Goal: Book appointment/travel/reservation

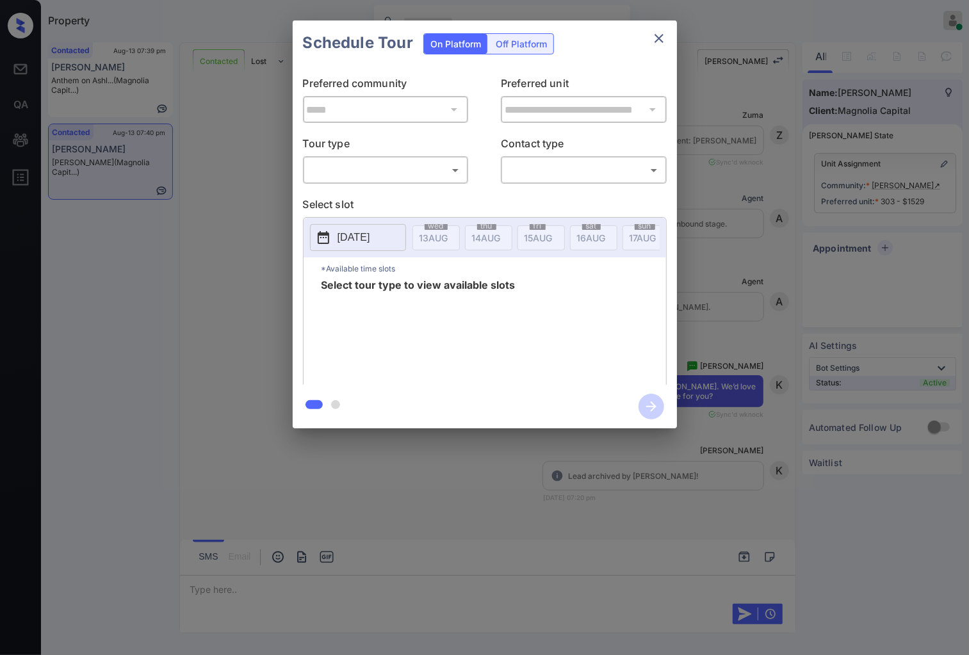
scroll to position [3329, 0]
click at [362, 183] on div "​ ​" at bounding box center [386, 170] width 166 height 28
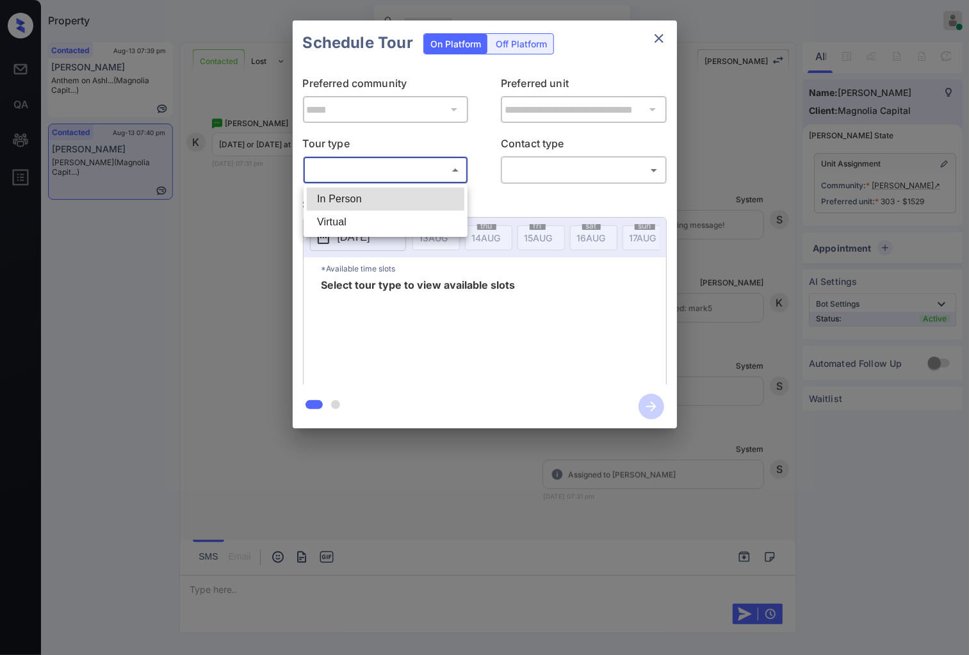
click at [361, 171] on body "Property Caroline Dacanay Online Set yourself offline Set yourself on break Pro…" at bounding box center [484, 327] width 969 height 655
click at [356, 193] on li "In Person" at bounding box center [386, 199] width 158 height 23
type input "********"
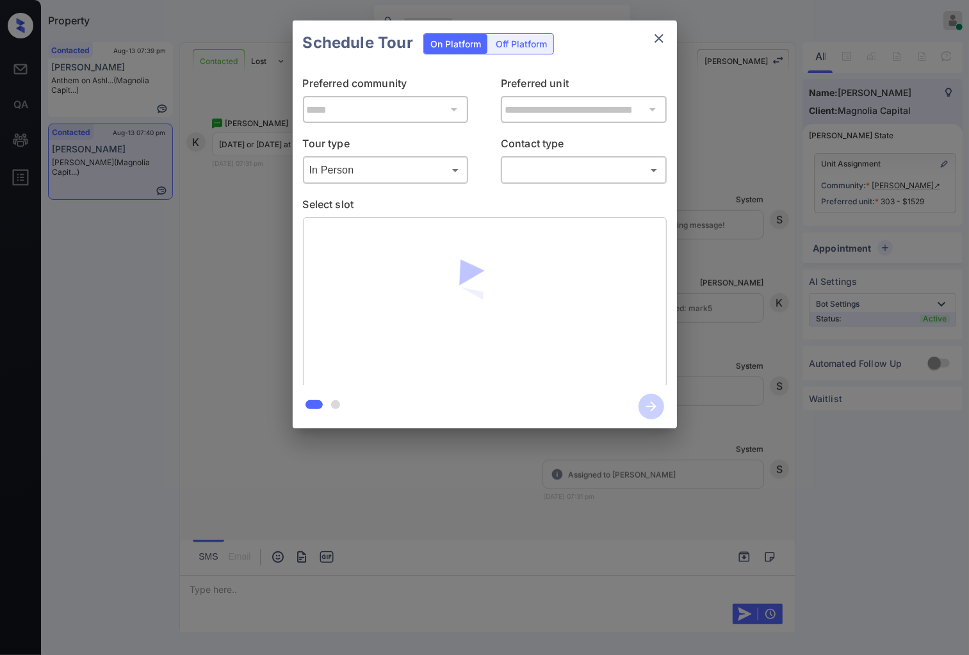
click at [525, 158] on div "​ ​" at bounding box center [584, 170] width 166 height 28
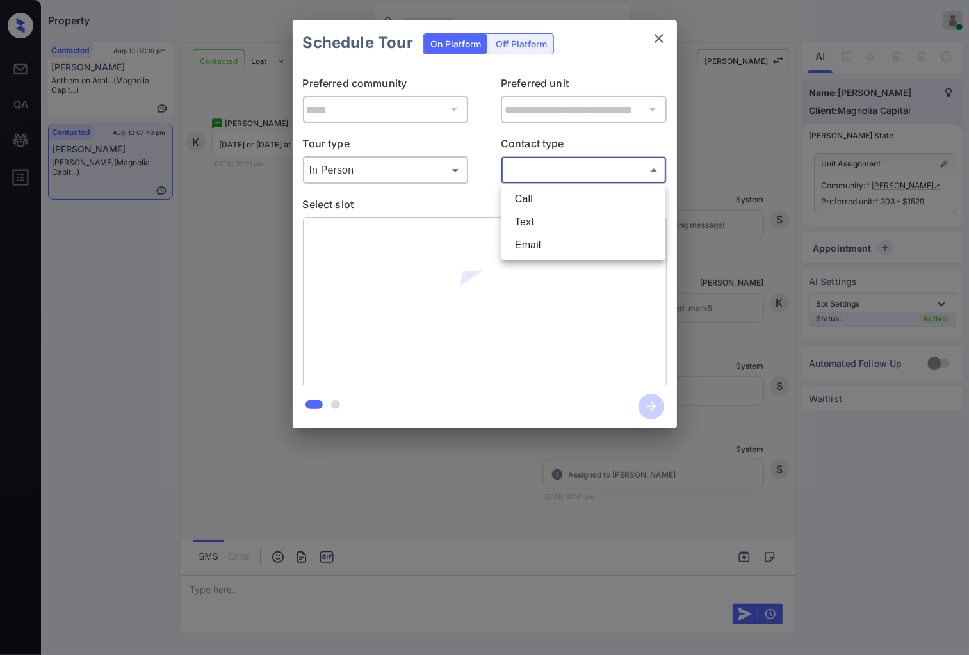
click at [527, 171] on body "Property Caroline Dacanay Online Set yourself offline Set yourself on break Pro…" at bounding box center [484, 327] width 969 height 655
click at [521, 219] on li "Text" at bounding box center [584, 222] width 158 height 23
type input "****"
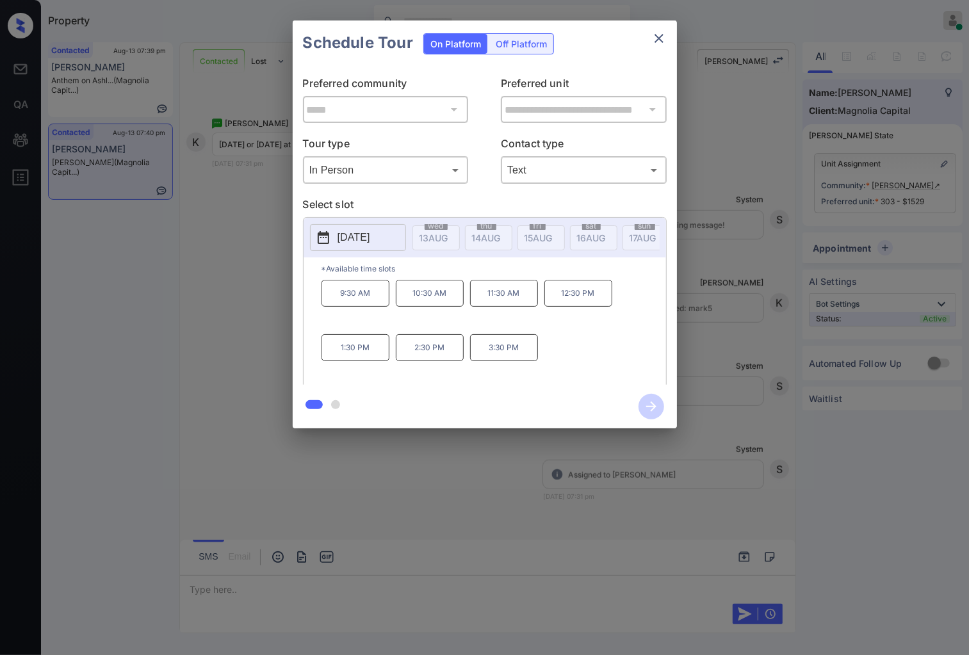
click at [369, 236] on p "2025-08-18" at bounding box center [354, 237] width 33 height 15
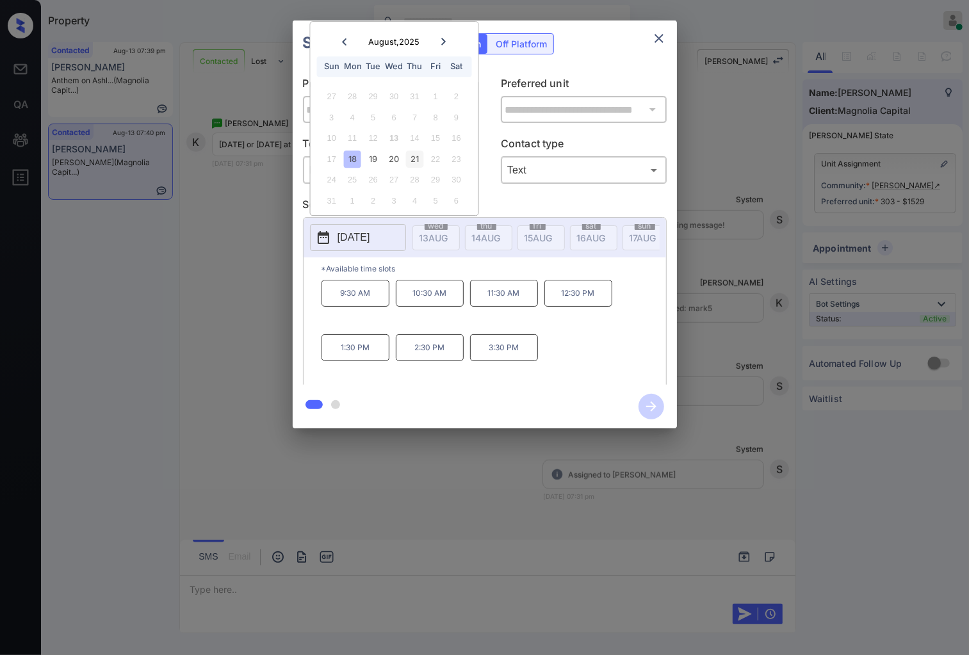
click at [413, 155] on div "21" at bounding box center [414, 159] width 17 height 17
click at [353, 161] on div "18" at bounding box center [352, 159] width 17 height 17
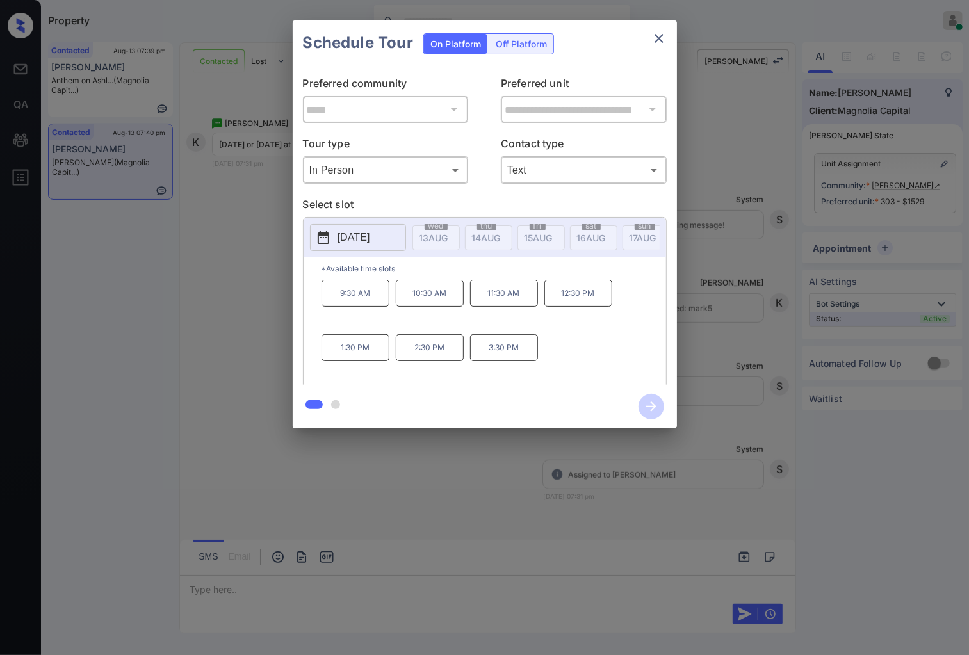
click at [236, 607] on div at bounding box center [484, 327] width 969 height 655
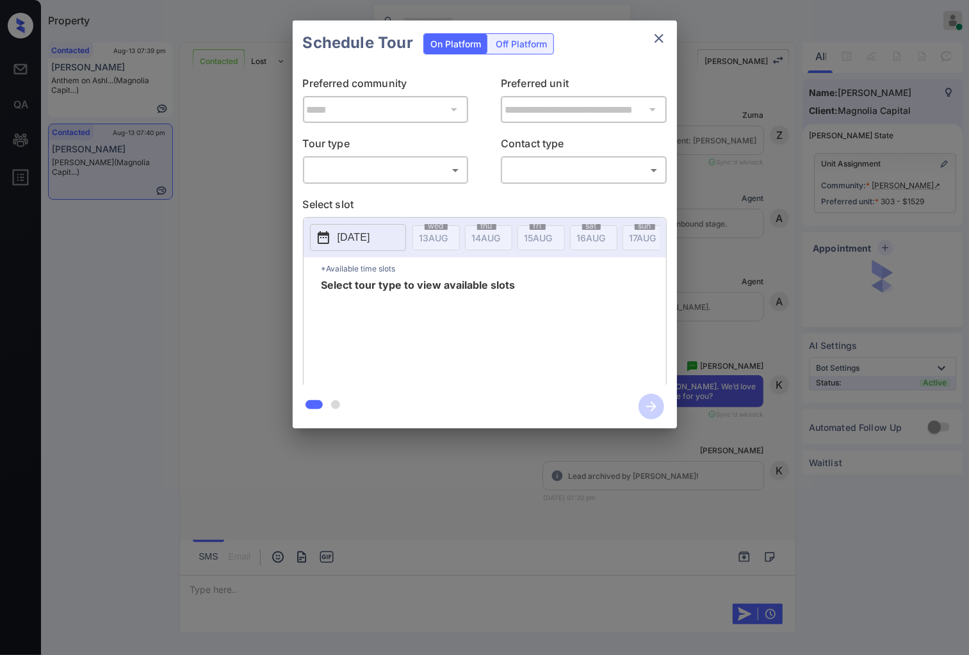
scroll to position [3329, 0]
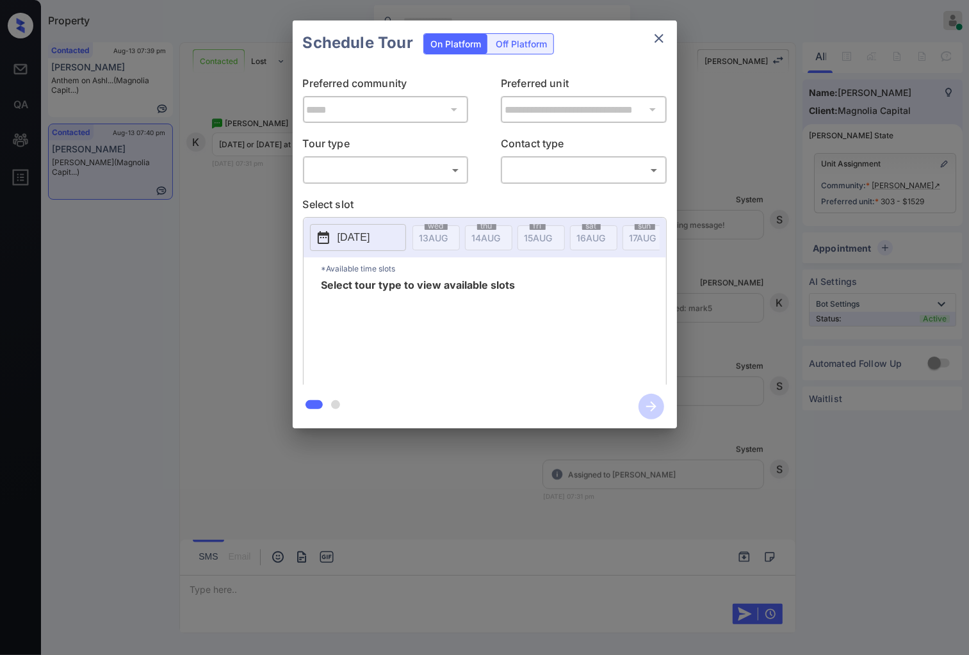
click at [404, 170] on body "Property Caroline Dacanay Online Set yourself offline Set yourself on break Pro…" at bounding box center [484, 327] width 969 height 655
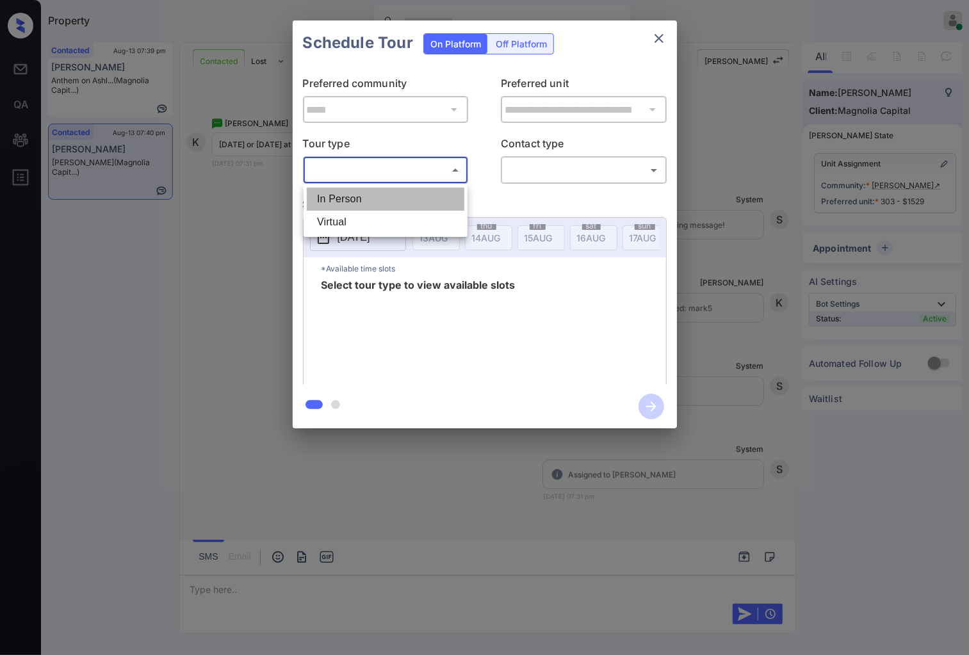
click at [402, 189] on li "In Person" at bounding box center [386, 199] width 158 height 23
type input "********"
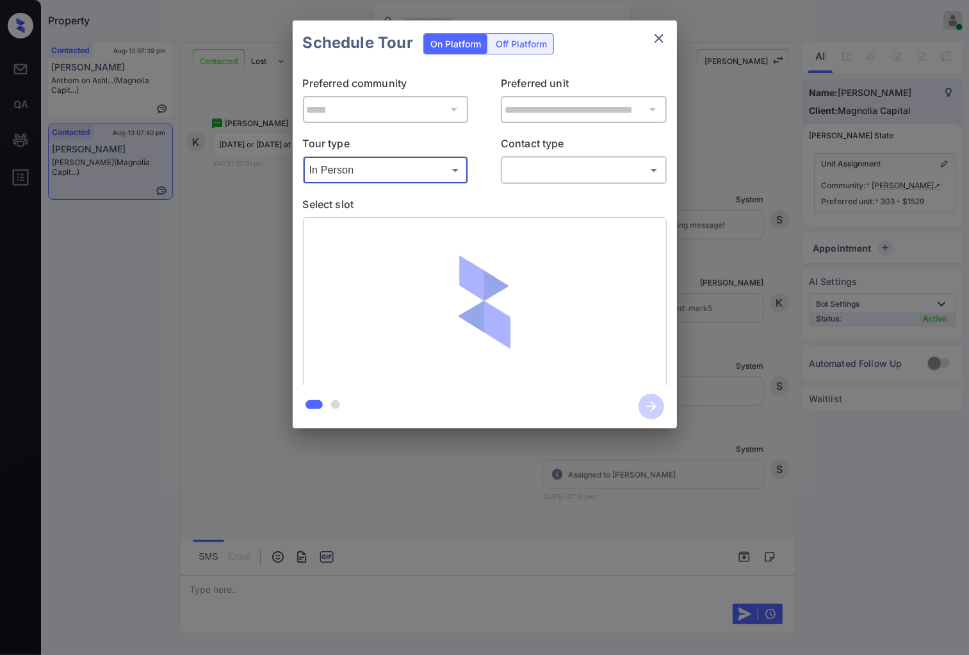
click at [507, 171] on body "Property Caroline Dacanay Online Set yourself offline Set yourself on break Pro…" at bounding box center [484, 327] width 969 height 655
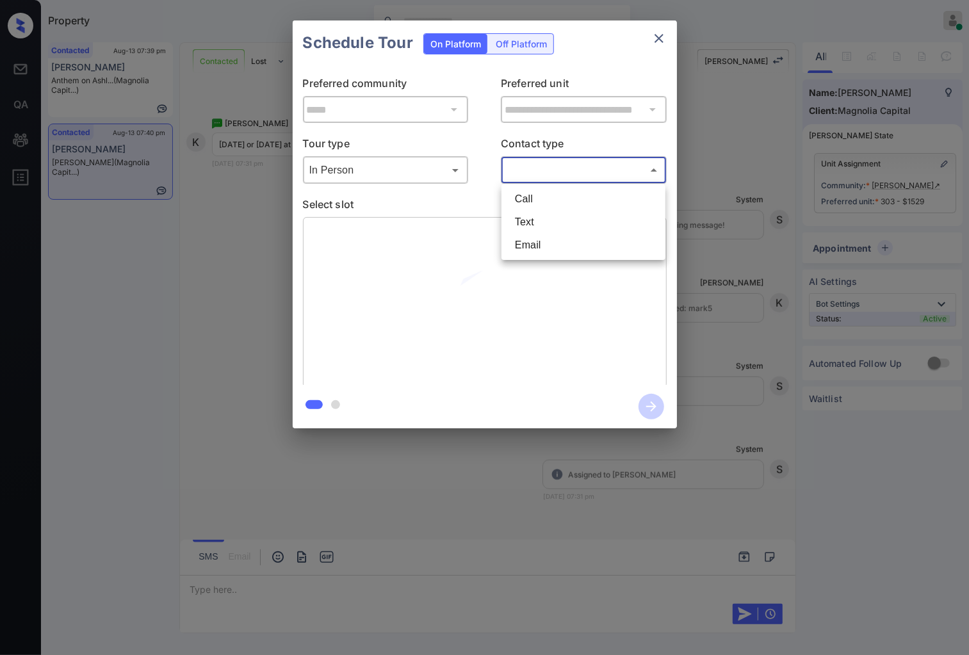
click at [523, 223] on li "Text" at bounding box center [584, 222] width 158 height 23
type input "****"
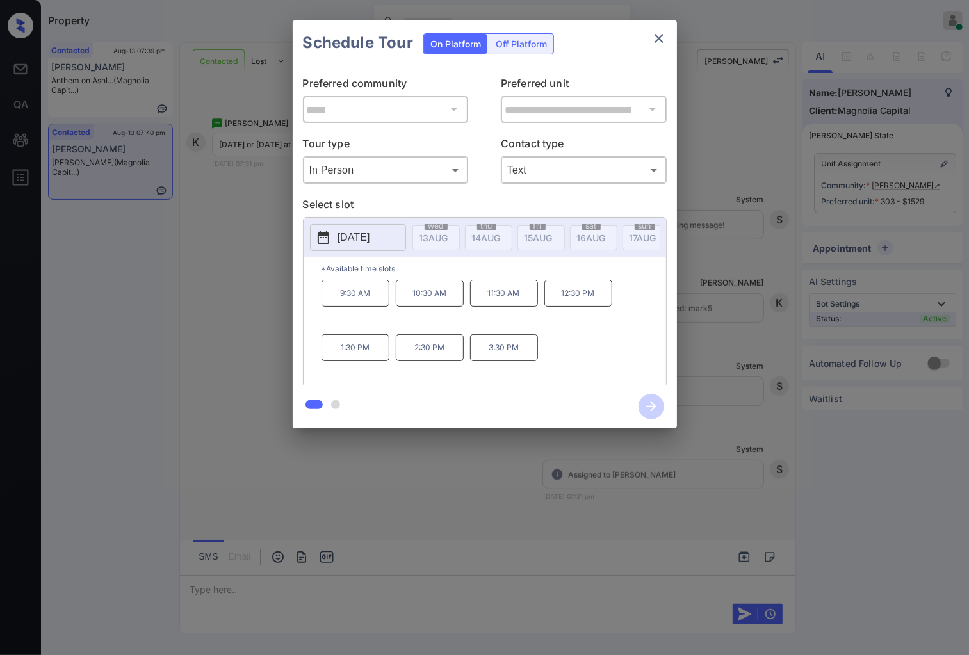
click at [354, 246] on button "2025-08-18" at bounding box center [358, 237] width 96 height 27
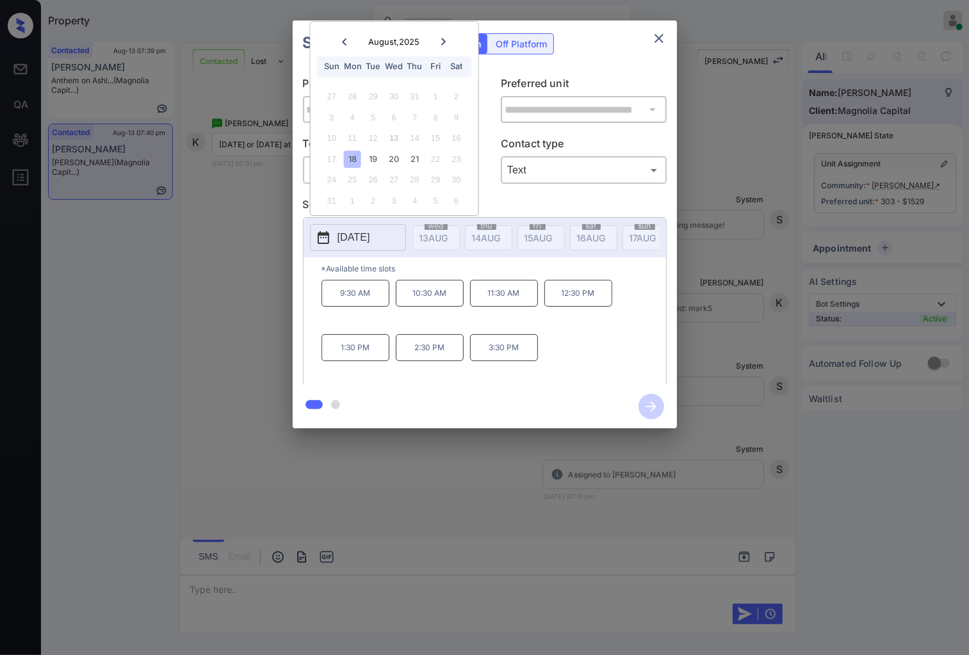
click at [329, 432] on div "**********" at bounding box center [484, 224] width 969 height 449
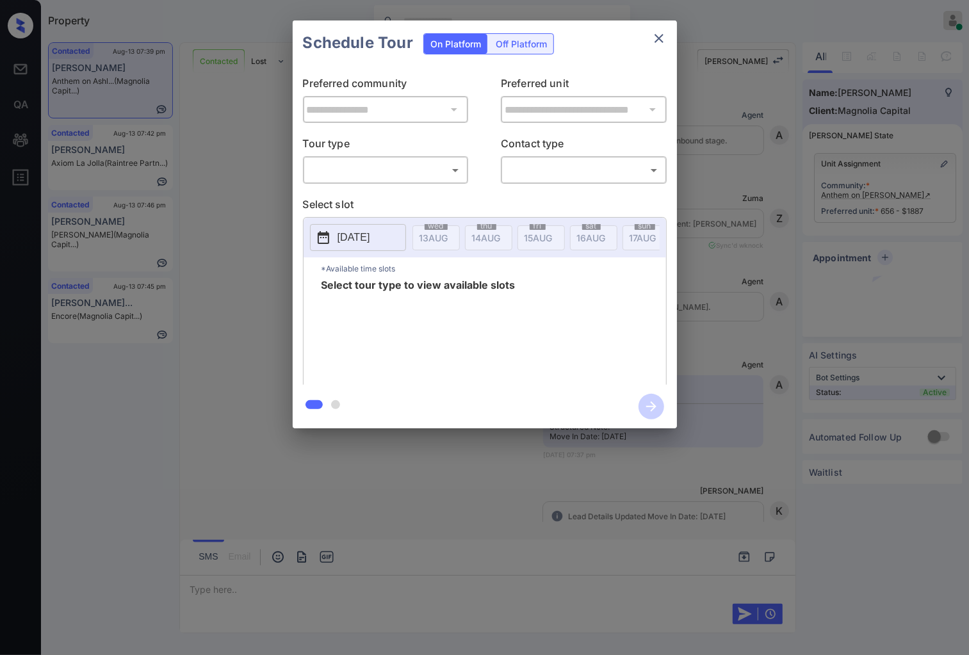
scroll to position [1226, 0]
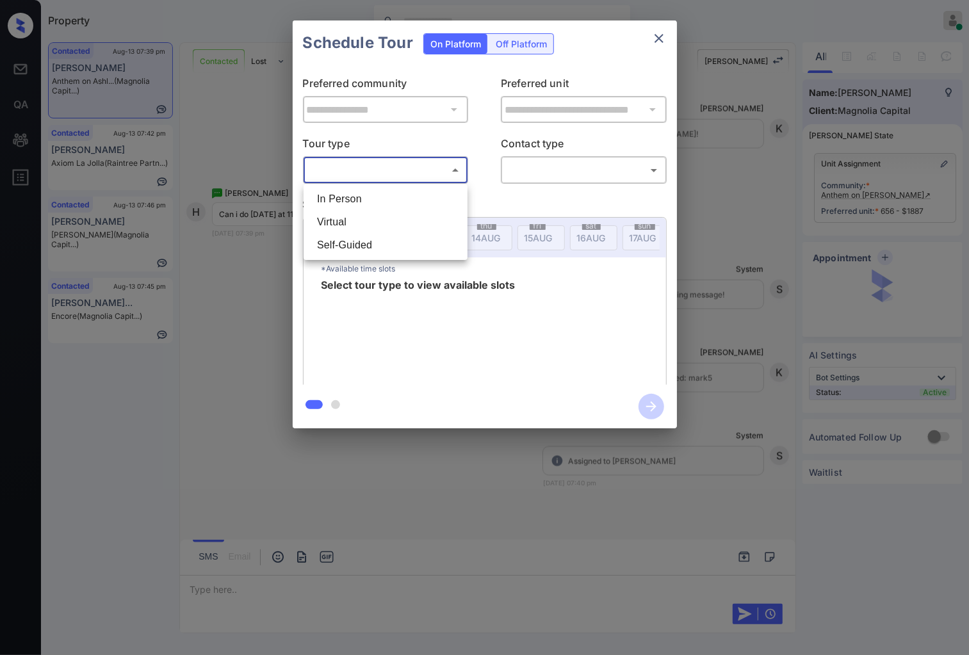
click at [427, 163] on body "Property Caroline Dacanay Online Set yourself offline Set yourself on break Pro…" at bounding box center [484, 327] width 969 height 655
click at [432, 197] on li "In Person" at bounding box center [386, 199] width 158 height 23
type input "********"
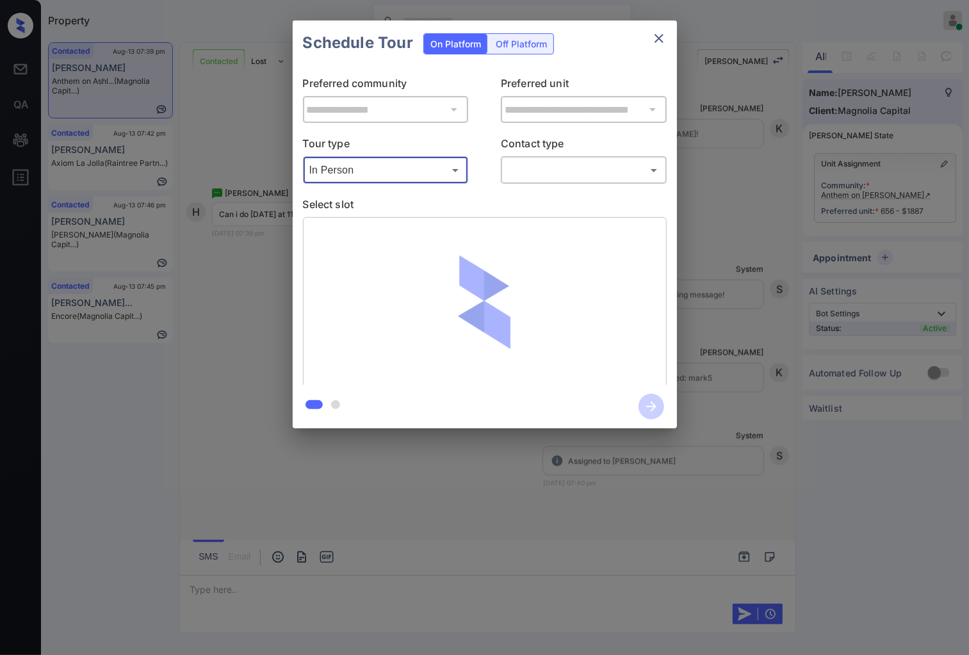
click at [574, 176] on body "Property Caroline Dacanay Online Set yourself offline Set yourself on break Pro…" at bounding box center [484, 327] width 969 height 655
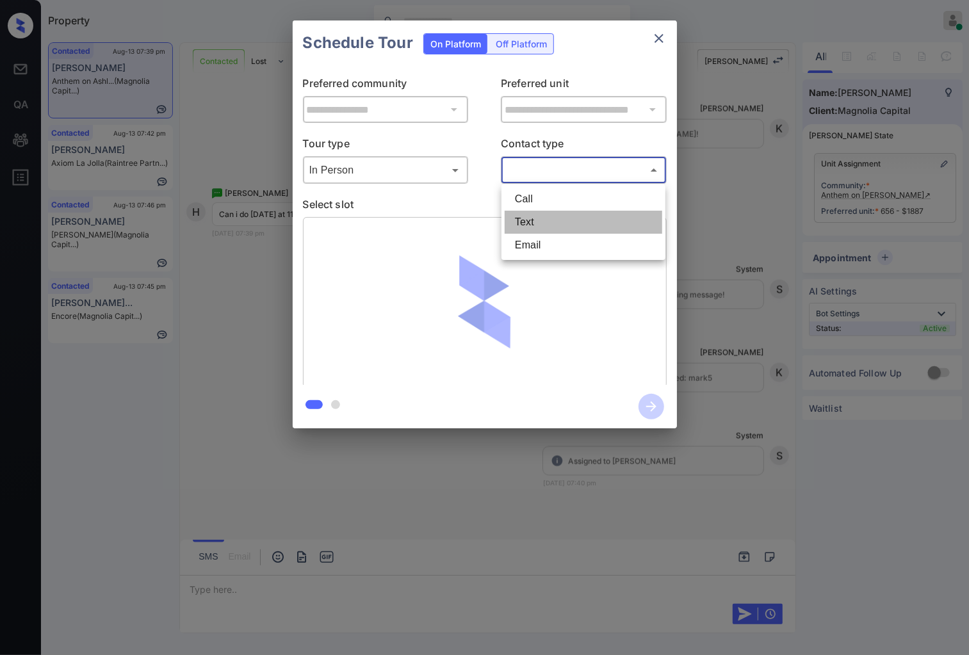
click at [555, 232] on li "Text" at bounding box center [584, 222] width 158 height 23
type input "****"
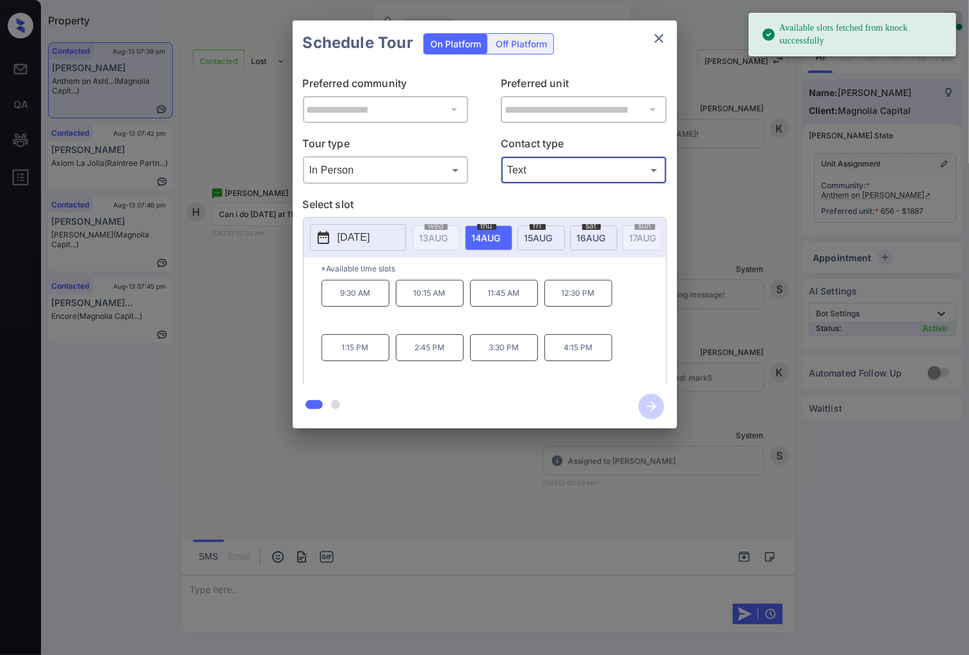
click at [448, 238] on span "16 AUG" at bounding box center [434, 238] width 29 height 11
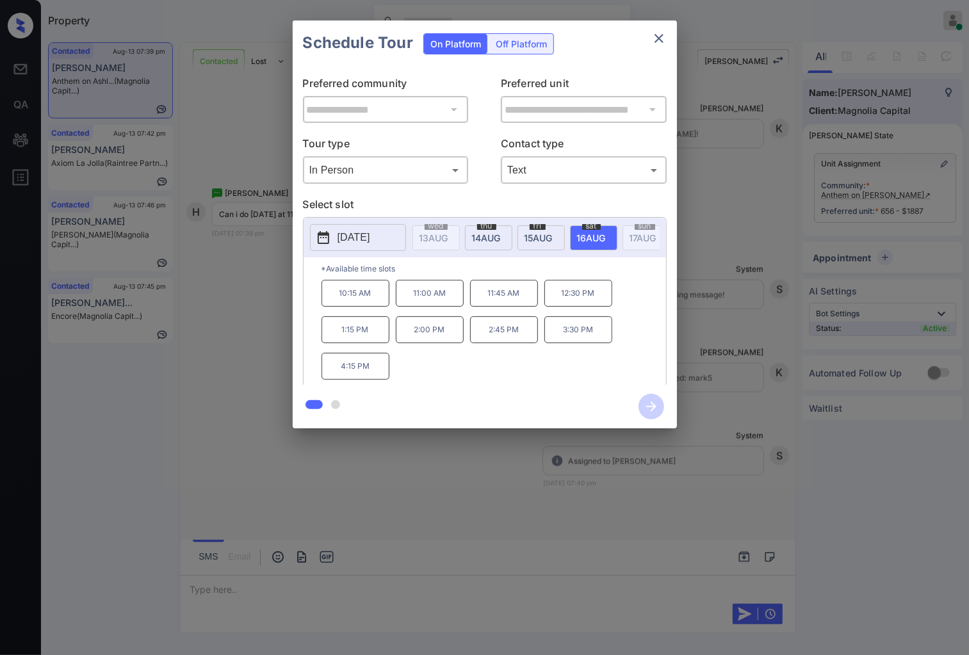
click at [432, 465] on div at bounding box center [484, 327] width 969 height 655
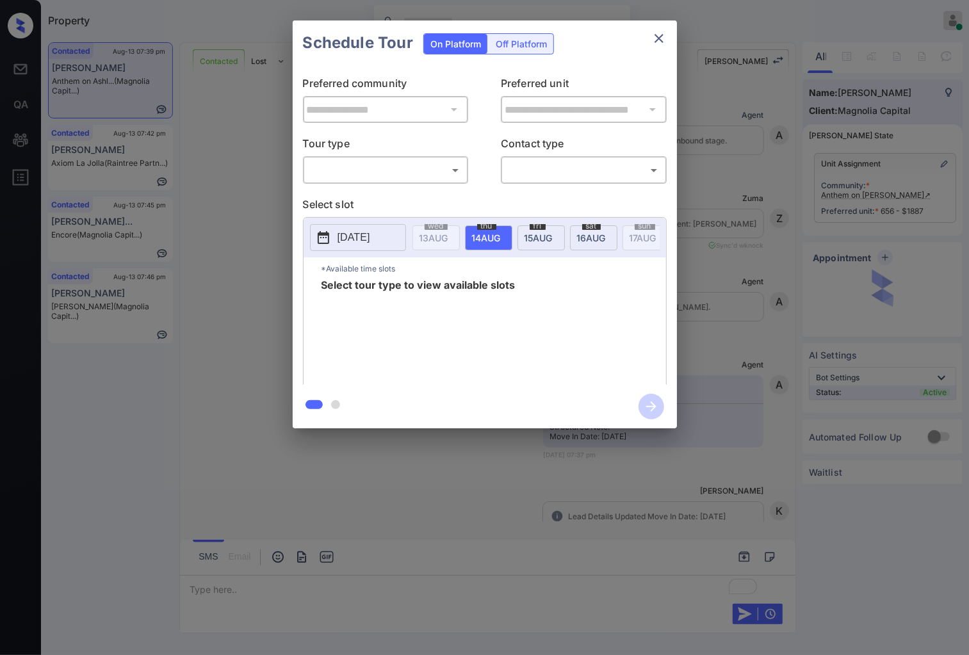
scroll to position [1311, 0]
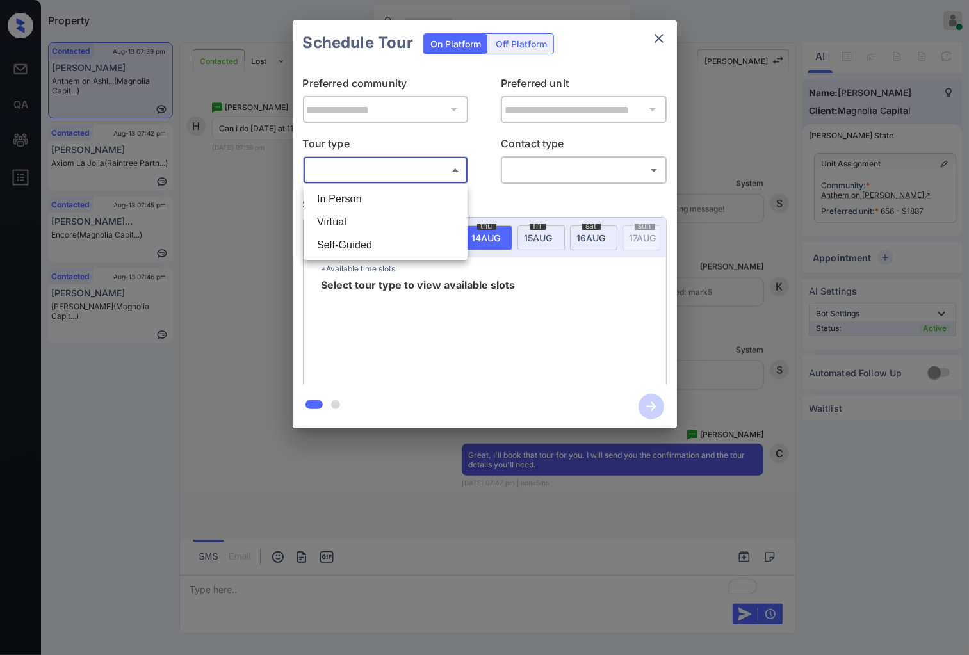
click at [356, 164] on body "Property Caroline Dacanay Online Set yourself offline Set yourself on break Pro…" at bounding box center [484, 327] width 969 height 655
drag, startPoint x: 367, startPoint y: 196, endPoint x: 548, endPoint y: 178, distance: 182.2
click at [368, 197] on li "In Person" at bounding box center [386, 199] width 158 height 23
type input "********"
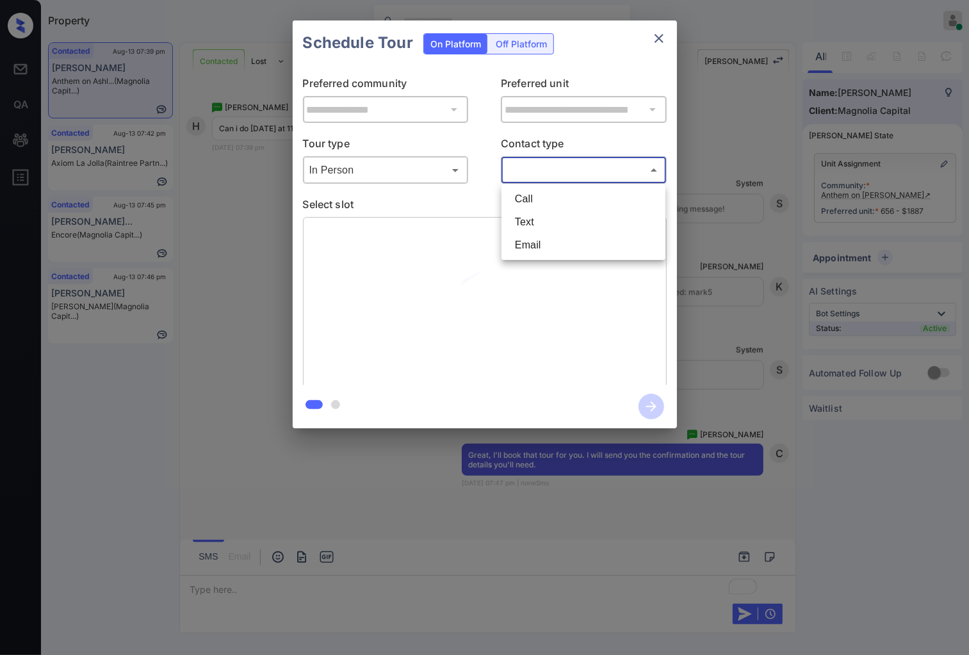
click at [579, 164] on body "Property Caroline Dacanay Online Set yourself offline Set yourself on break Pro…" at bounding box center [484, 327] width 969 height 655
click at [568, 218] on li "Text" at bounding box center [584, 222] width 158 height 23
type input "****"
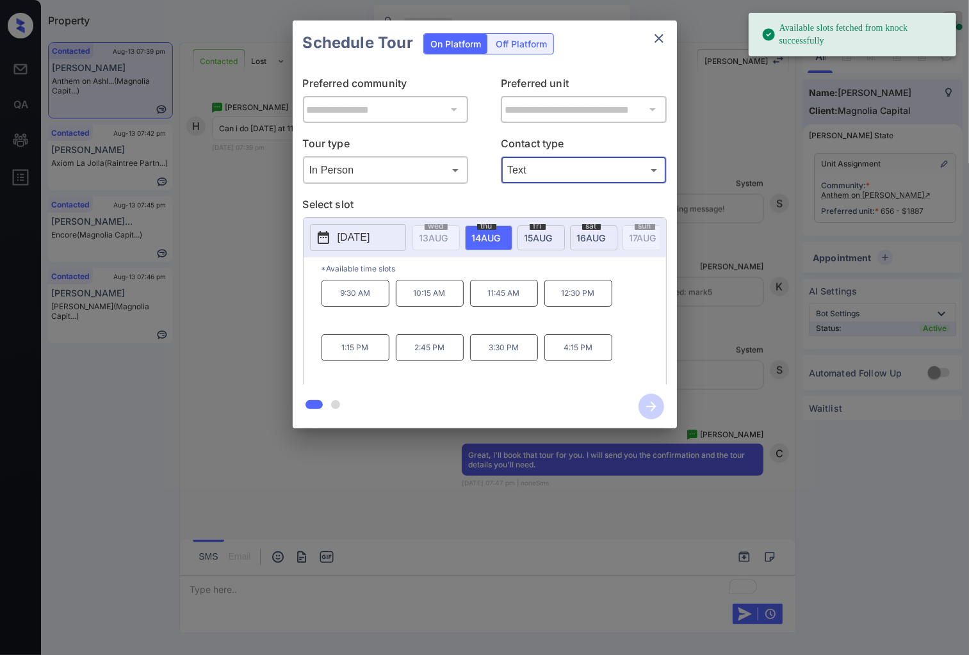
click at [448, 242] on span "[DATE]" at bounding box center [434, 238] width 29 height 11
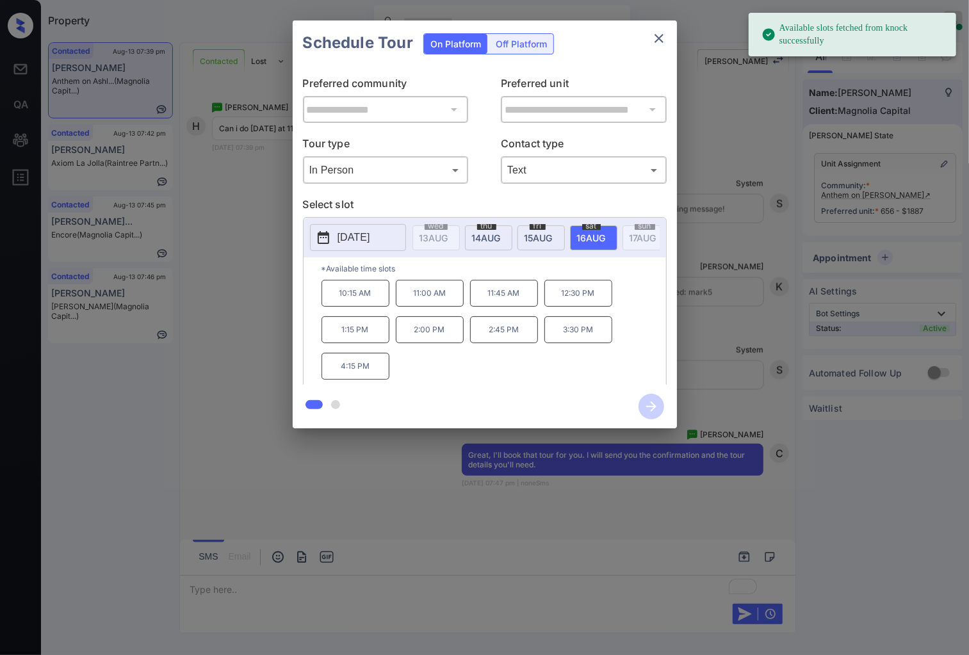
click at [411, 304] on p "11:00 AM" at bounding box center [430, 293] width 68 height 27
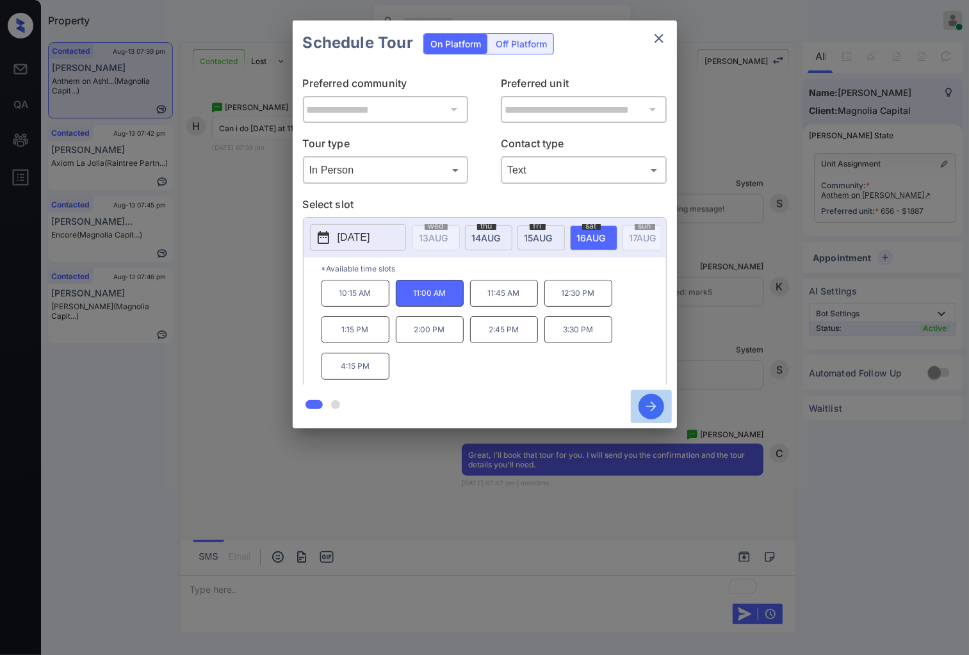
click at [646, 404] on icon "button" at bounding box center [652, 407] width 26 height 26
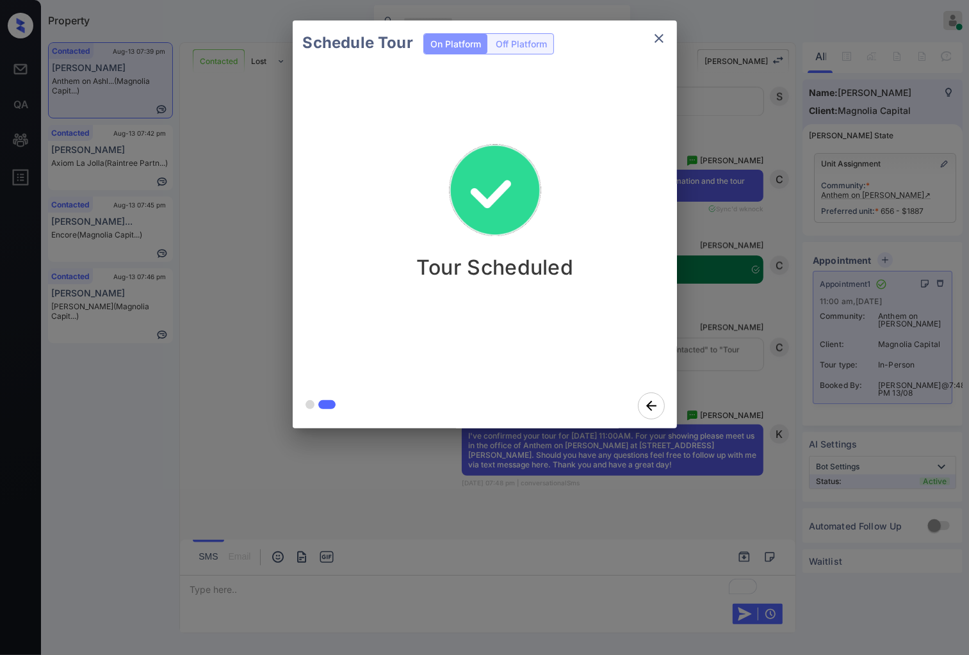
scroll to position [1668, 0]
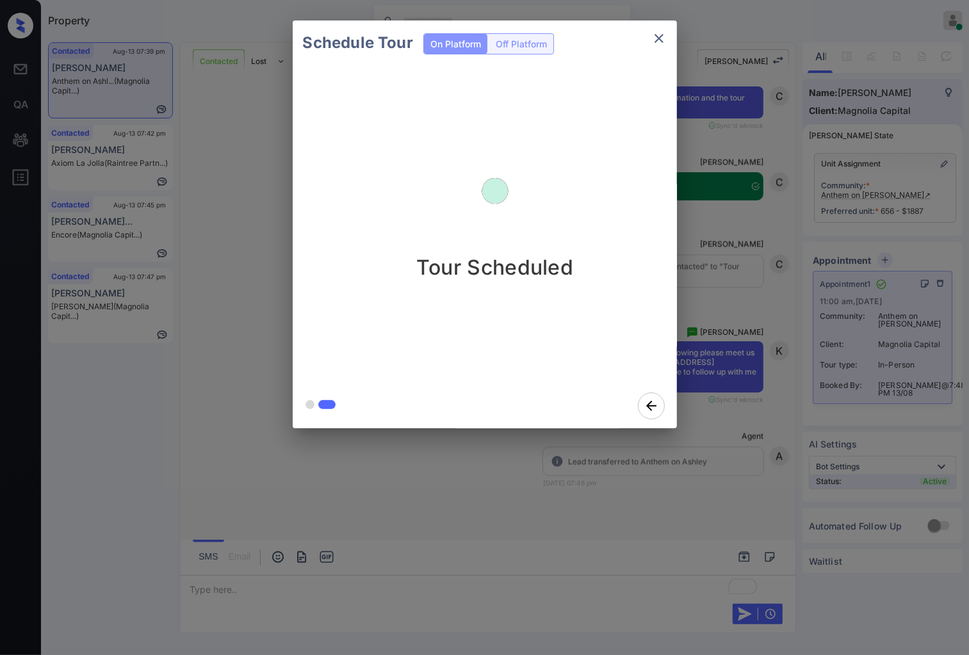
click at [736, 369] on div "Schedule Tour On Platform Off Platform Tour Scheduled" at bounding box center [484, 224] width 969 height 449
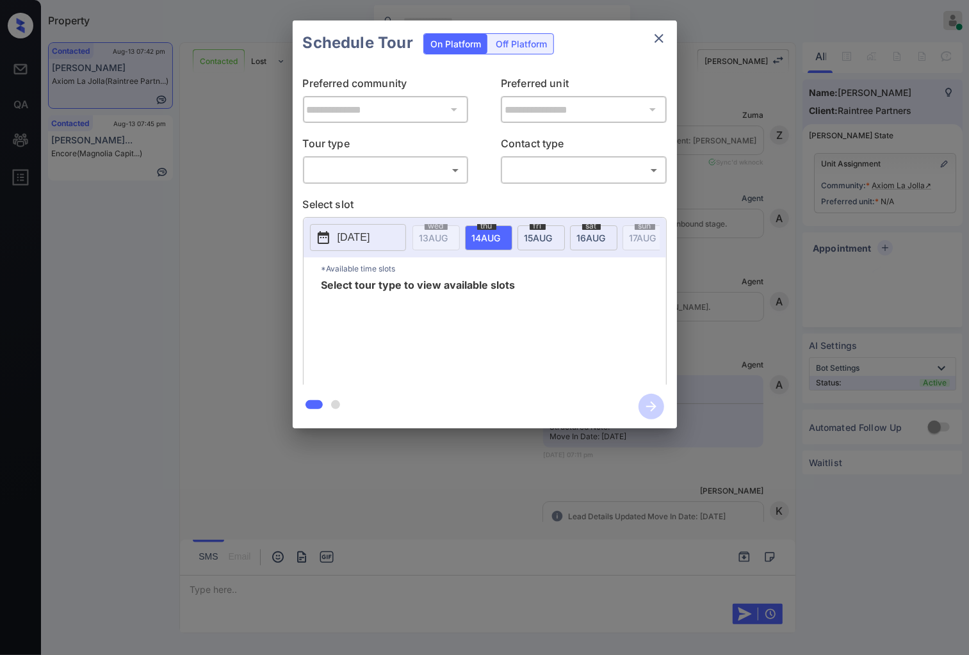
scroll to position [655, 0]
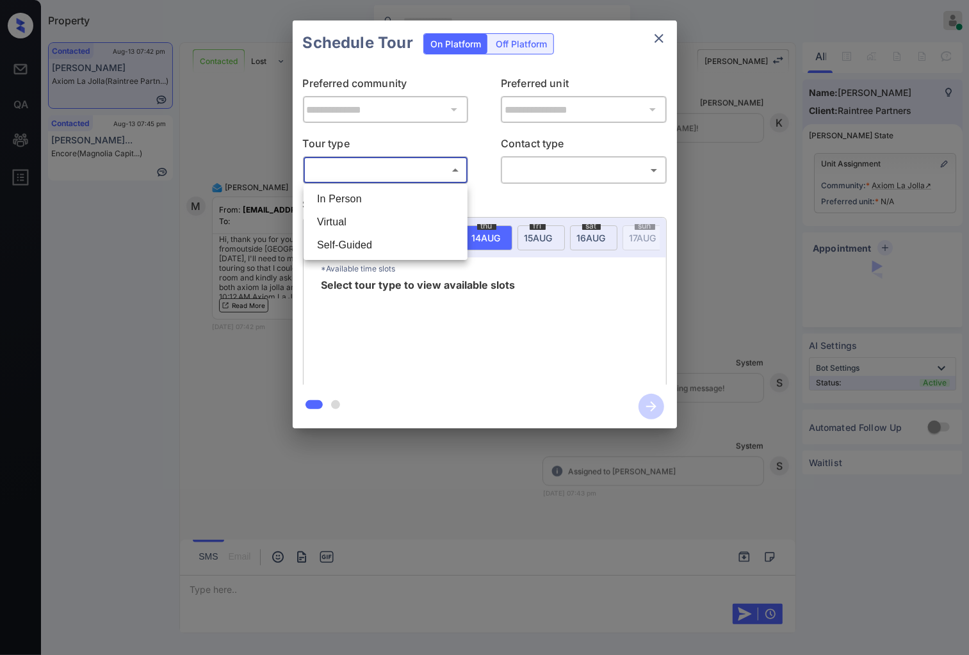
click at [443, 169] on body "Property Caroline Dacanay Online Set yourself offline Set yourself on break Pro…" at bounding box center [484, 327] width 969 height 655
click at [767, 265] on div at bounding box center [484, 327] width 969 height 655
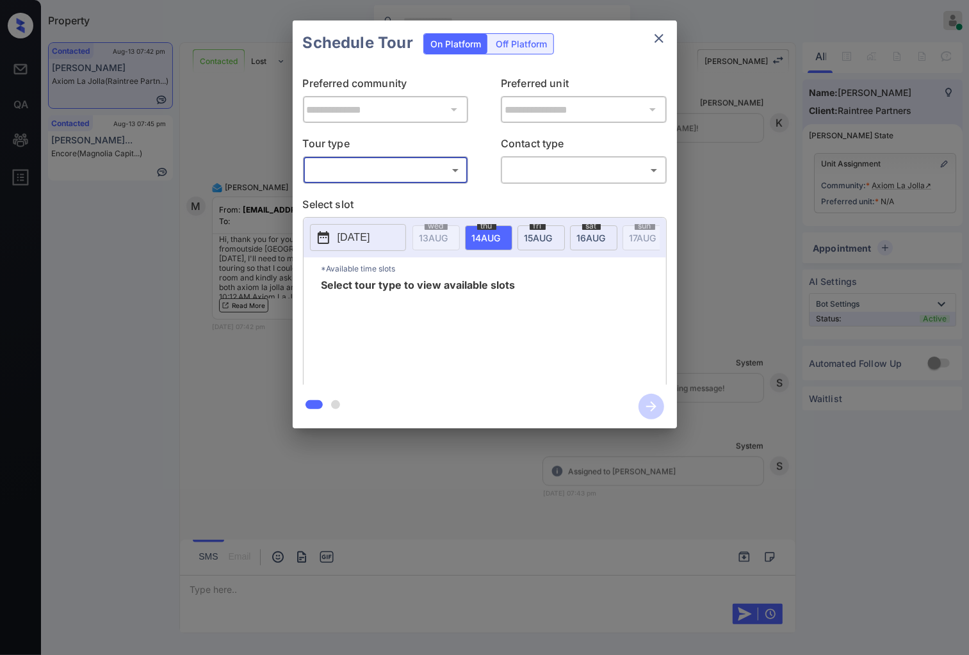
click at [754, 330] on div "**********" at bounding box center [484, 224] width 969 height 449
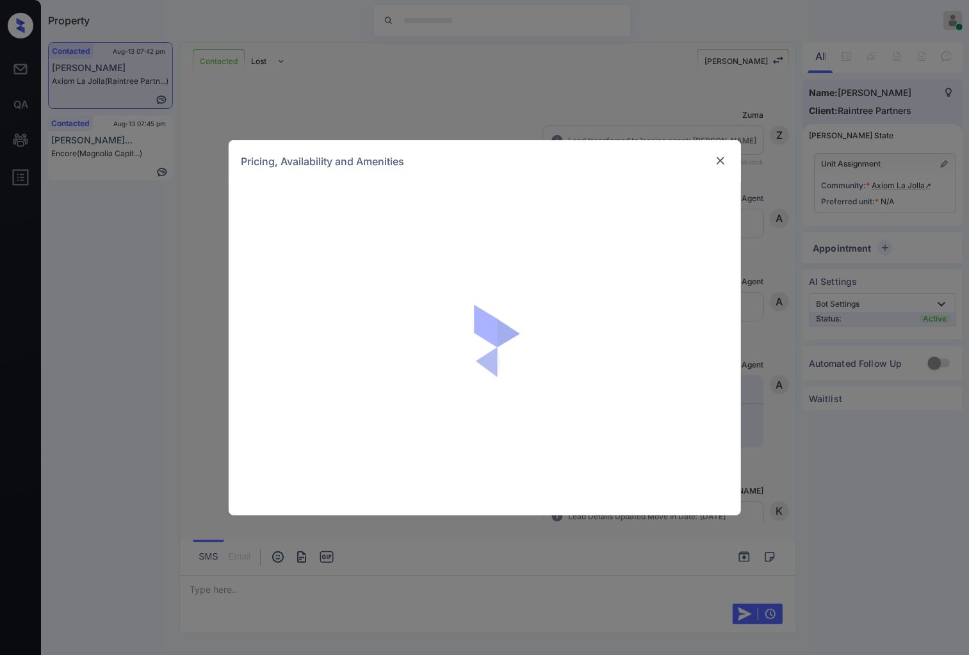
scroll to position [655, 0]
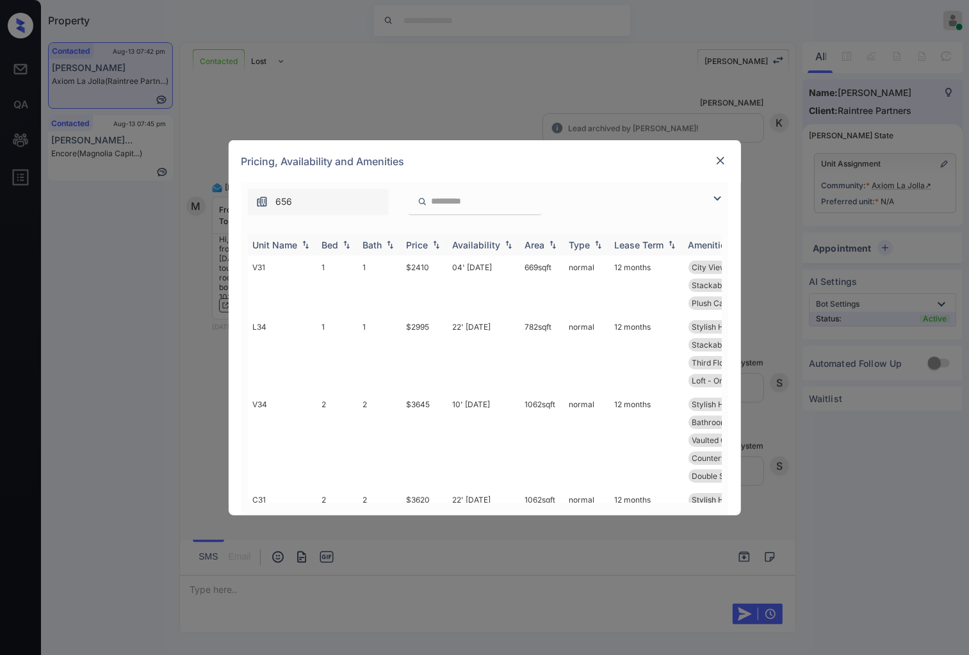
click at [441, 244] on img at bounding box center [436, 244] width 13 height 9
click at [428, 267] on td "$2410" at bounding box center [425, 286] width 46 height 60
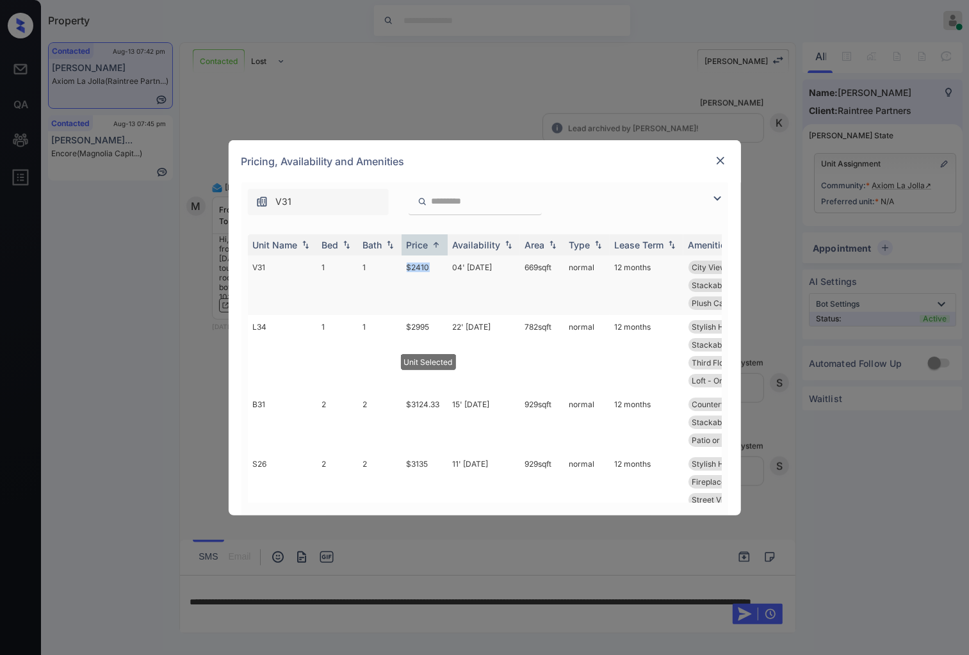
drag, startPoint x: 397, startPoint y: 267, endPoint x: 434, endPoint y: 267, distance: 37.2
click at [434, 267] on tr "V31 1 1 $2410 04' [DATE] 669 sqft normal 12 months City View Countertops - G...…" at bounding box center [583, 286] width 670 height 60
copy tr "$2410"
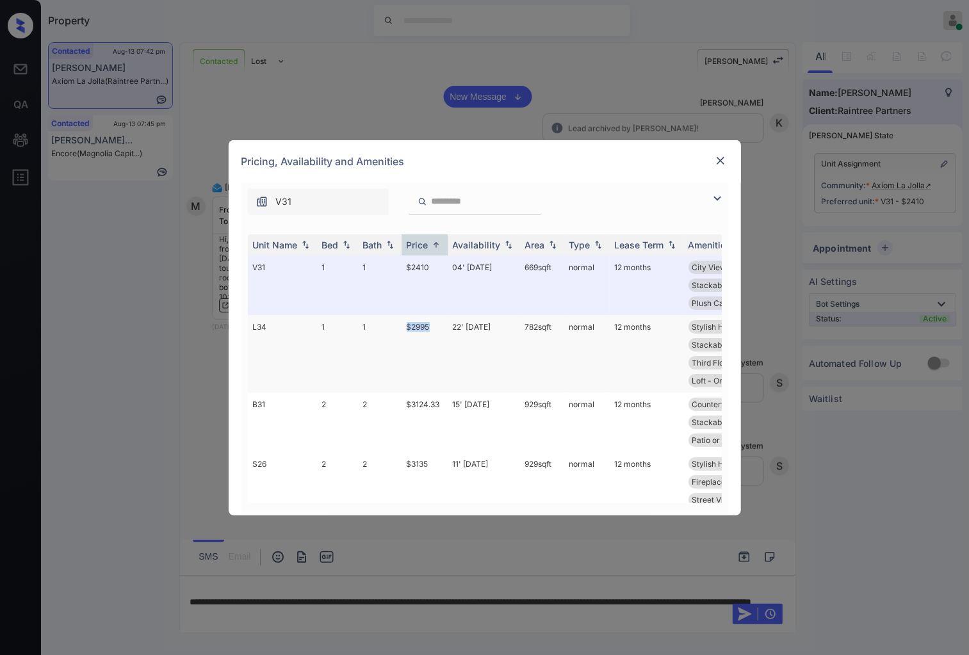
drag, startPoint x: 404, startPoint y: 329, endPoint x: 446, endPoint y: 324, distance: 42.7
click at [446, 324] on td "$2995" at bounding box center [425, 354] width 46 height 78
copy td "$2995"
click at [415, 325] on td "$2995" at bounding box center [425, 354] width 46 height 78
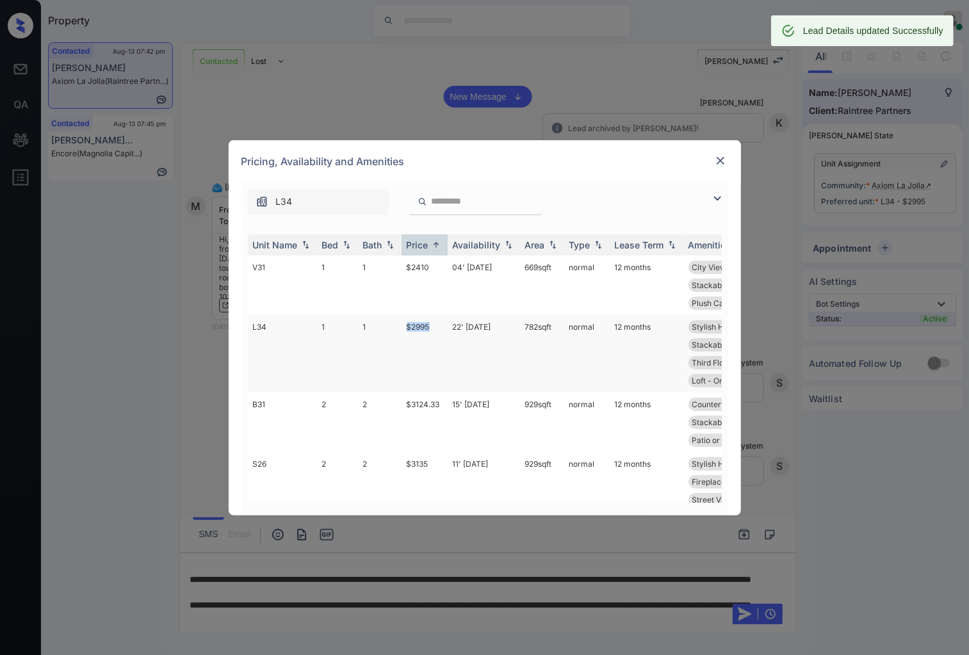
drag, startPoint x: 410, startPoint y: 323, endPoint x: 440, endPoint y: 323, distance: 30.1
click at [440, 323] on td "$2995" at bounding box center [425, 354] width 46 height 78
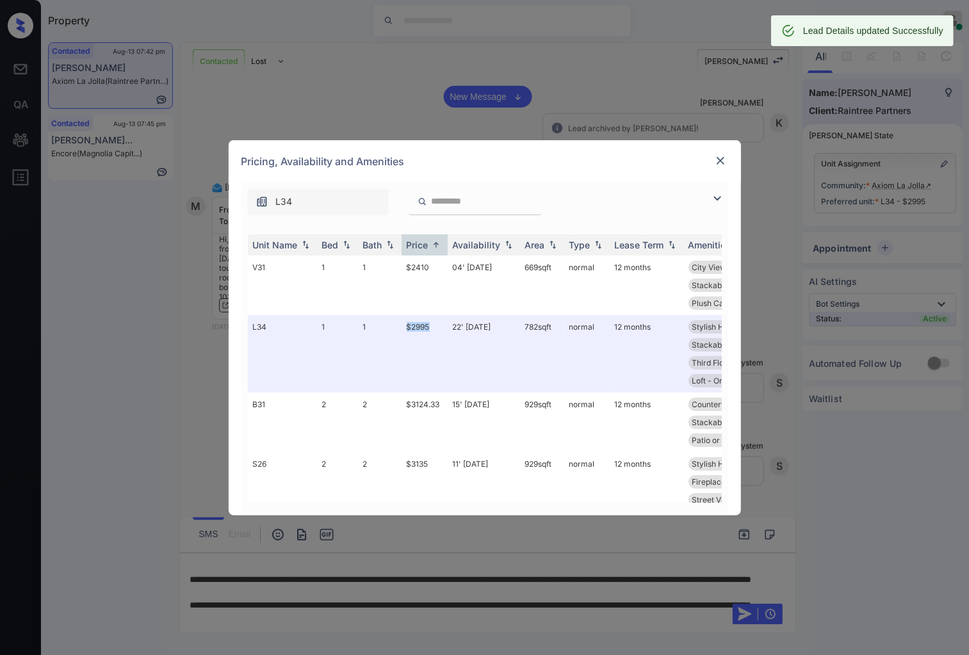
copy td "$2995"
click at [721, 154] on img at bounding box center [720, 160] width 13 height 13
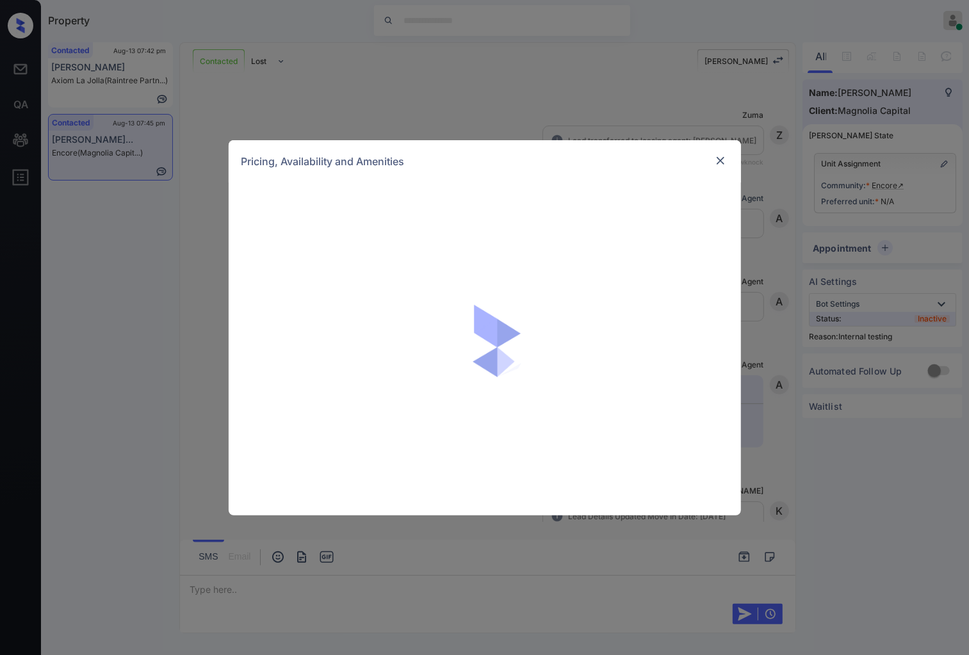
scroll to position [633, 0]
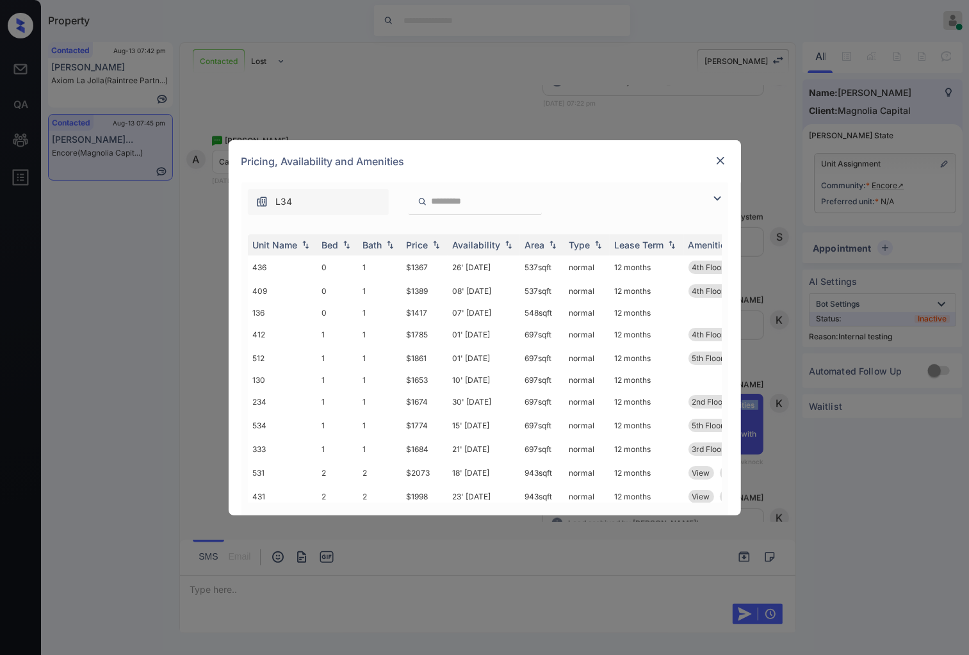
click at [727, 157] on img at bounding box center [720, 160] width 13 height 13
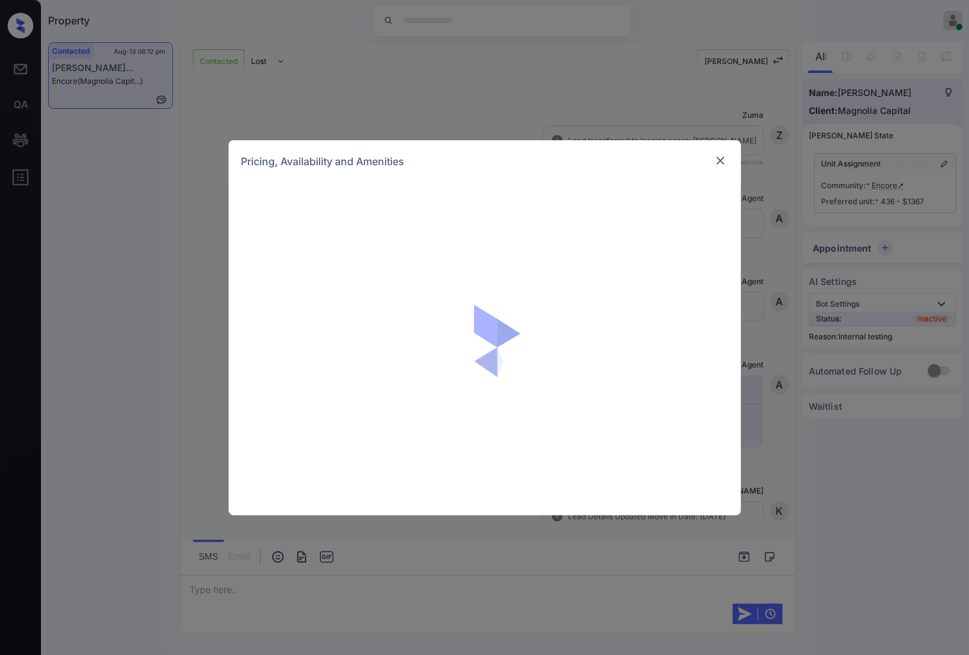
scroll to position [3855, 0]
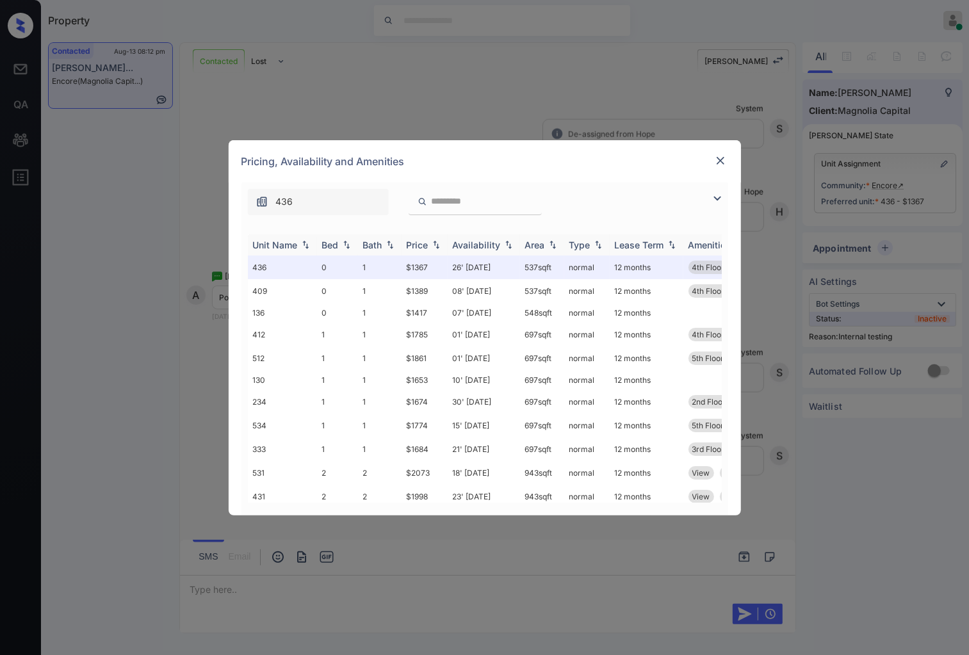
click at [437, 246] on img at bounding box center [436, 244] width 13 height 9
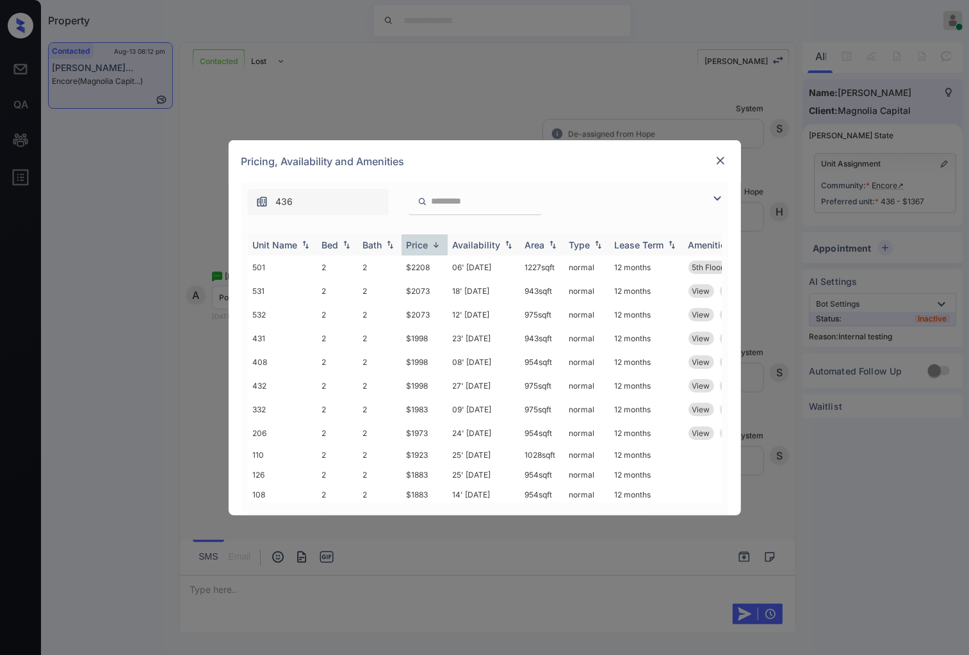
click at [437, 246] on img at bounding box center [436, 245] width 13 height 10
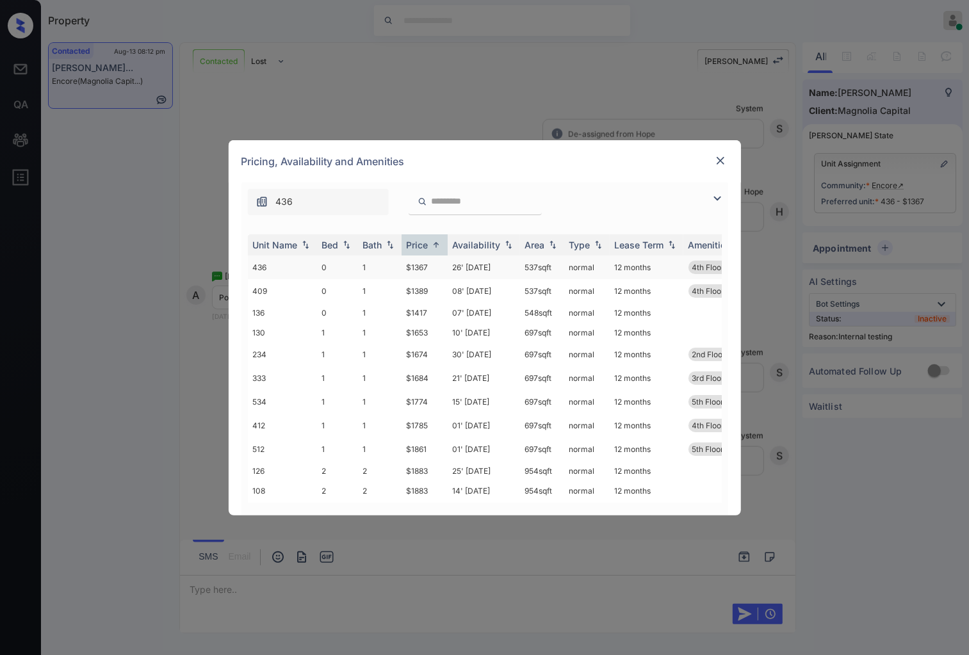
click at [434, 268] on td "$1367" at bounding box center [425, 268] width 46 height 24
drag, startPoint x: 429, startPoint y: 267, endPoint x: 411, endPoint y: 267, distance: 18.0
click at [404, 268] on td "$1367" at bounding box center [425, 268] width 46 height 24
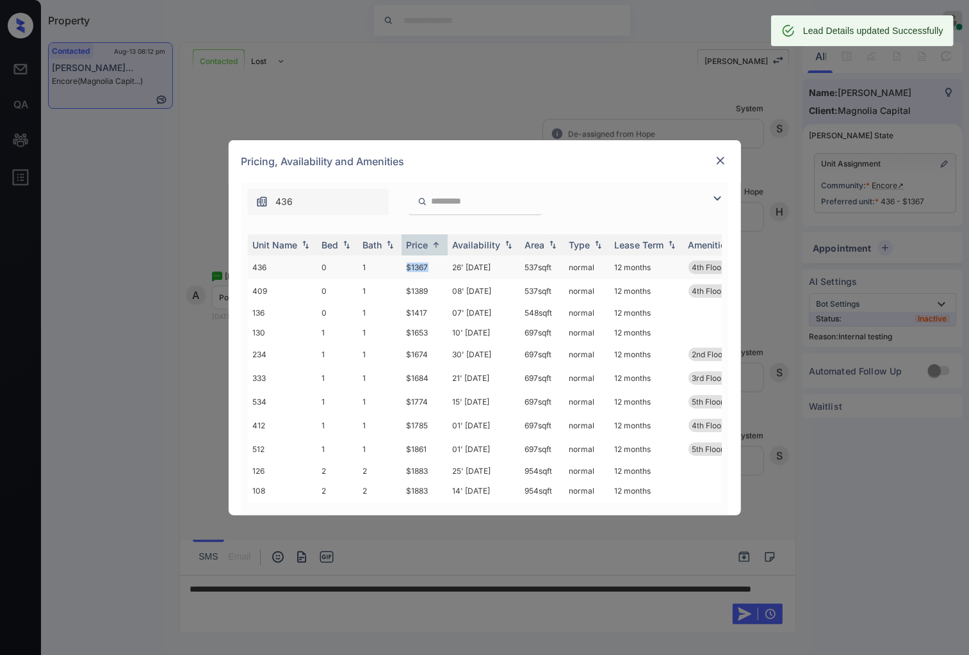
copy td "$1367"
click at [721, 154] on img at bounding box center [720, 160] width 13 height 13
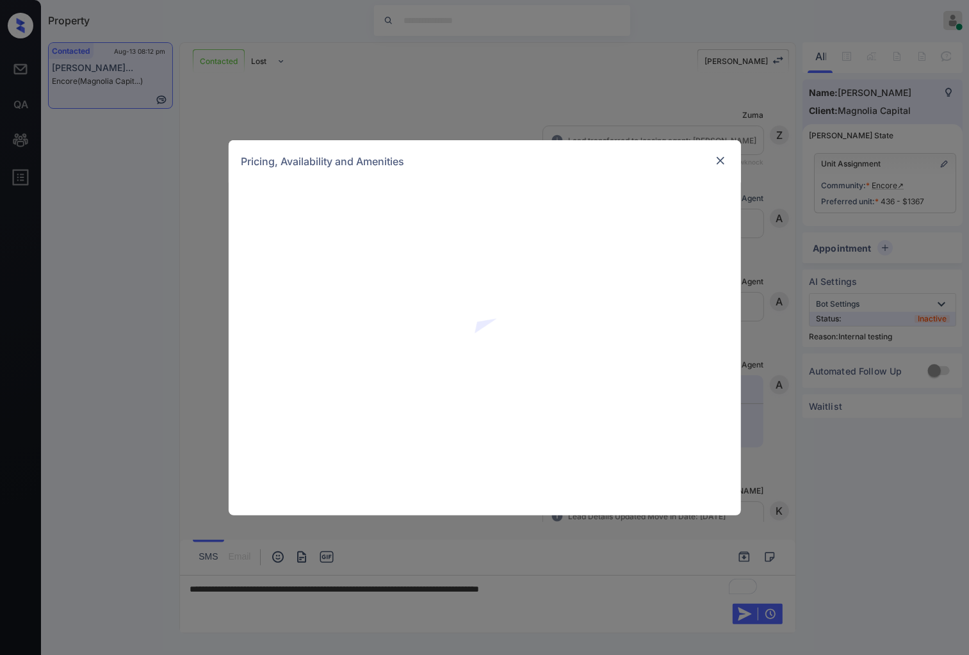
scroll to position [3939, 0]
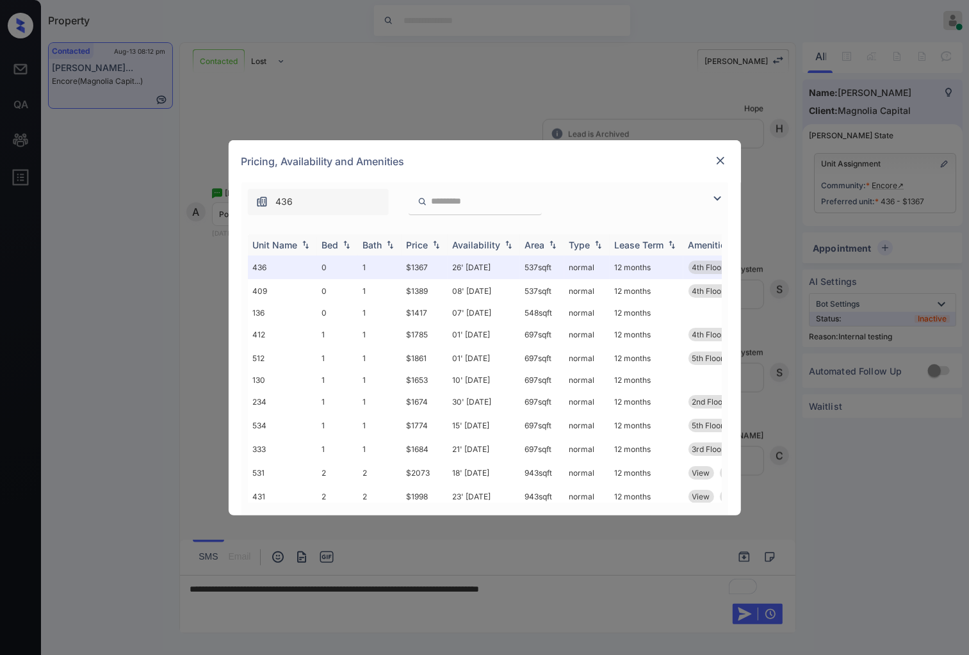
click at [429, 244] on div "Price" at bounding box center [425, 245] width 36 height 11
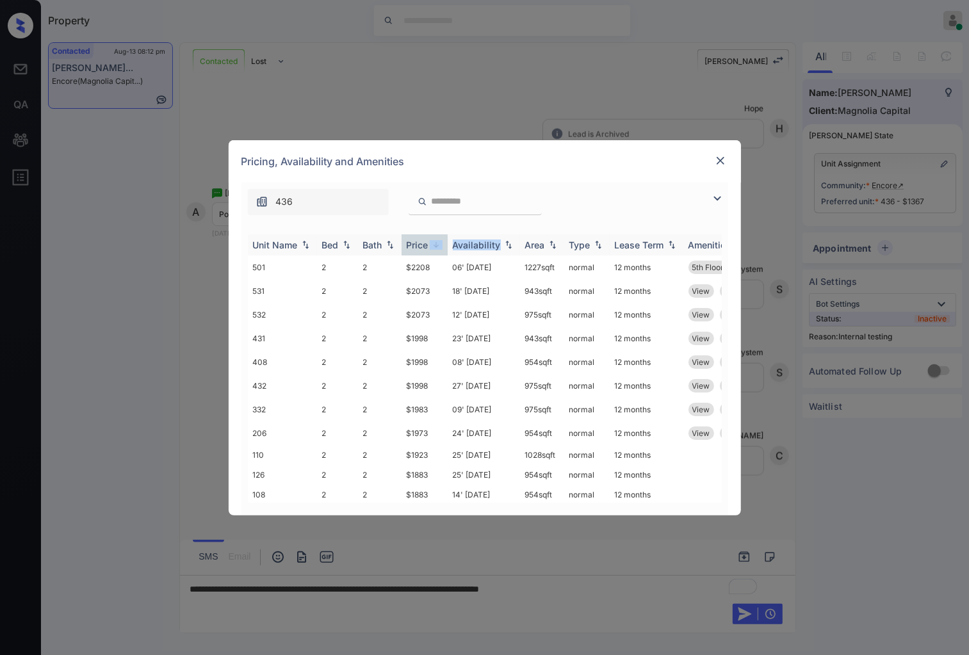
click at [429, 244] on div "Price" at bounding box center [425, 245] width 36 height 11
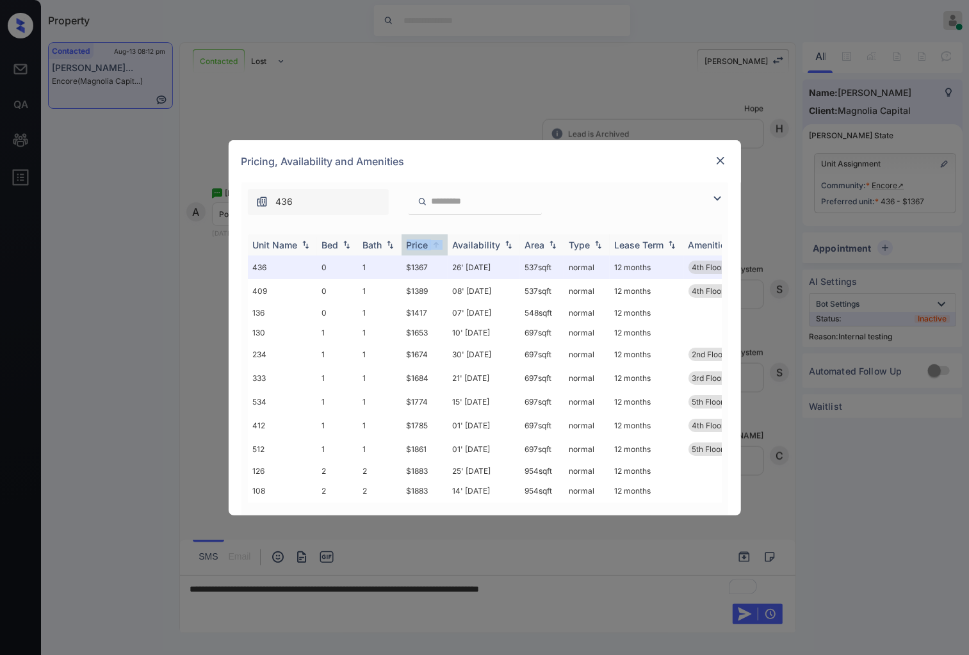
click at [429, 244] on div "Price" at bounding box center [425, 245] width 36 height 11
click at [716, 158] on img at bounding box center [720, 160] width 13 height 13
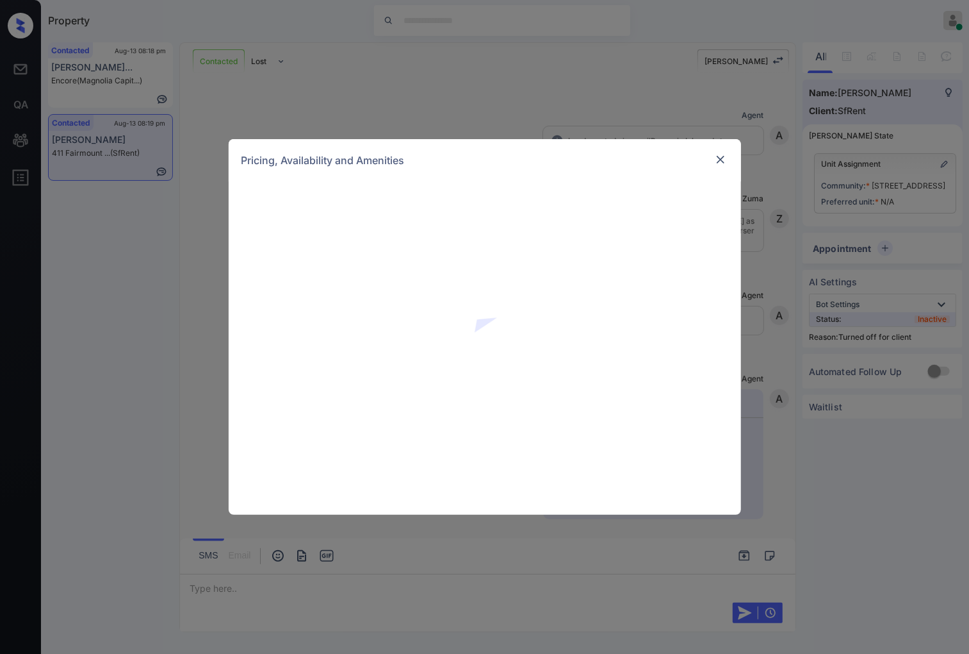
scroll to position [1673, 0]
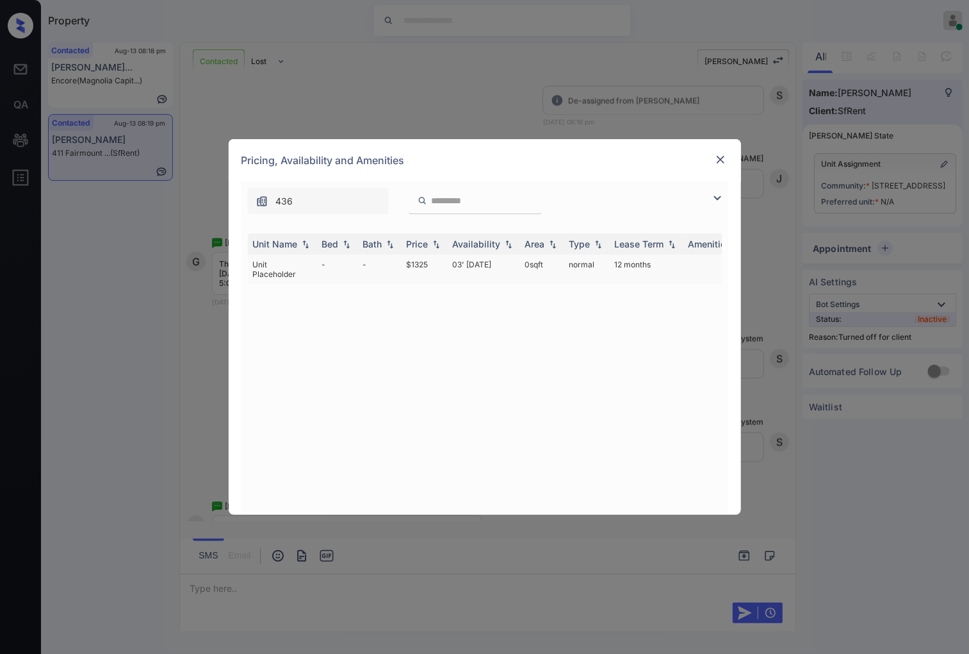
click at [432, 261] on td "$1325" at bounding box center [425, 268] width 46 height 29
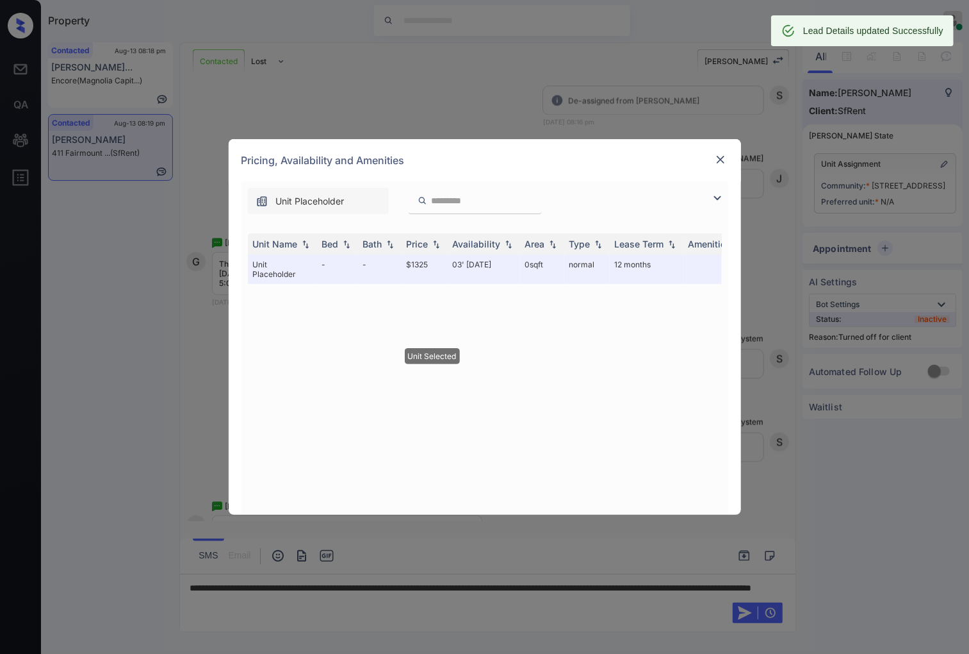
click at [721, 159] on img at bounding box center [720, 159] width 13 height 13
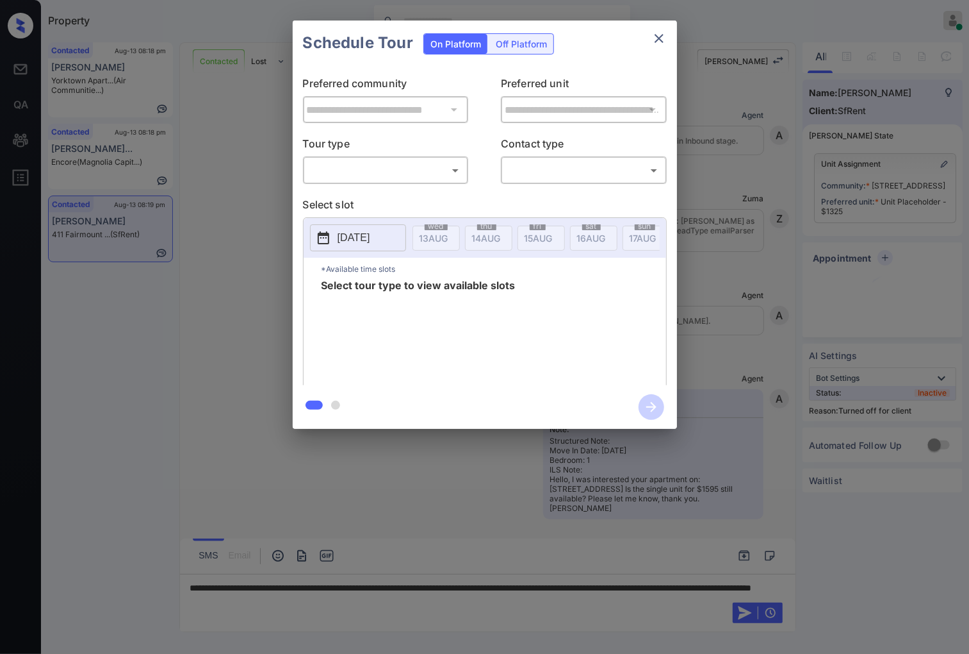
scroll to position [1673, 0]
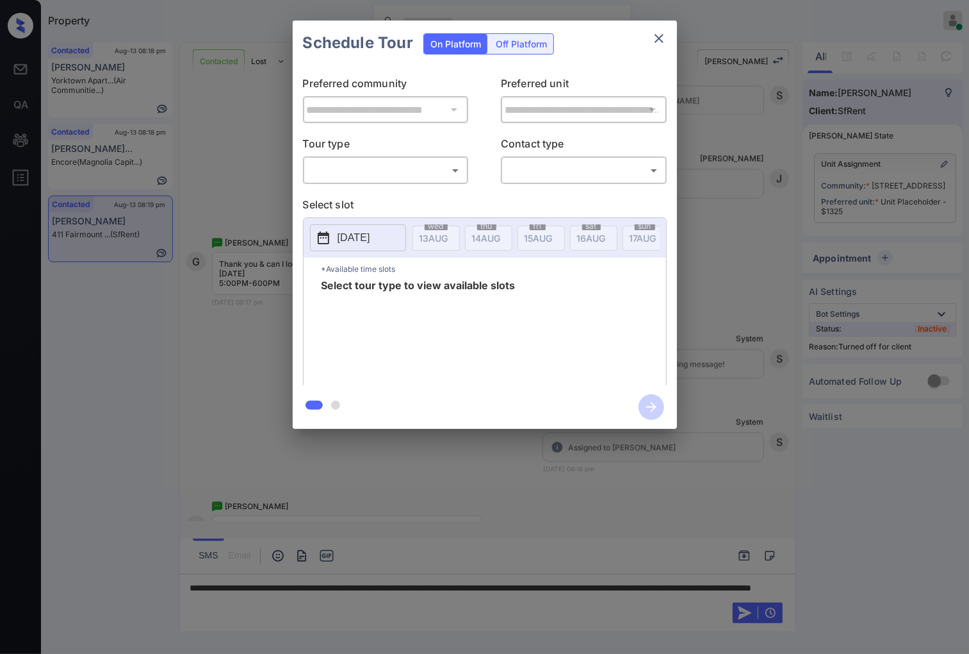
click at [433, 173] on body "Property [PERSON_NAME] Online Set yourself offline Set yourself on break Profil…" at bounding box center [484, 327] width 969 height 654
click at [429, 195] on li "In Person" at bounding box center [386, 199] width 158 height 23
type input "********"
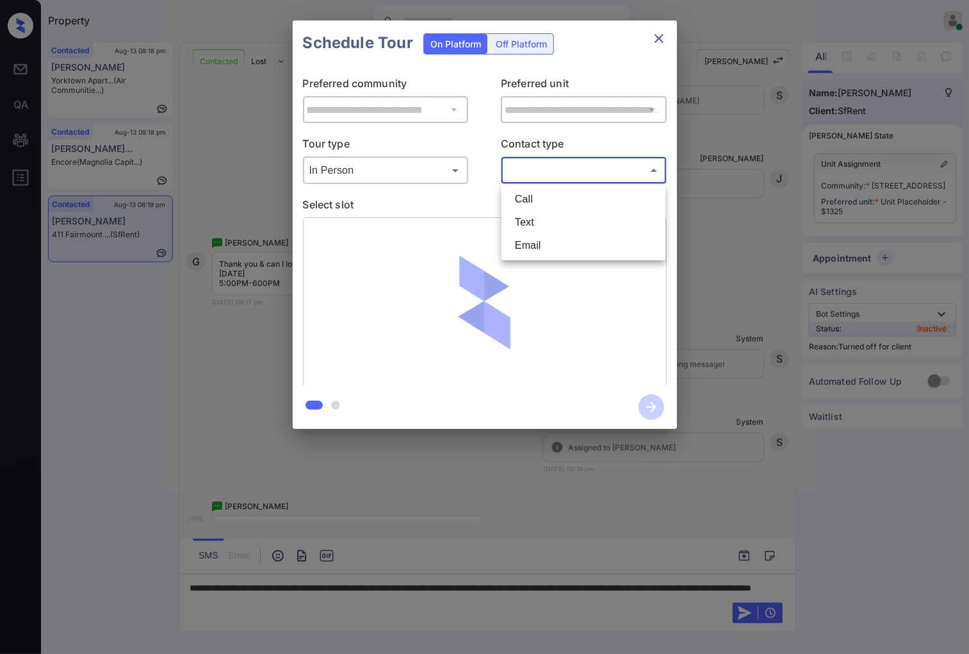
click at [558, 169] on body "Property [PERSON_NAME] Online Set yourself offline Set yourself on break Profil…" at bounding box center [484, 327] width 969 height 654
click at [558, 215] on li "Text" at bounding box center [584, 222] width 158 height 23
type input "****"
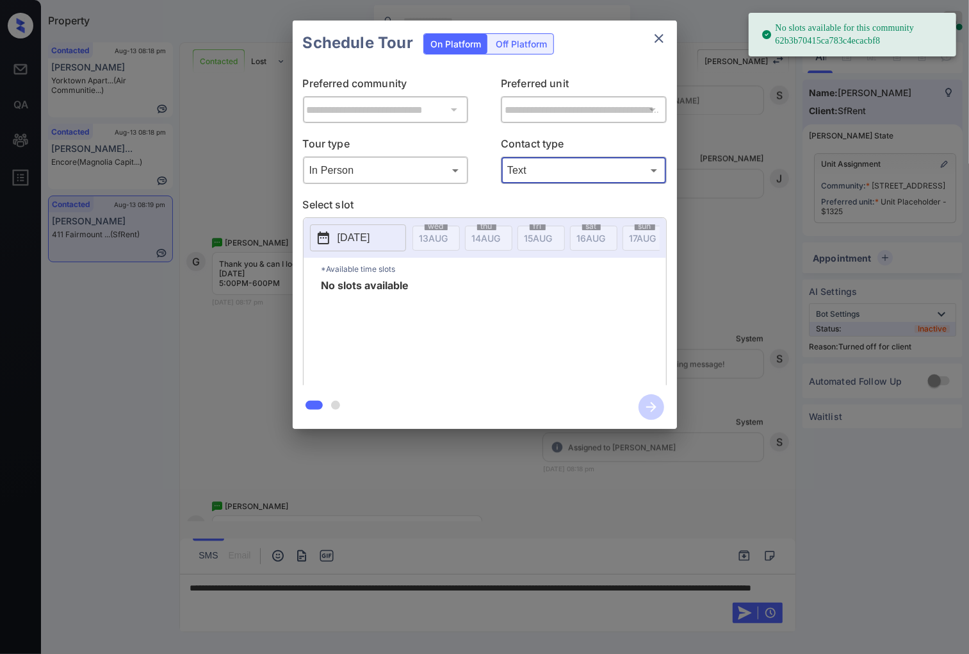
click at [369, 244] on p "[DATE]" at bounding box center [354, 237] width 33 height 15
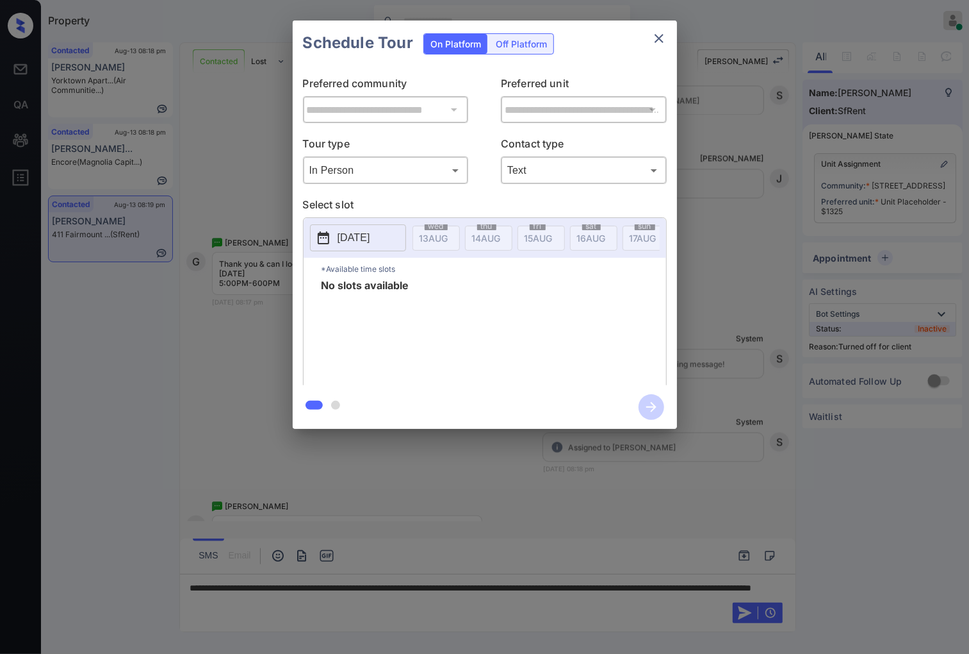
click at [741, 124] on div "**********" at bounding box center [484, 224] width 969 height 449
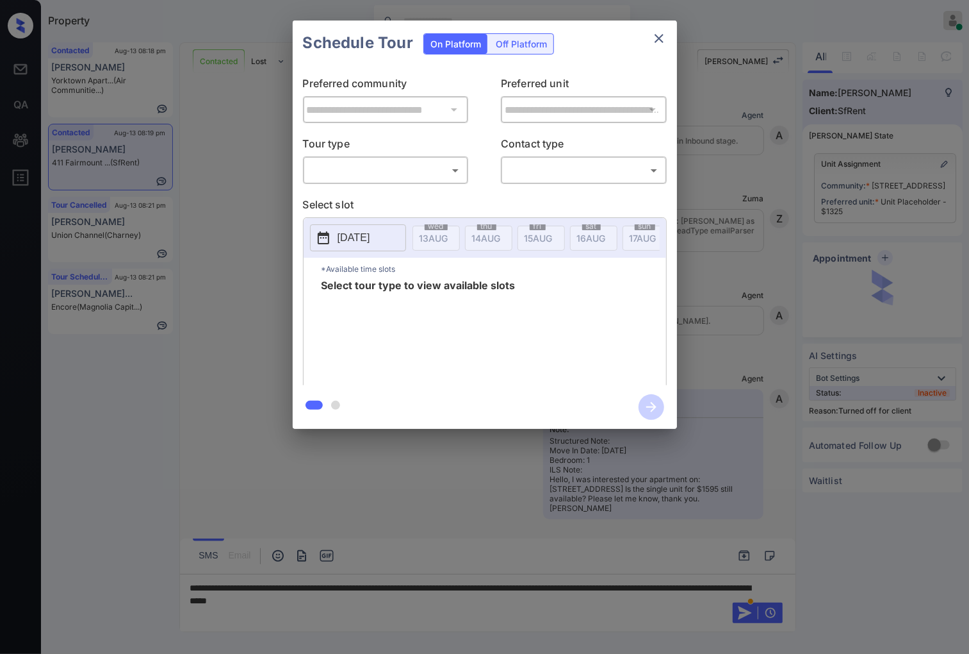
scroll to position [2071, 0]
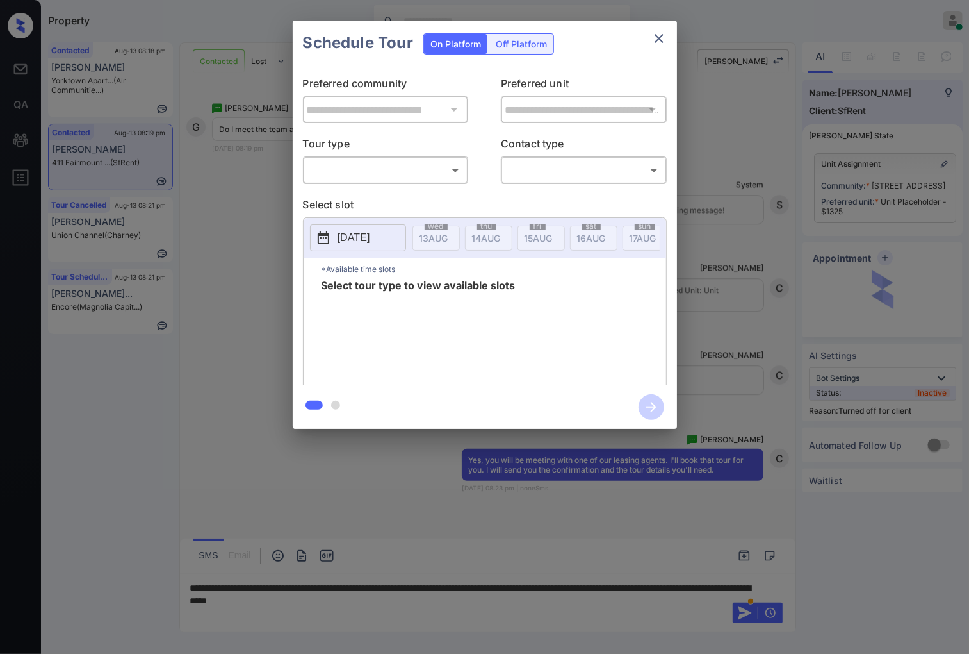
click at [532, 37] on div "Off Platform" at bounding box center [521, 44] width 64 height 20
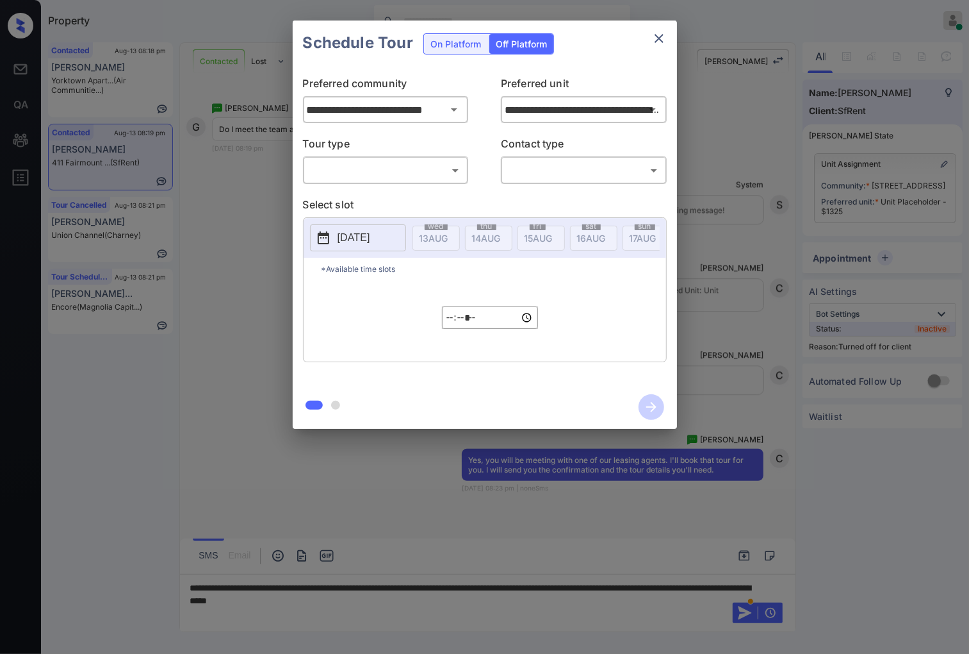
click at [422, 175] on body "Property [PERSON_NAME] Online Set yourself offline Set yourself on break Profil…" at bounding box center [484, 327] width 969 height 654
click at [425, 200] on li "In Person" at bounding box center [386, 199] width 158 height 23
type input "********"
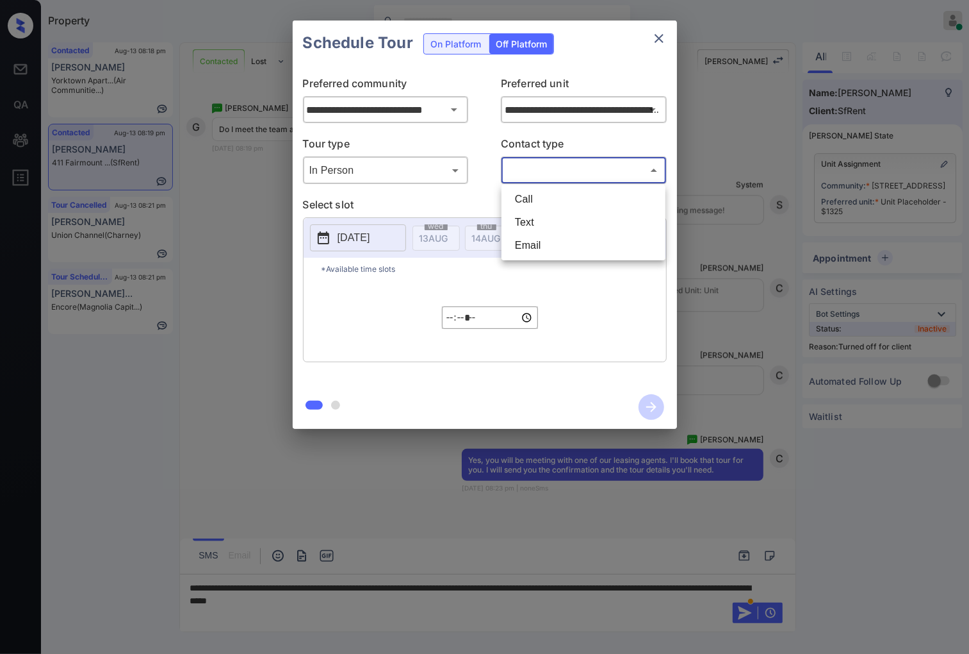
click at [536, 169] on body "Property Caroline Dacanay Online Set yourself offline Set yourself on break Pro…" at bounding box center [484, 327] width 969 height 654
click at [538, 214] on li "Text" at bounding box center [584, 222] width 158 height 23
type input "****"
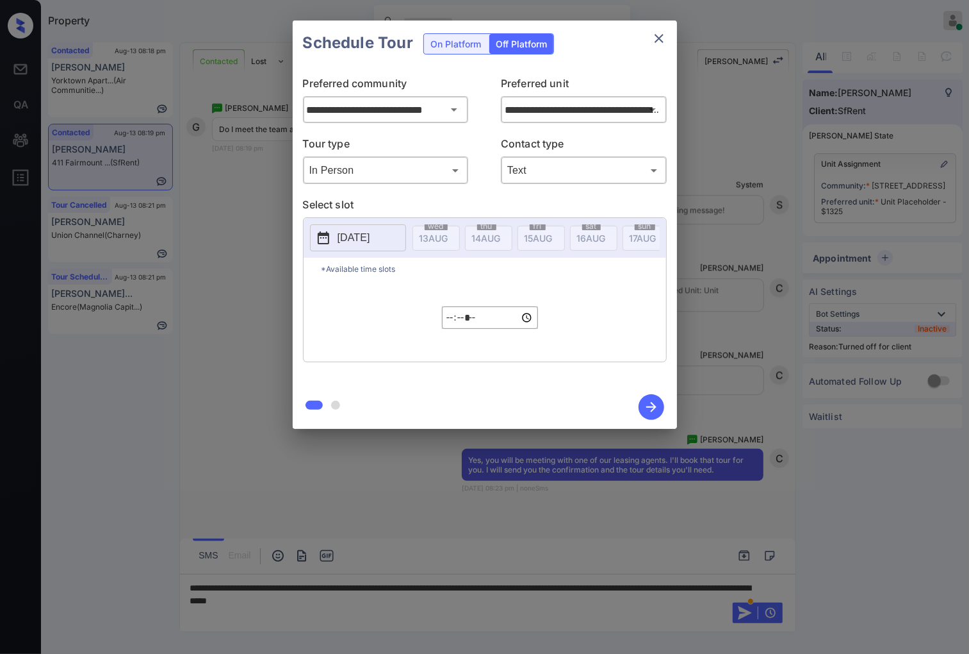
click at [370, 237] on p "[DATE]" at bounding box center [354, 237] width 33 height 15
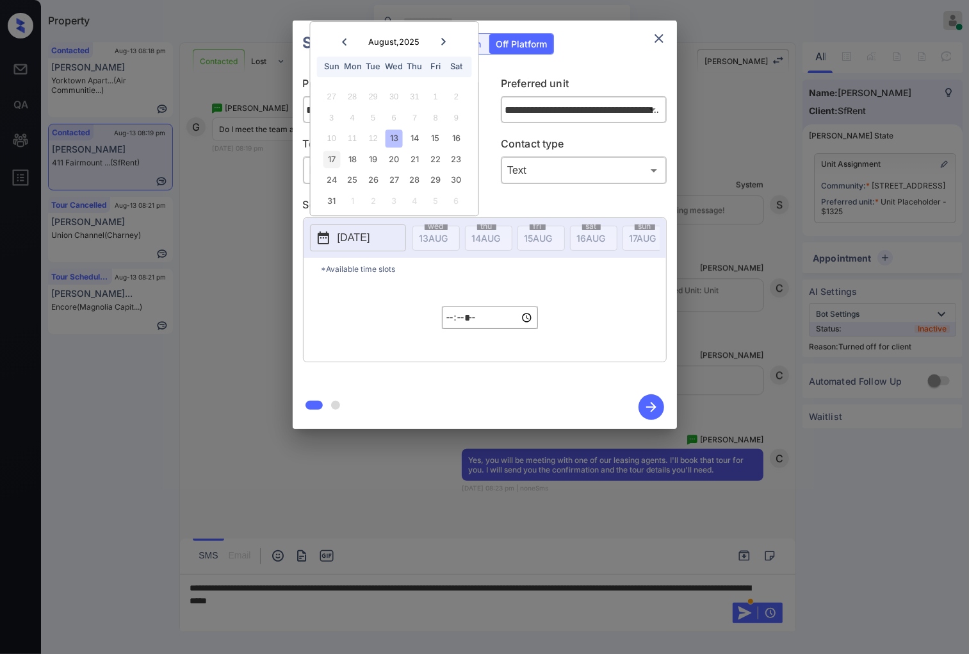
click at [325, 163] on div "17" at bounding box center [331, 159] width 17 height 17
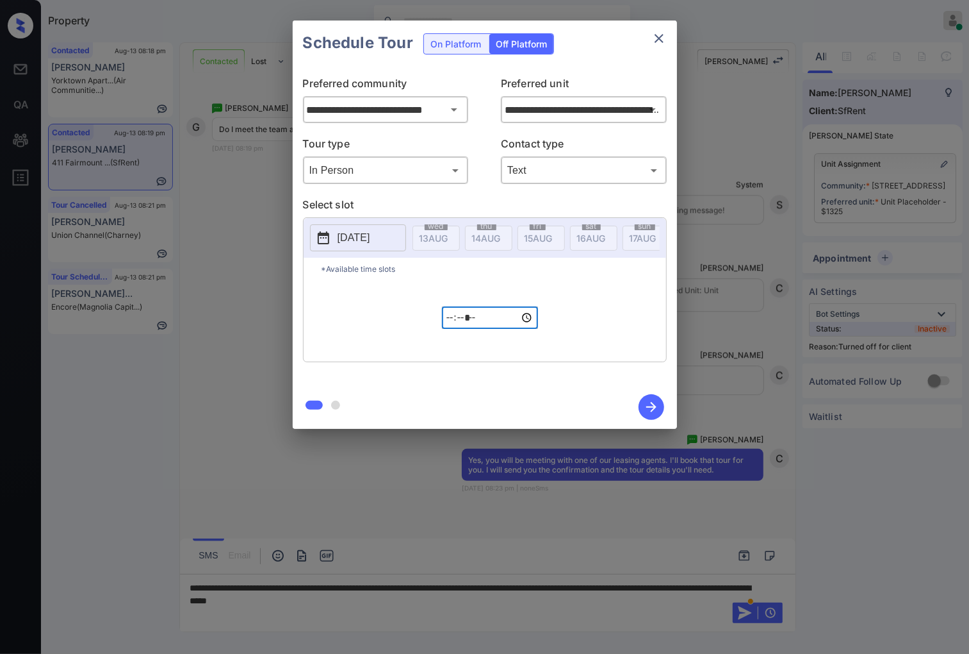
click at [450, 329] on input "*****" at bounding box center [490, 317] width 96 height 22
type input "*****"
click at [646, 409] on icon "button" at bounding box center [652, 407] width 26 height 26
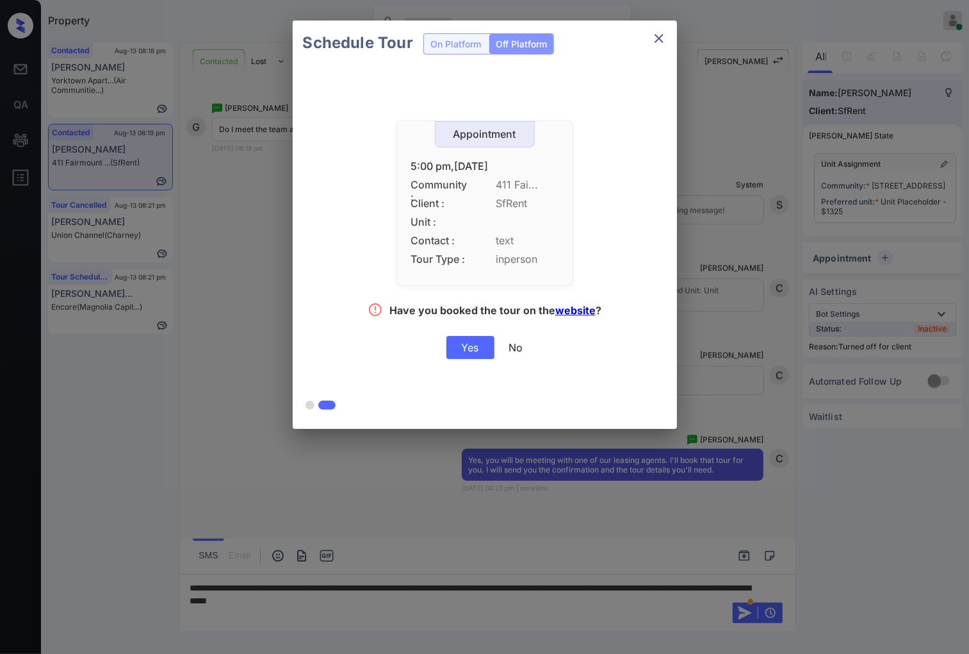
click at [485, 346] on div "Yes" at bounding box center [471, 347] width 48 height 23
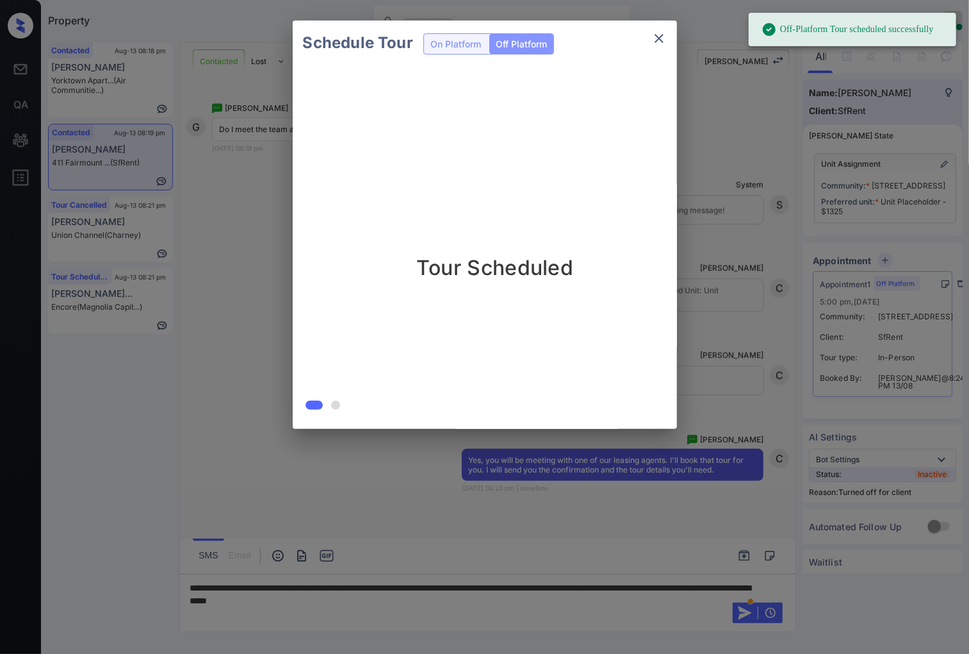
scroll to position [2154, 0]
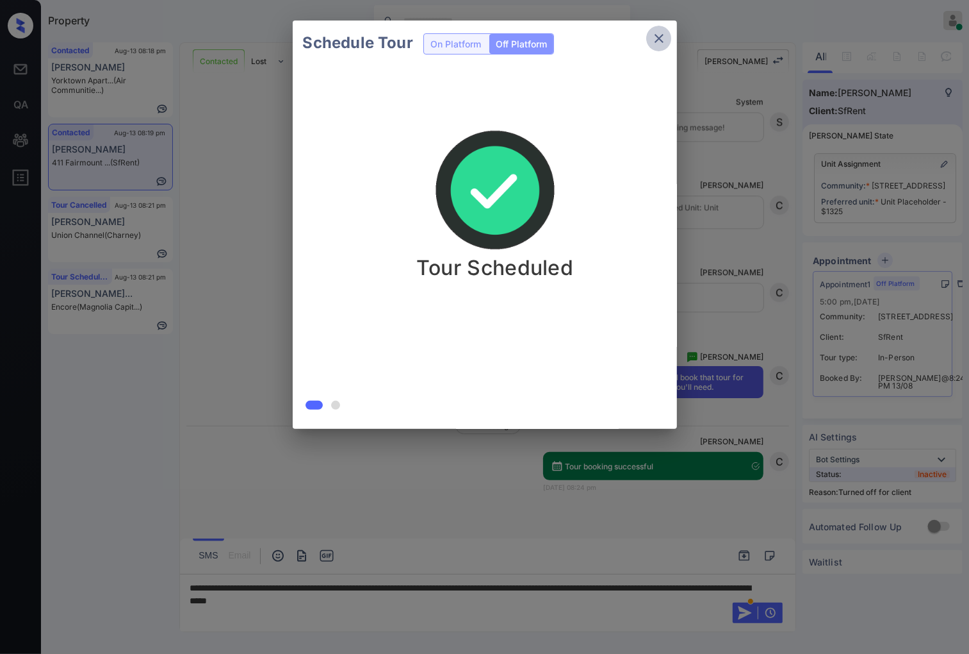
click at [654, 37] on icon "close" at bounding box center [659, 38] width 15 height 15
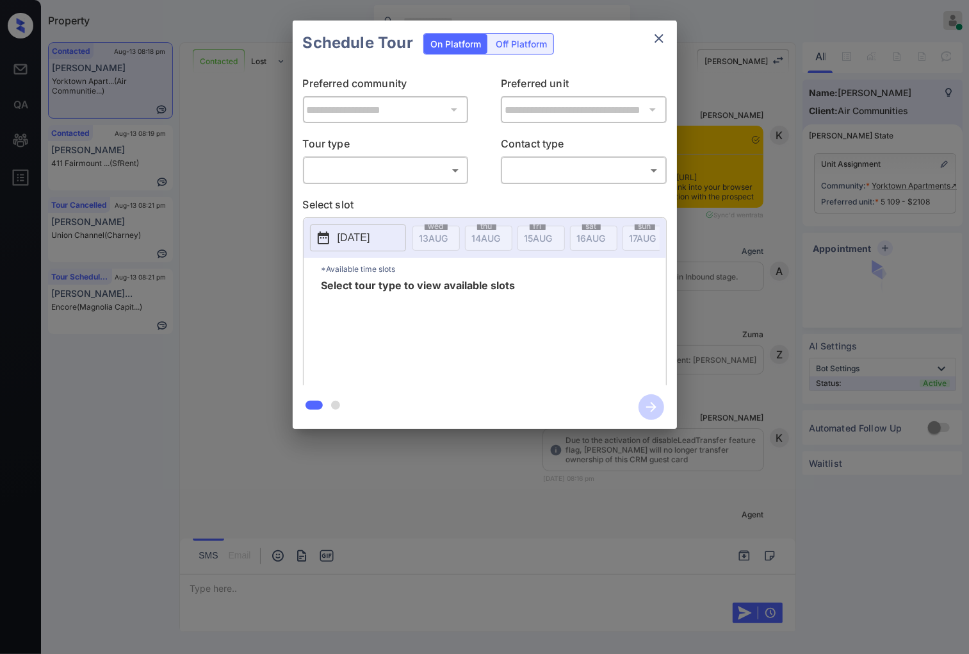
scroll to position [1035, 0]
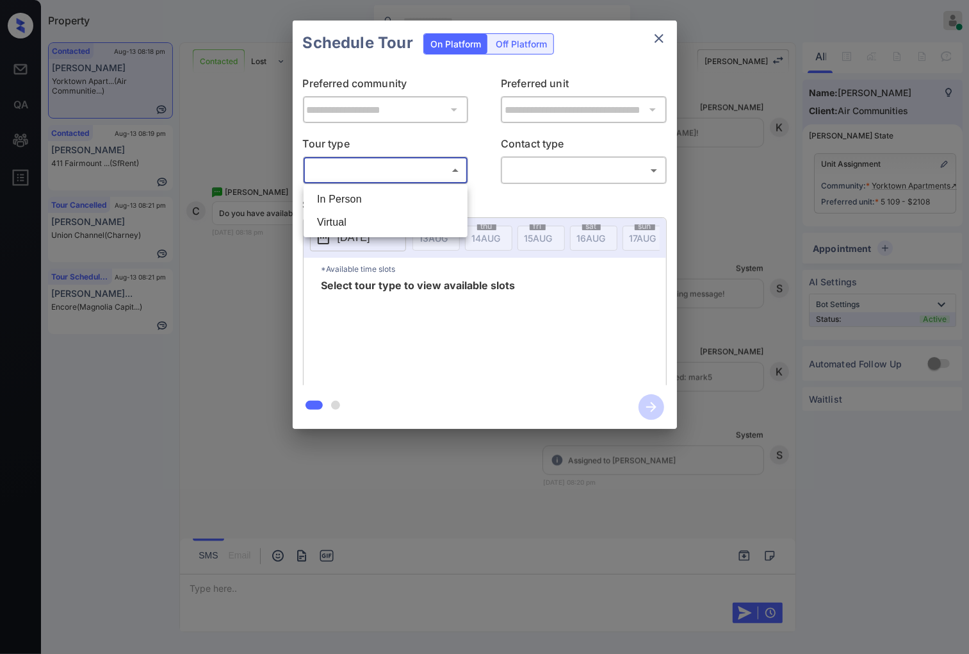
click at [452, 164] on body "Property [PERSON_NAME] Online Set yourself offline Set yourself on break Profil…" at bounding box center [484, 327] width 969 height 654
click at [427, 206] on li "In Person" at bounding box center [386, 199] width 158 height 23
type input "********"
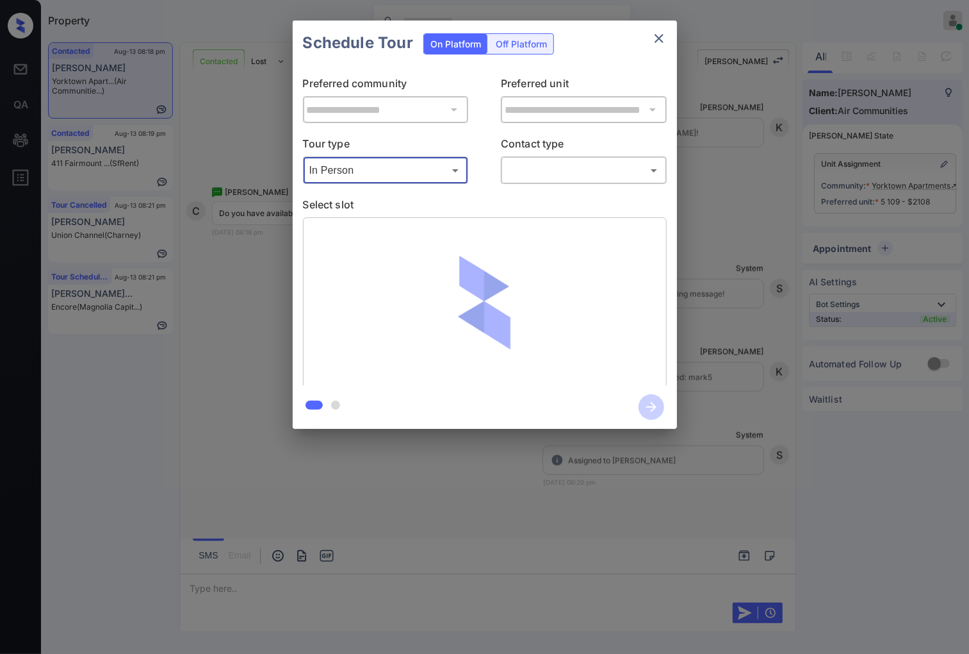
click at [592, 167] on body "Property [PERSON_NAME] Online Set yourself offline Set yourself on break Profil…" at bounding box center [484, 327] width 969 height 654
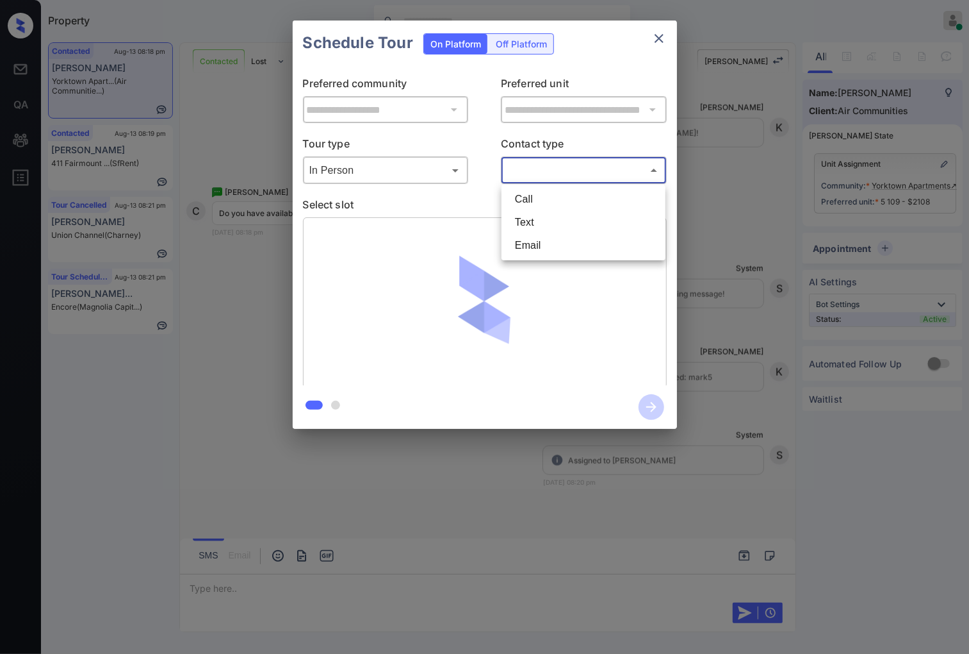
click at [586, 229] on li "Text" at bounding box center [584, 222] width 158 height 23
type input "****"
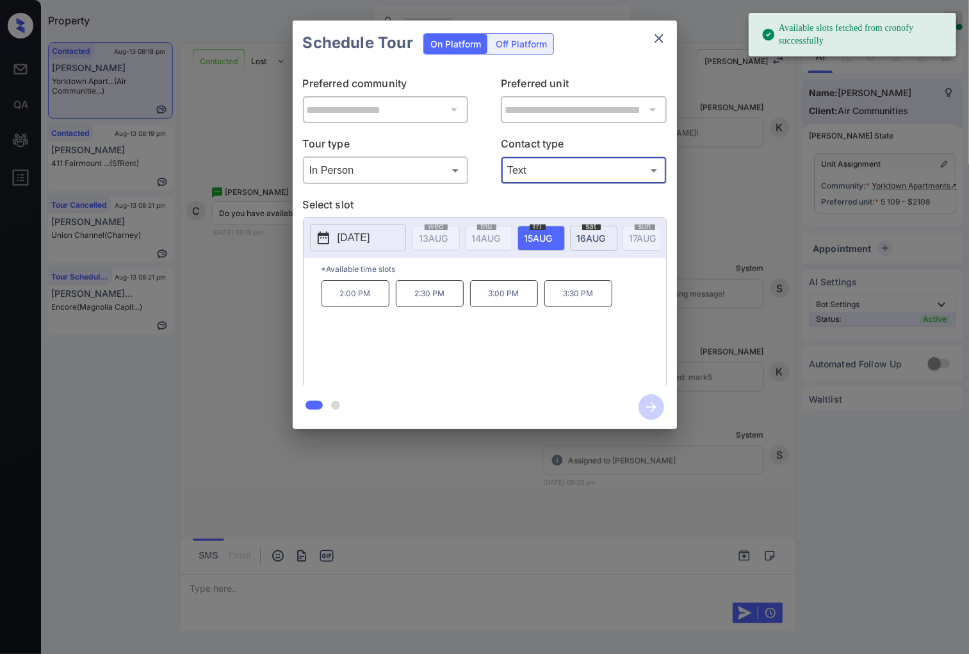
click at [358, 244] on p "[DATE]" at bounding box center [354, 237] width 33 height 15
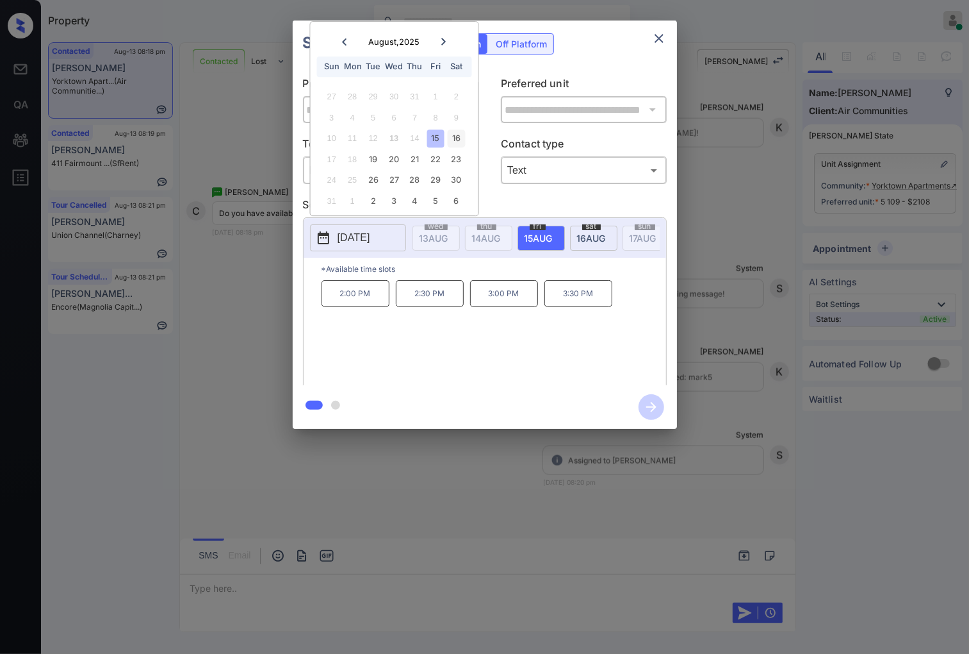
click at [460, 137] on div "16" at bounding box center [456, 138] width 17 height 17
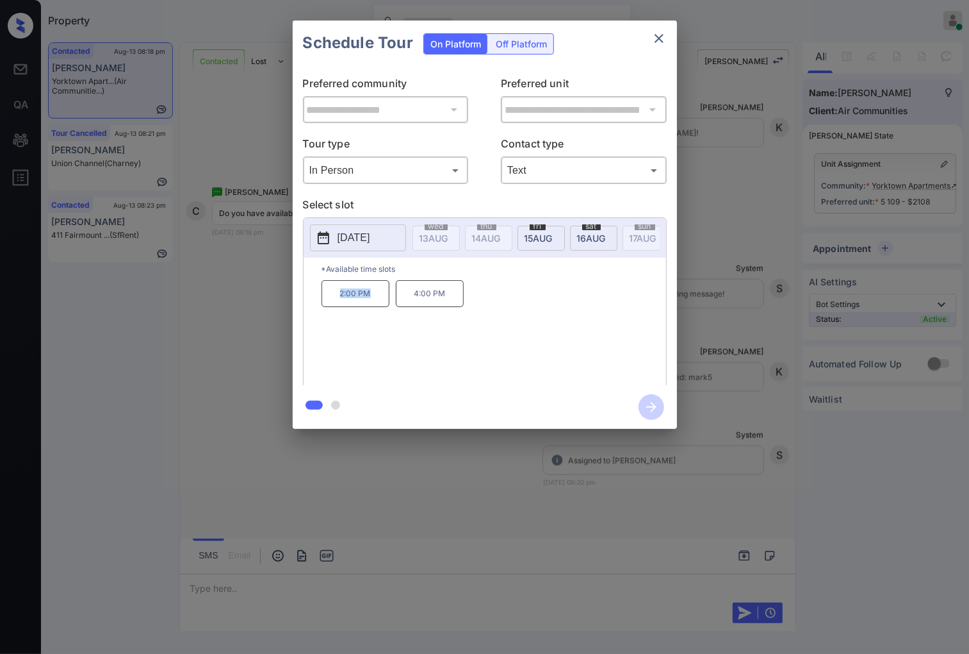
drag, startPoint x: 369, startPoint y: 302, endPoint x: 334, endPoint y: 302, distance: 35.2
click at [334, 302] on p "2:00 PM" at bounding box center [356, 293] width 68 height 27
copy p "2:00 PM"
drag, startPoint x: 460, startPoint y: 309, endPoint x: 415, endPoint y: 309, distance: 45.5
click at [415, 307] on p "4:00 PM" at bounding box center [430, 293] width 68 height 27
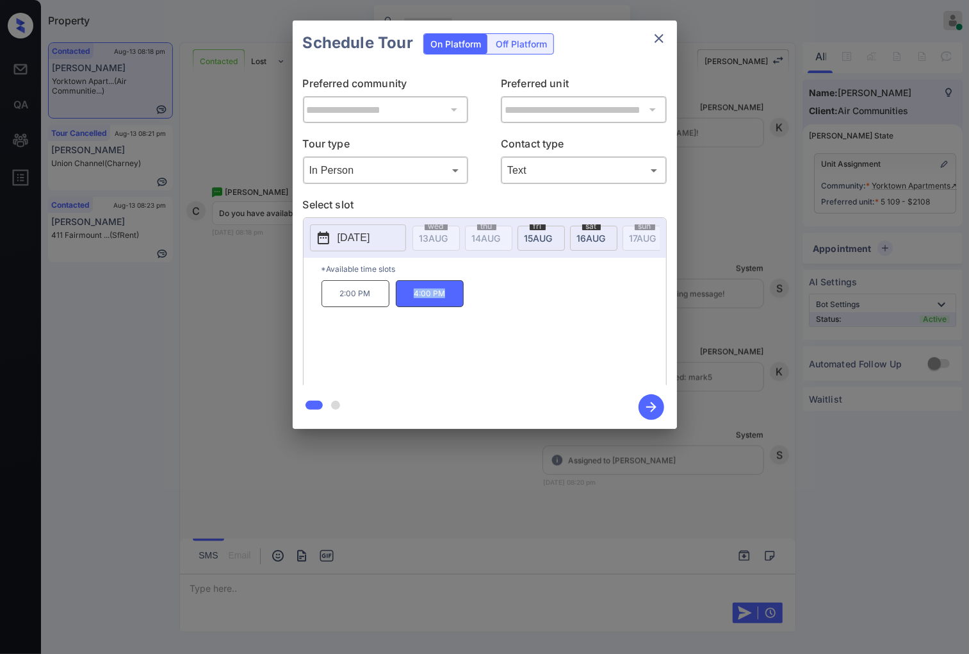
copy p "4:00 PM"
click at [361, 479] on div at bounding box center [484, 327] width 969 height 654
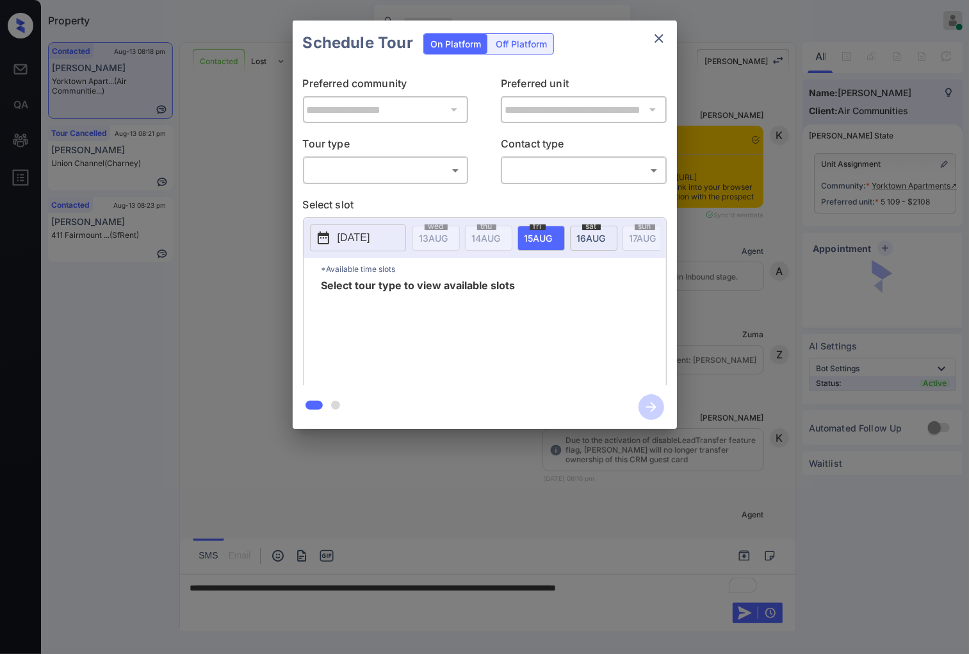
scroll to position [1035, 0]
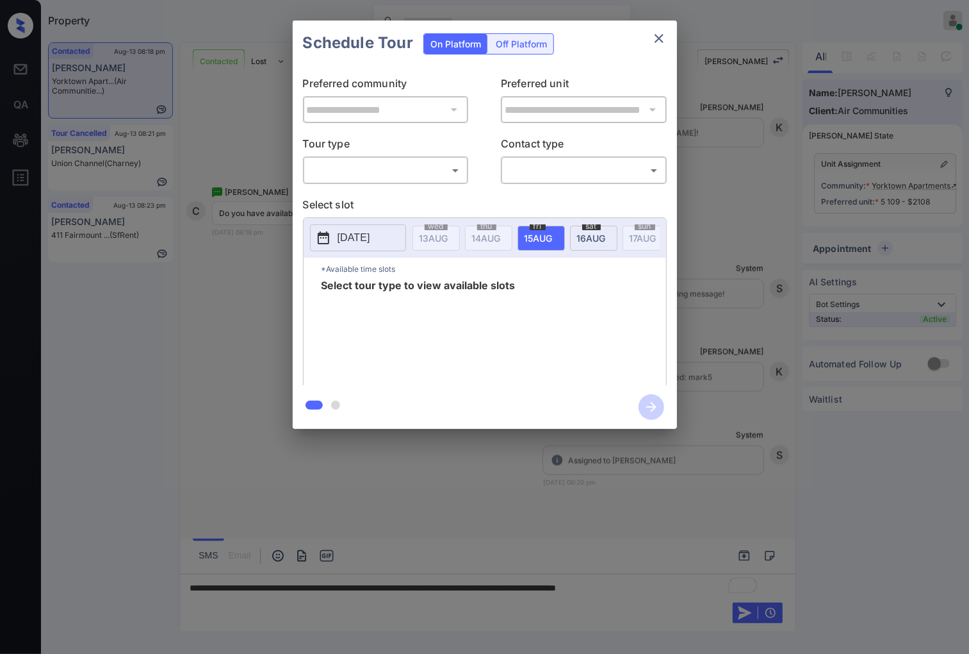
click at [428, 165] on body "Property [PERSON_NAME] Online Set yourself offline Set yourself on break Profil…" at bounding box center [484, 327] width 969 height 654
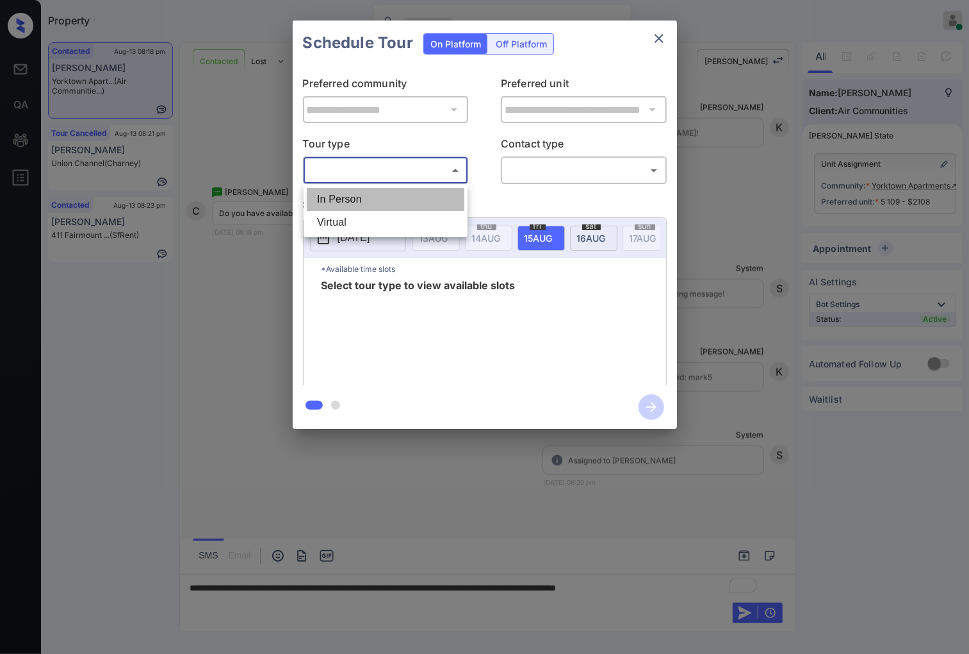
click at [416, 202] on li "In Person" at bounding box center [386, 199] width 158 height 23
type input "********"
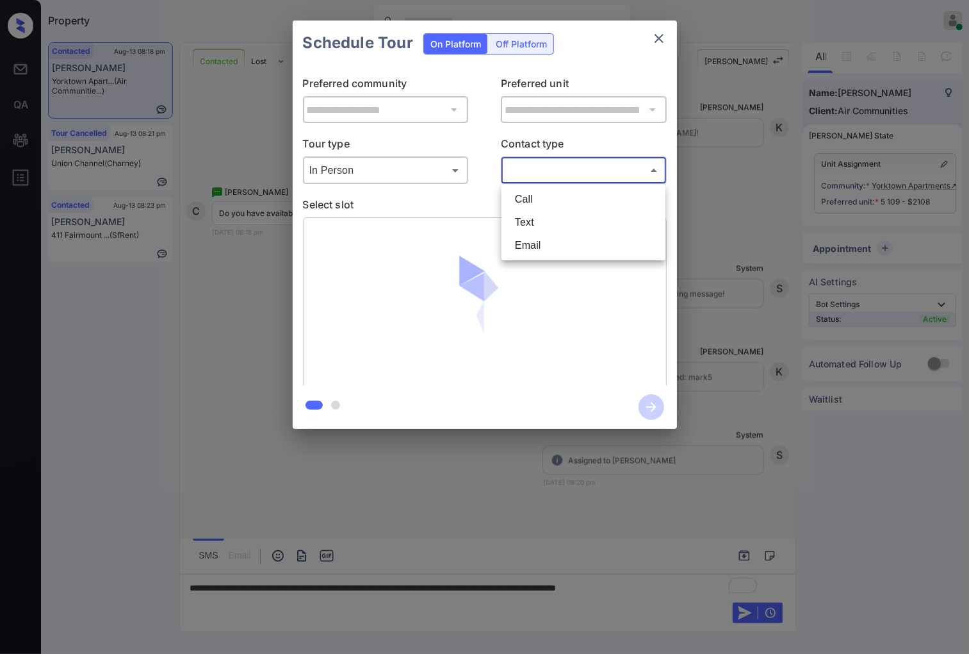
click at [580, 181] on body "Property [PERSON_NAME] Online Set yourself offline Set yourself on break Profil…" at bounding box center [484, 327] width 969 height 654
click at [577, 220] on li "Text" at bounding box center [584, 222] width 158 height 23
type input "****"
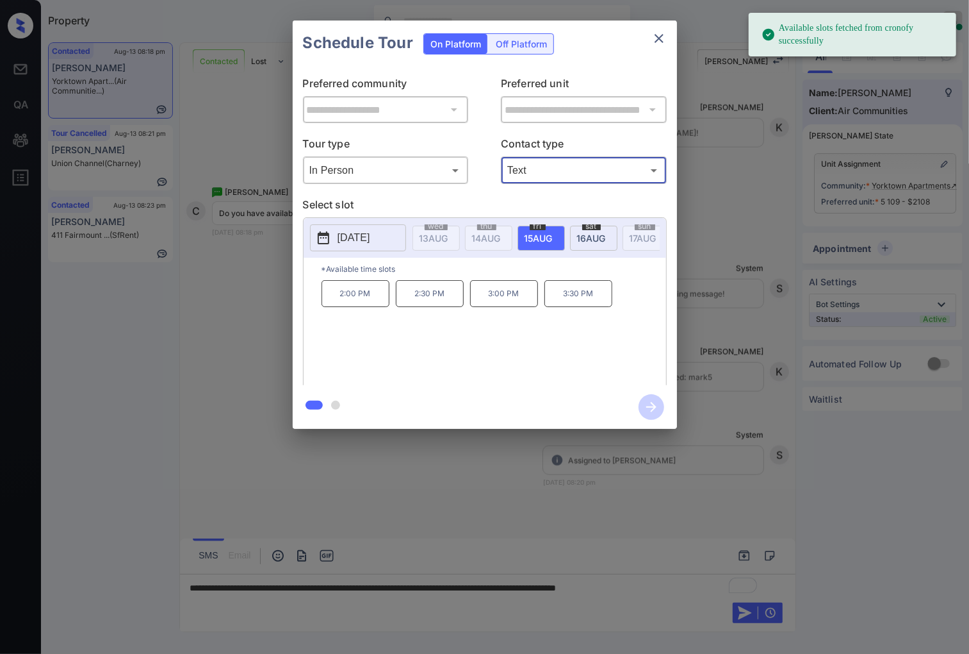
click at [448, 239] on span "[DATE]" at bounding box center [434, 238] width 29 height 11
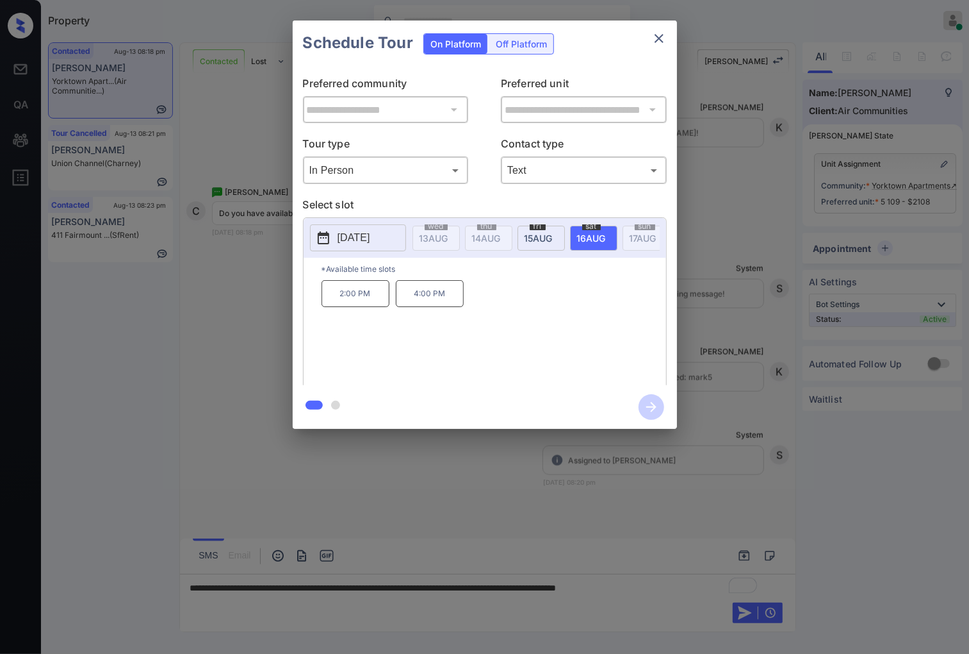
click at [498, 613] on div at bounding box center [484, 327] width 969 height 654
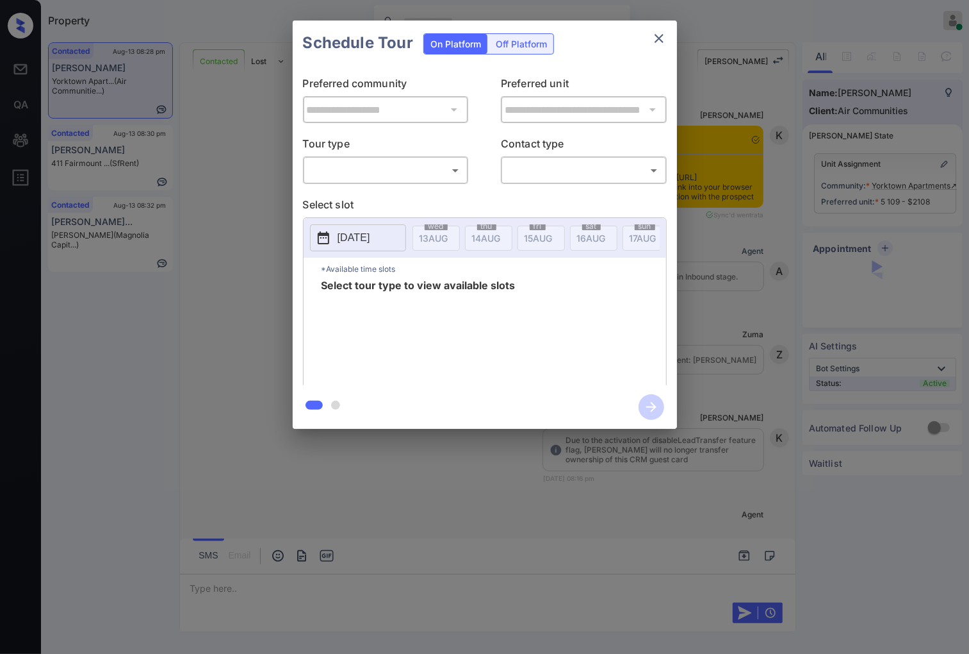
scroll to position [2030, 0]
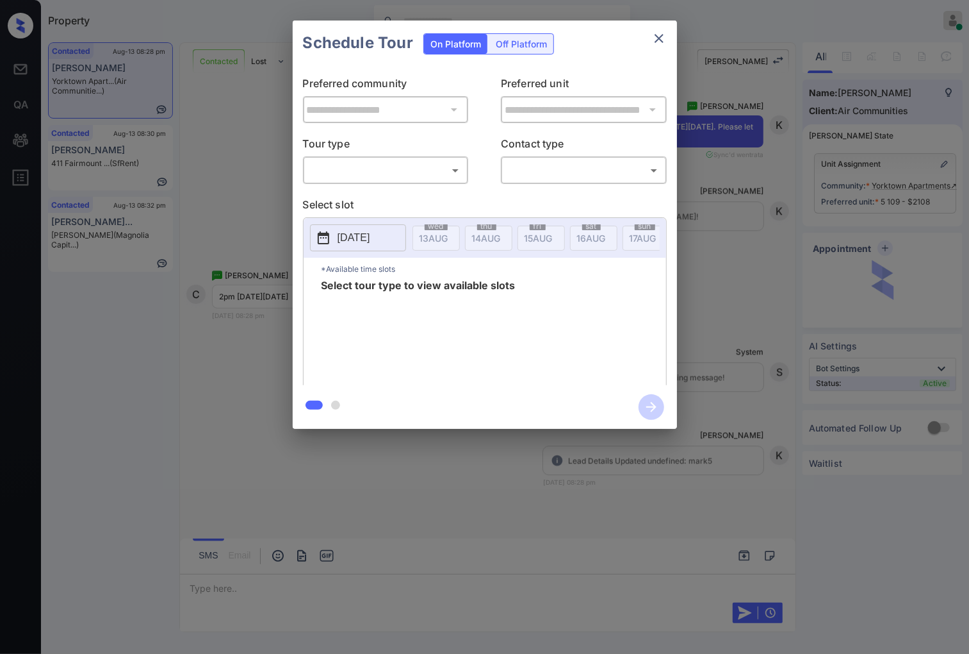
click at [405, 169] on body "Property [PERSON_NAME] Online Set yourself offline Set yourself on break Profil…" at bounding box center [484, 327] width 969 height 654
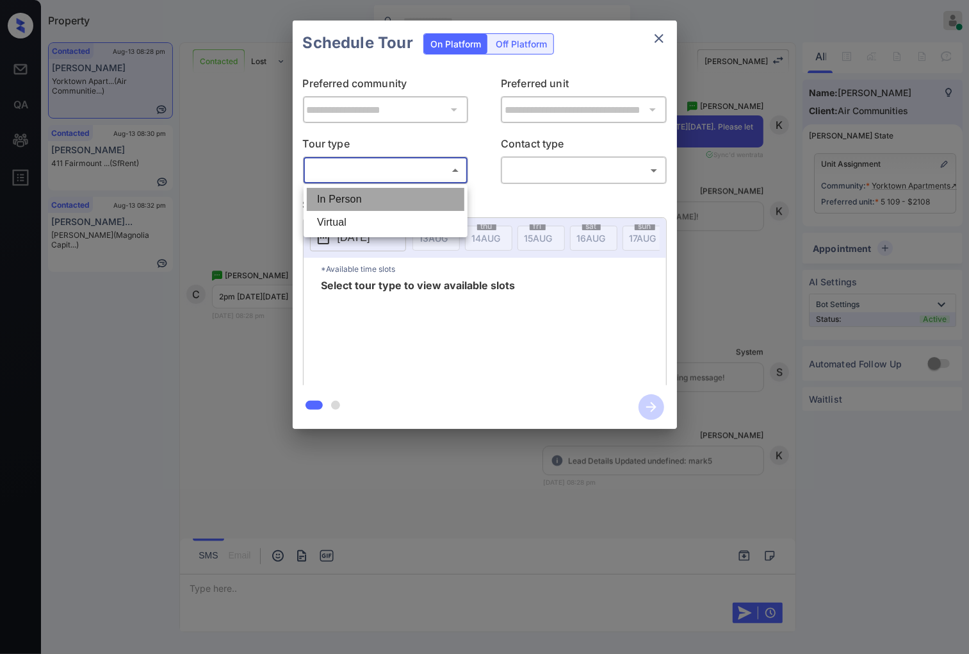
click at [398, 199] on li "In Person" at bounding box center [386, 199] width 158 height 23
type input "********"
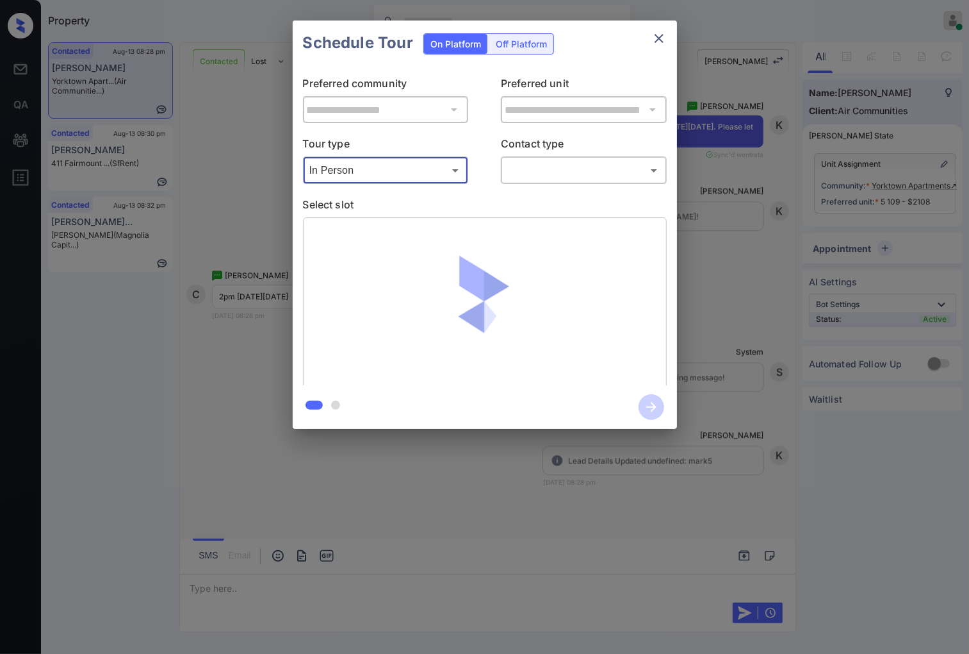
click at [522, 176] on body "Property Caroline Dacanay Online Set yourself offline Set yourself on break Pro…" at bounding box center [484, 327] width 969 height 654
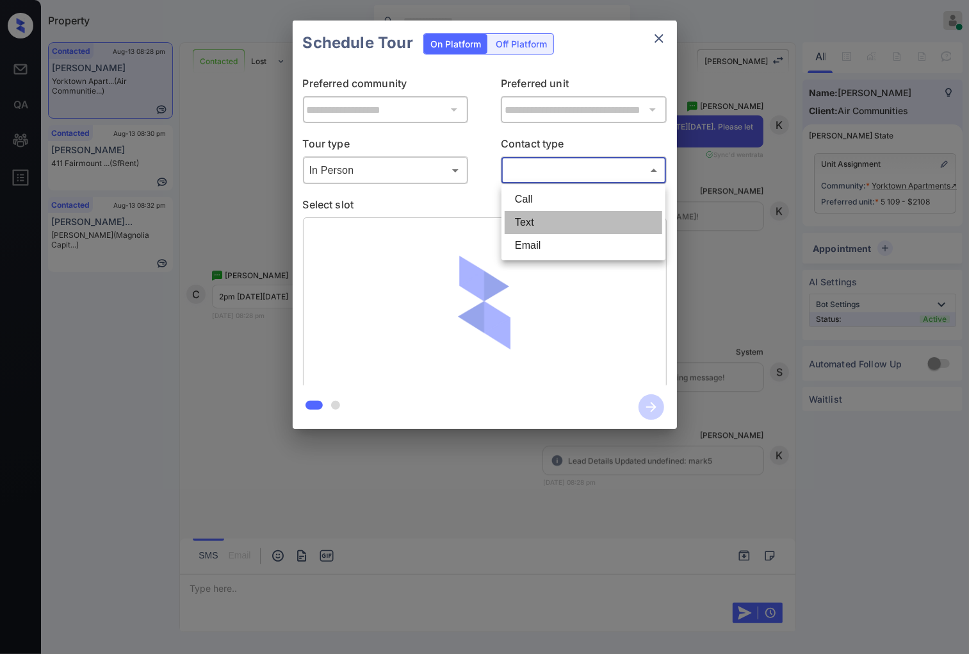
click at [527, 215] on li "Text" at bounding box center [584, 222] width 158 height 23
type input "****"
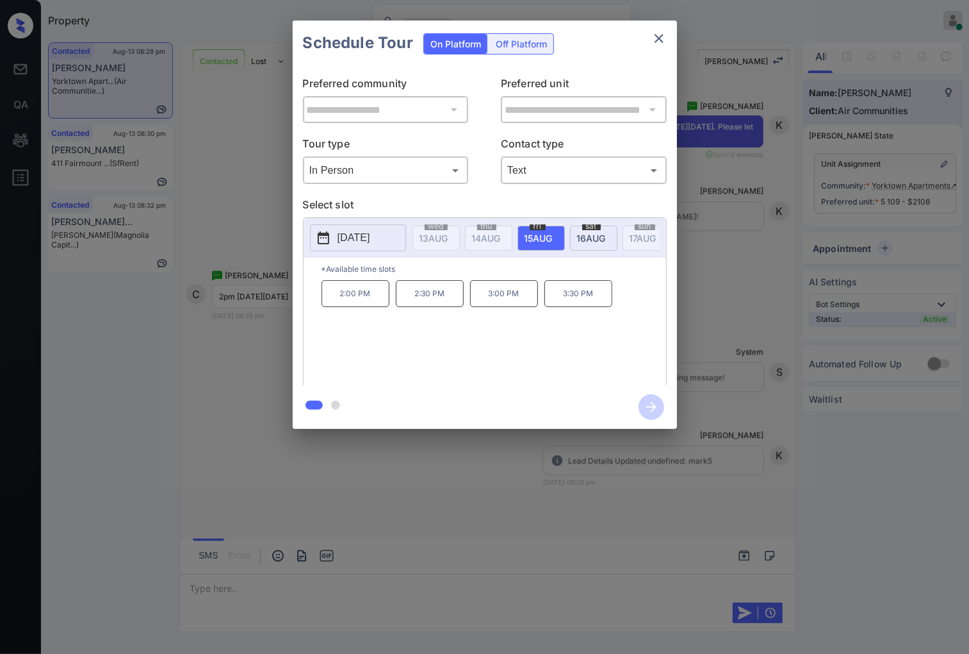
click at [448, 238] on span "16 AUG" at bounding box center [434, 238] width 29 height 11
click at [394, 497] on div at bounding box center [484, 327] width 969 height 654
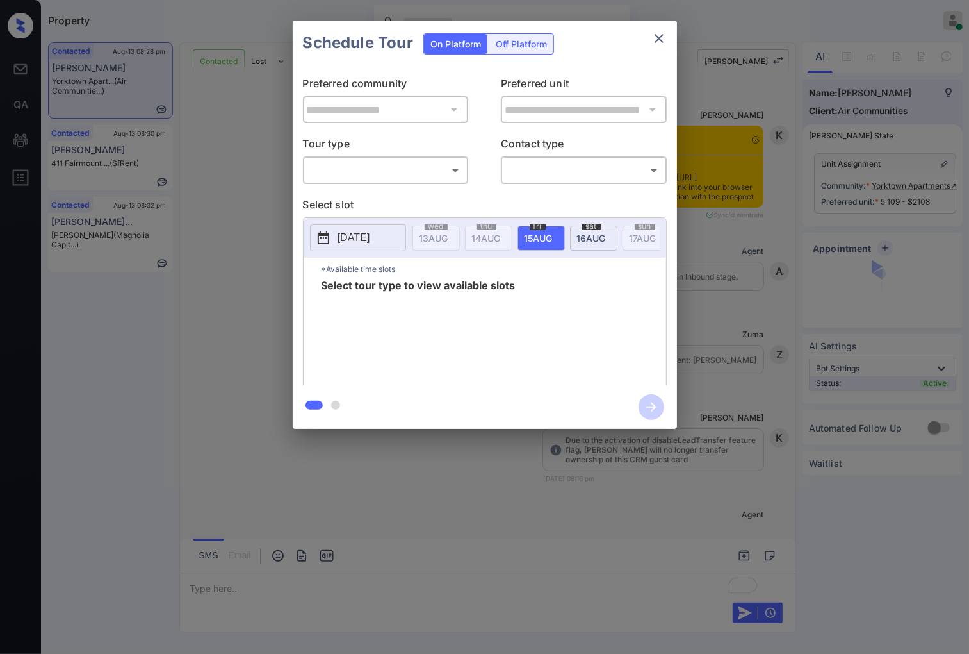
scroll to position [2116, 0]
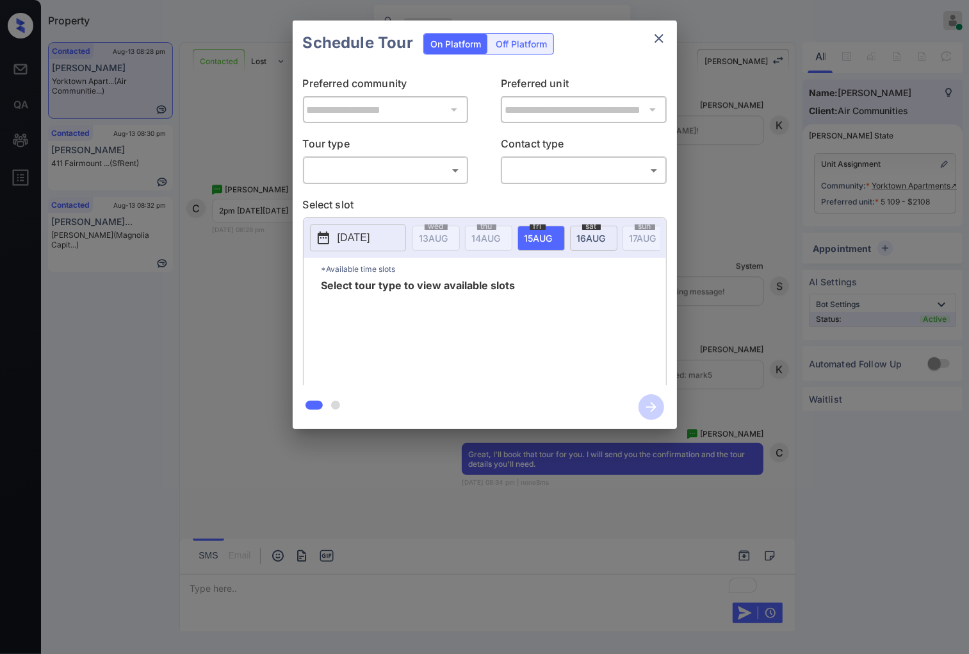
click at [422, 159] on body "Property [PERSON_NAME] Online Set yourself offline Set yourself on break Profil…" at bounding box center [484, 327] width 969 height 654
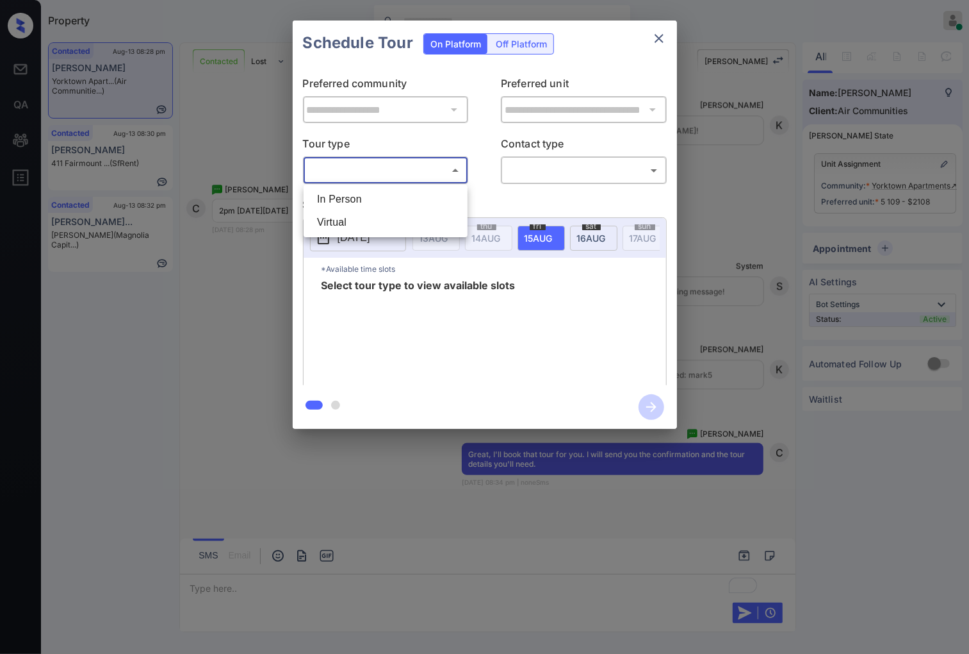
click at [405, 210] on li "In Person" at bounding box center [386, 199] width 158 height 23
type input "********"
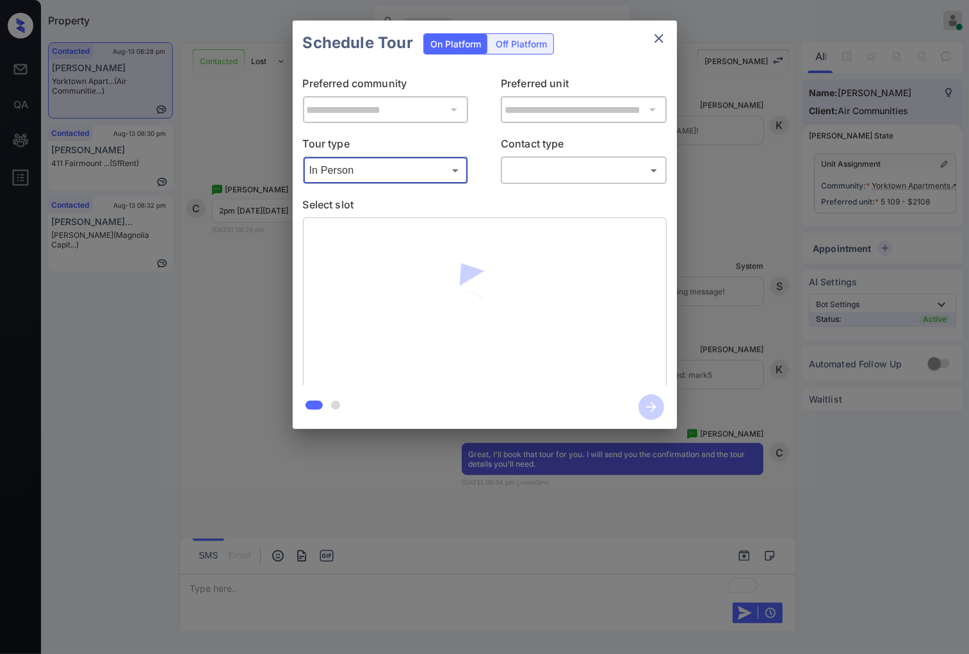
click at [571, 163] on body "Property [PERSON_NAME] Online Set yourself offline Set yourself on break Profil…" at bounding box center [484, 327] width 969 height 654
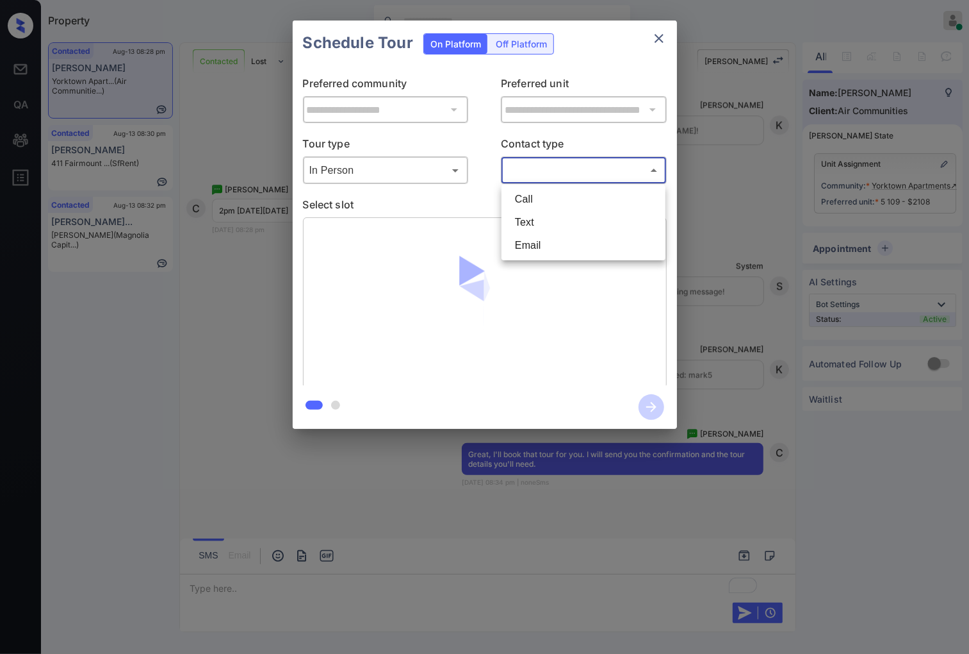
click at [555, 233] on li "Text" at bounding box center [584, 222] width 158 height 23
type input "****"
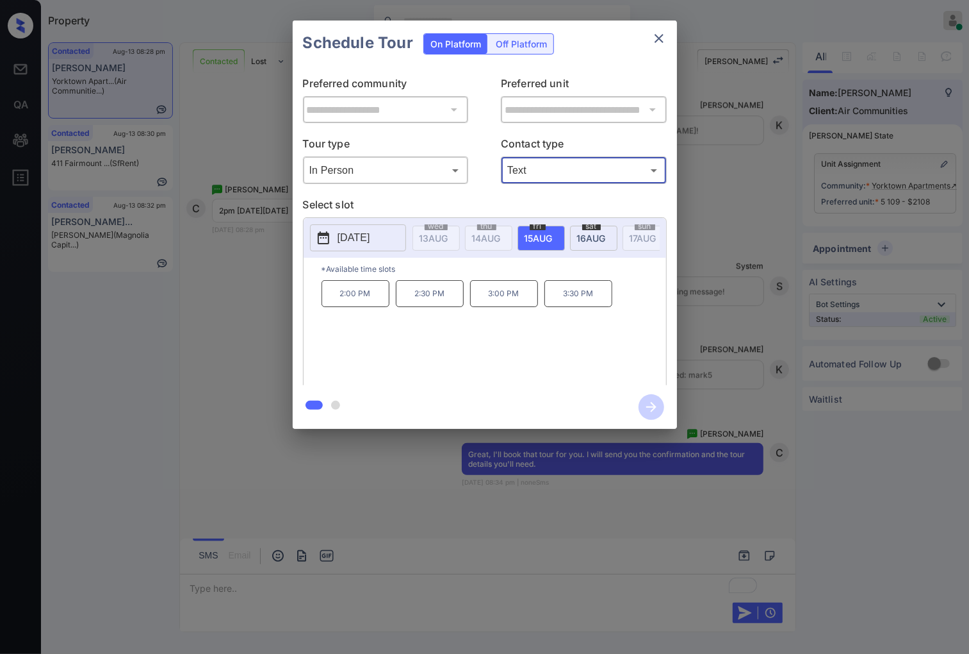
click at [610, 245] on div "[DATE]" at bounding box center [593, 238] width 47 height 25
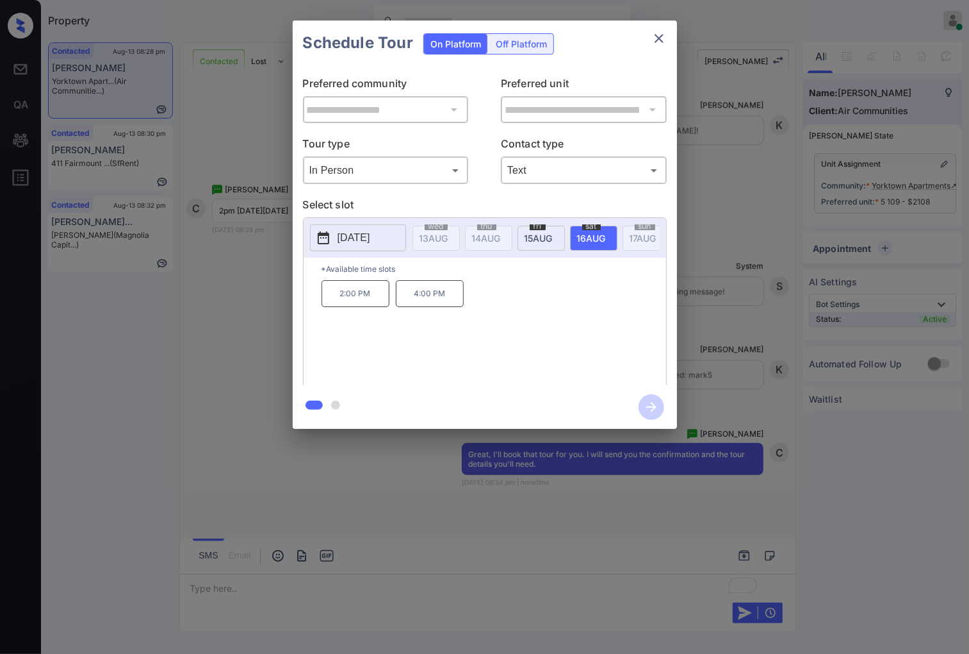
click at [362, 303] on p "2:00 PM" at bounding box center [356, 293] width 68 height 27
click at [657, 402] on icon "button" at bounding box center [652, 407] width 26 height 26
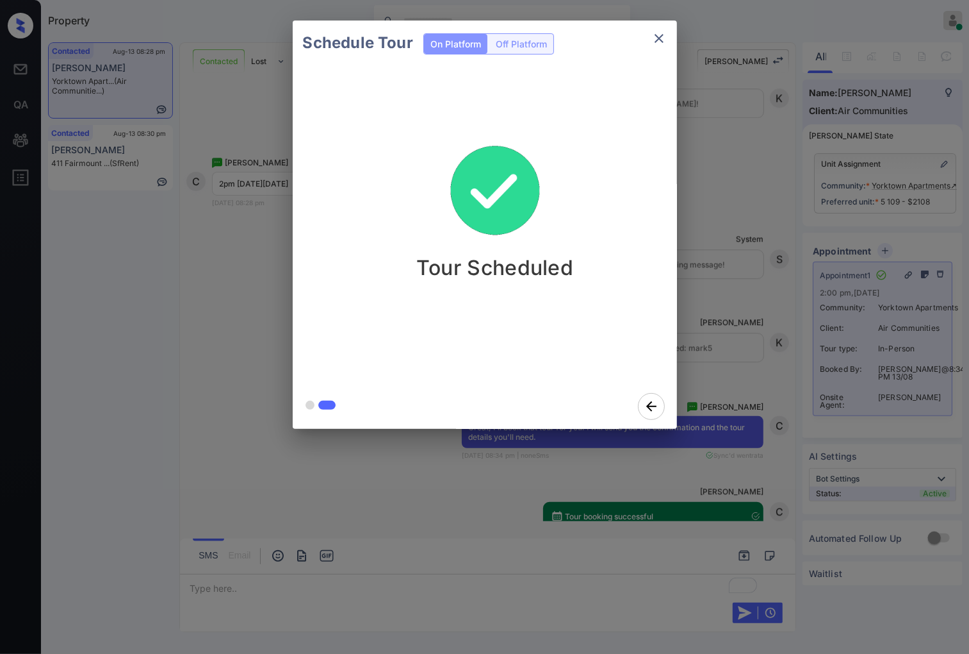
click at [655, 41] on icon "close" at bounding box center [659, 38] width 9 height 9
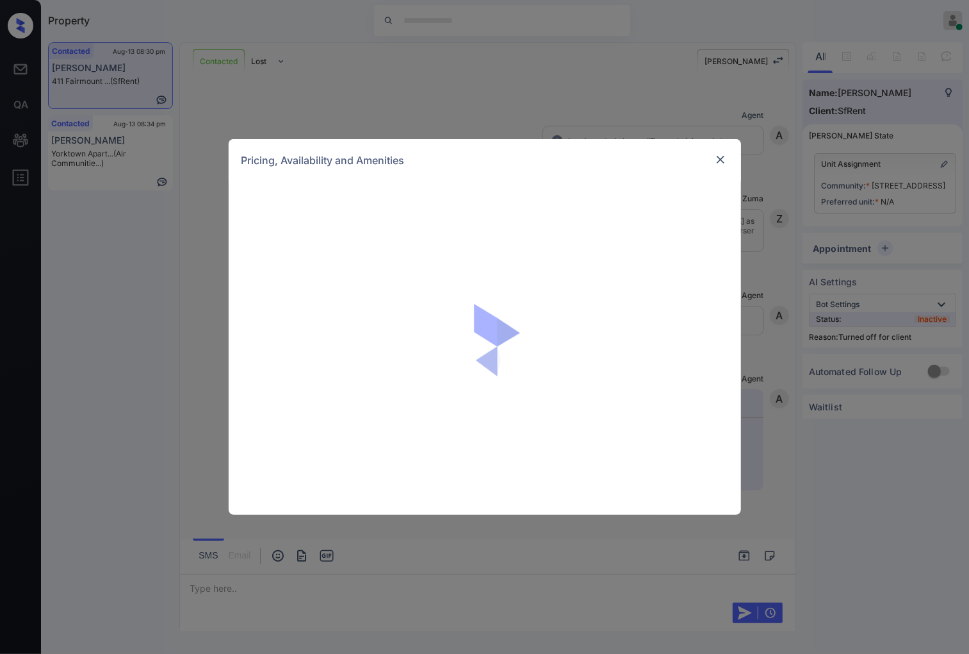
scroll to position [2244, 0]
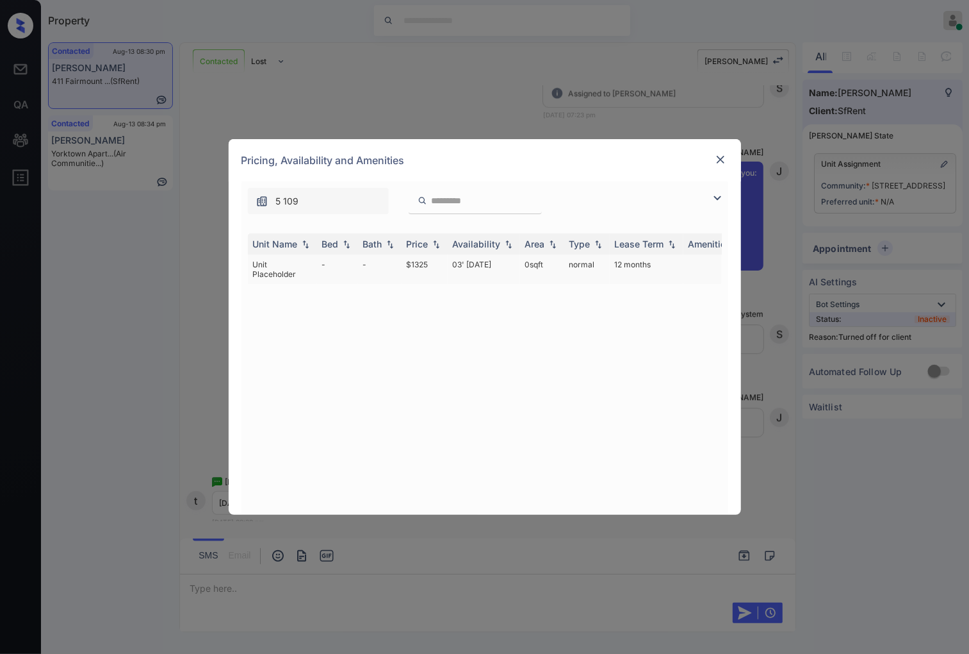
click at [430, 258] on td "$1325" at bounding box center [425, 268] width 46 height 29
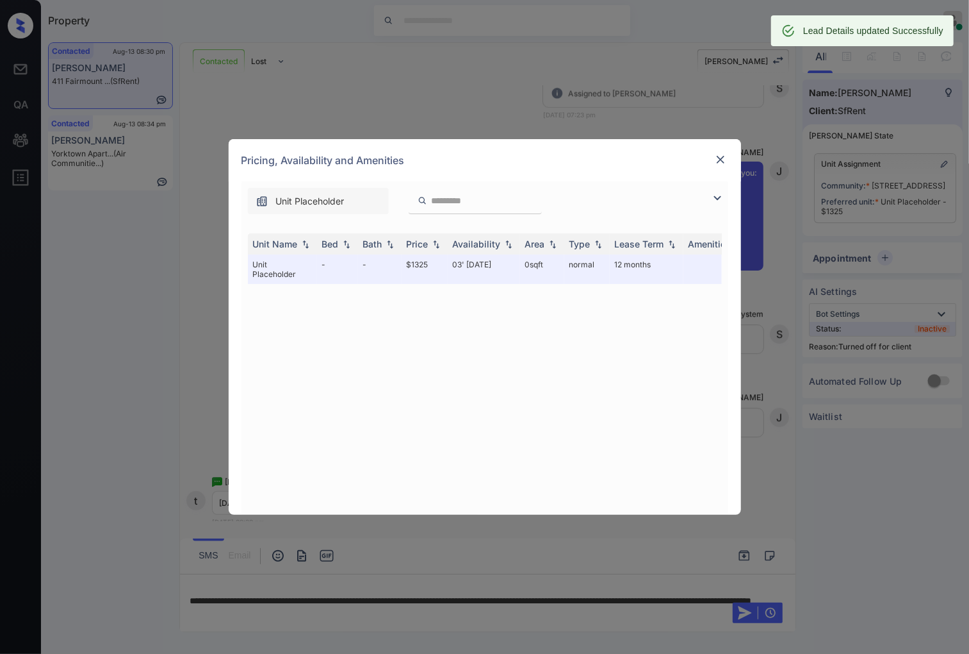
click at [718, 164] on img at bounding box center [720, 159] width 13 height 13
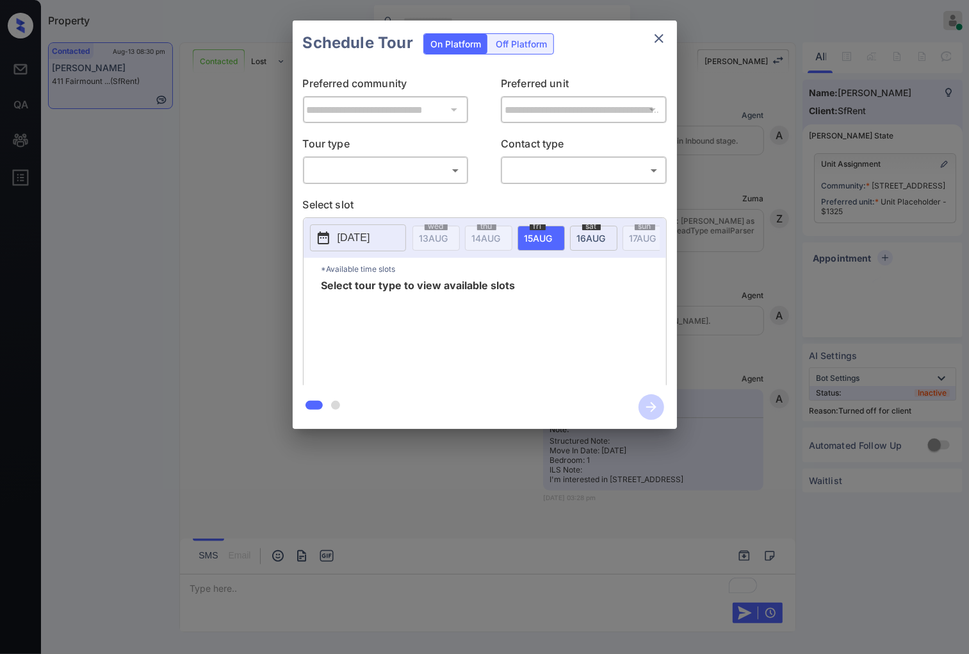
scroll to position [2342, 0]
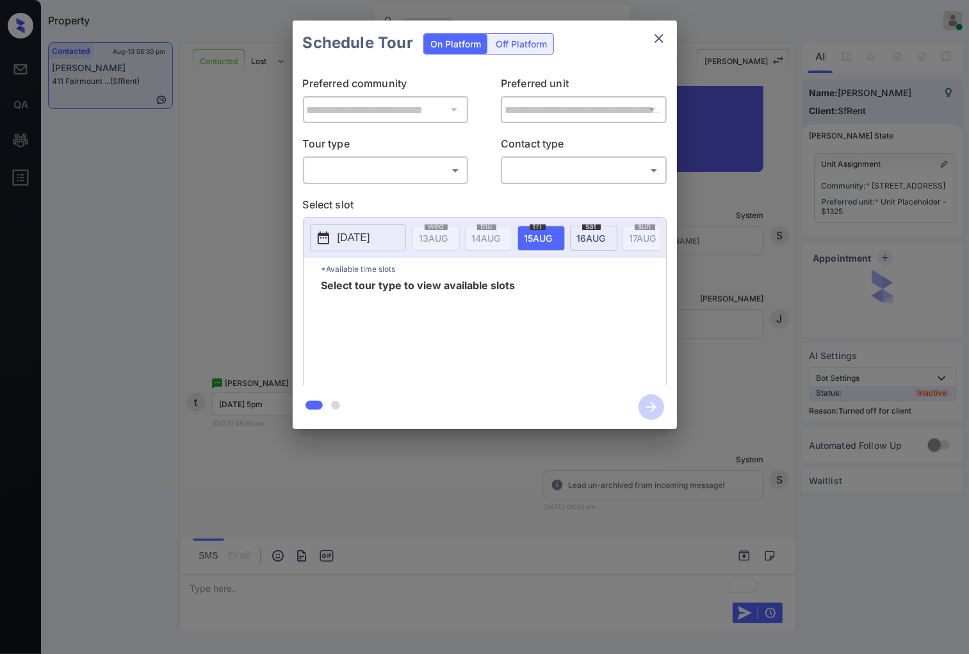
click at [427, 160] on body "Property [PERSON_NAME] Online Set yourself offline Set yourself on break Profil…" at bounding box center [484, 327] width 969 height 654
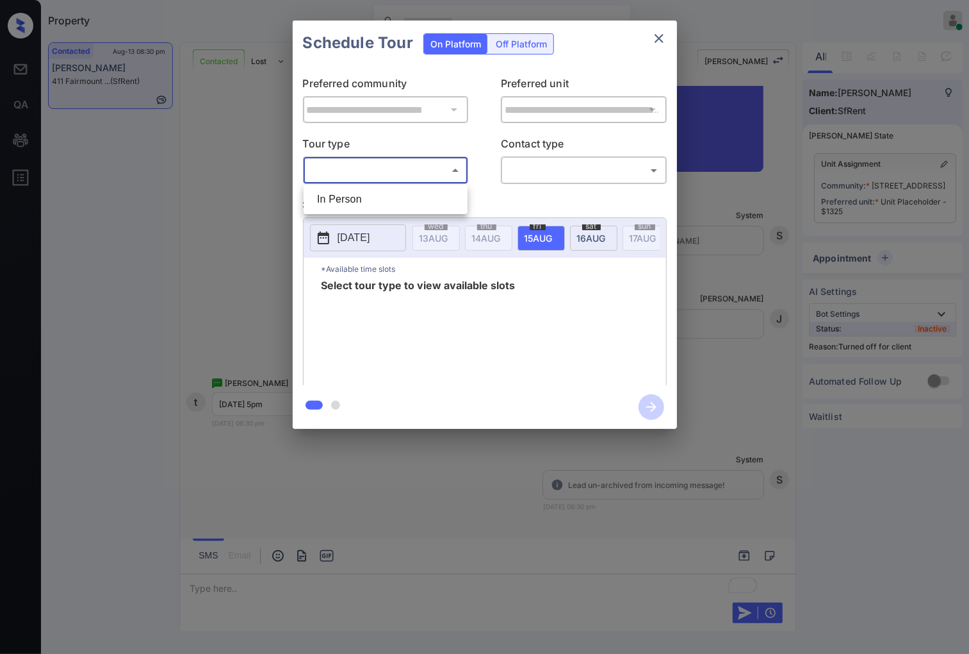
click at [789, 183] on div at bounding box center [484, 327] width 969 height 654
click at [793, 195] on div "**********" at bounding box center [484, 224] width 969 height 449
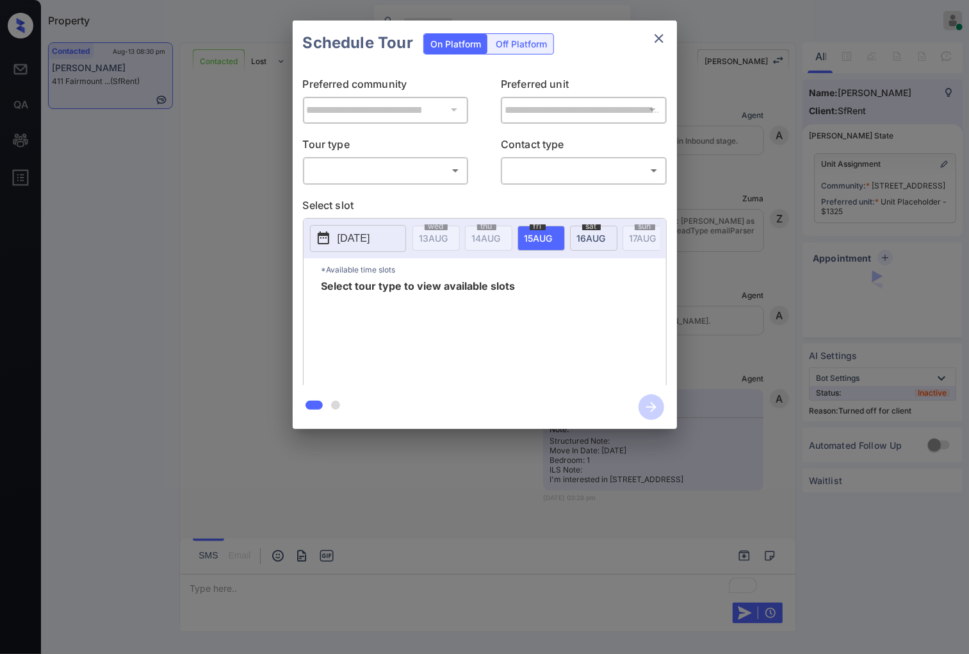
scroll to position [2627, 0]
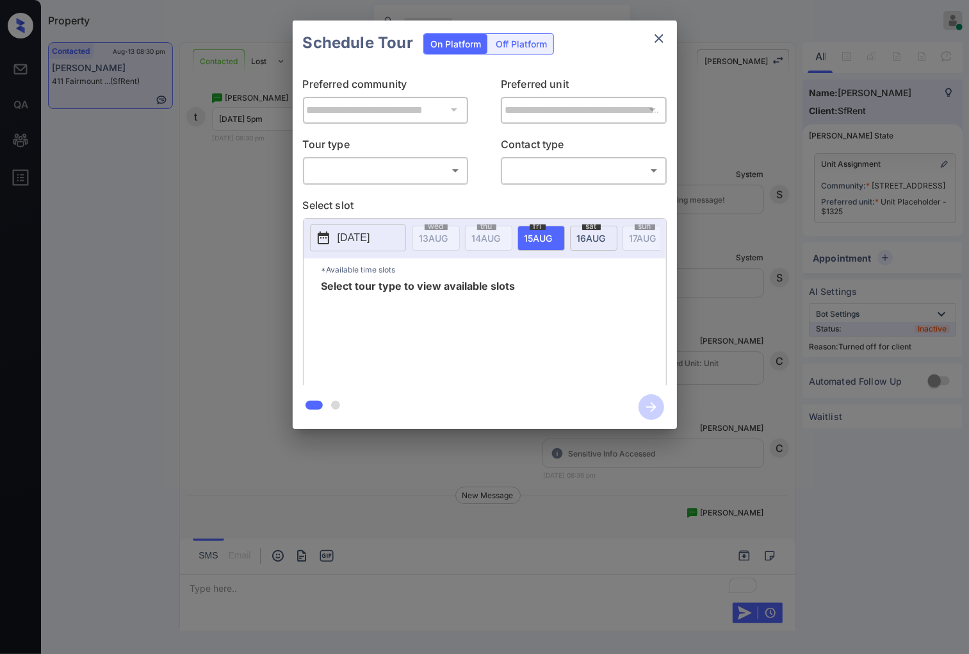
click at [534, 49] on div "Off Platform" at bounding box center [521, 44] width 64 height 20
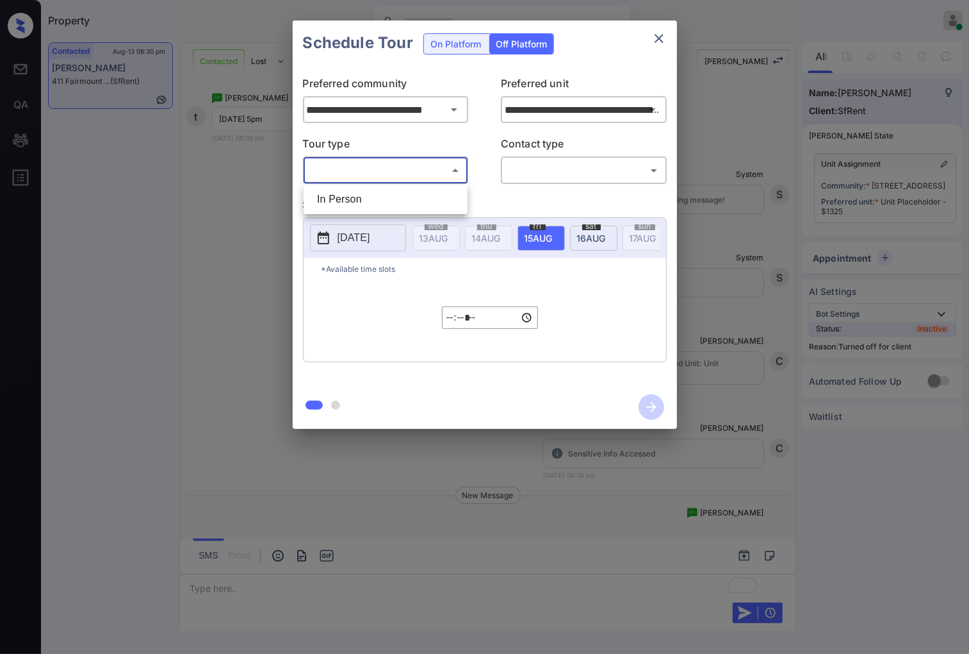
click at [418, 163] on body "Property Caroline Dacanay Online Set yourself offline Set yourself on break Pro…" at bounding box center [484, 327] width 969 height 654
click at [404, 192] on li "In Person" at bounding box center [386, 199] width 158 height 23
type input "********"
click at [573, 159] on body "Property Caroline Dacanay Online Set yourself offline Set yourself on break Pro…" at bounding box center [484, 327] width 969 height 654
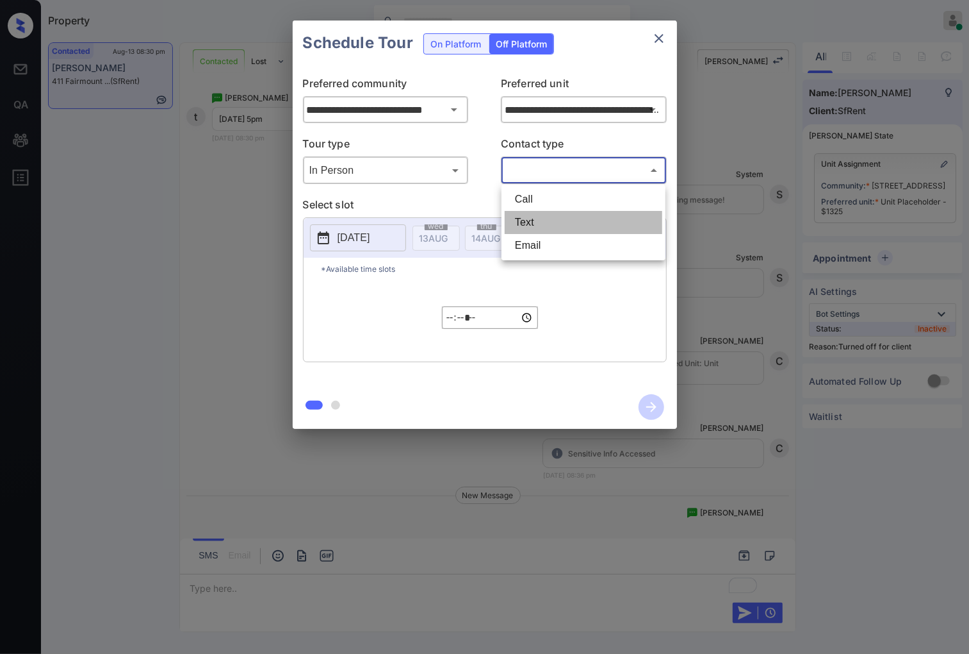
click at [564, 211] on li "Text" at bounding box center [584, 222] width 158 height 23
type input "****"
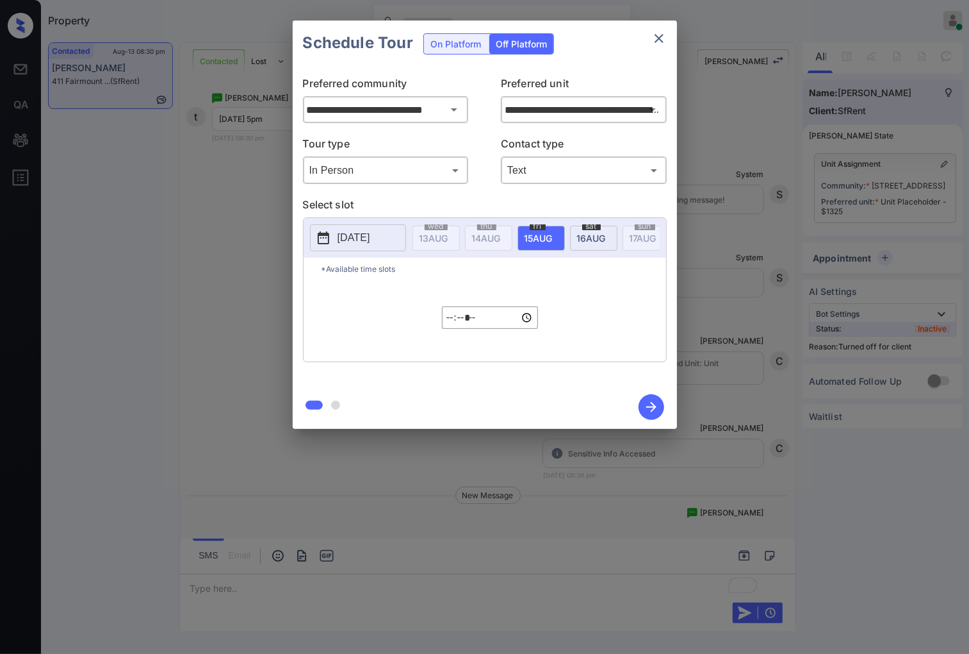
click at [359, 245] on p "2025-08-14" at bounding box center [354, 237] width 33 height 15
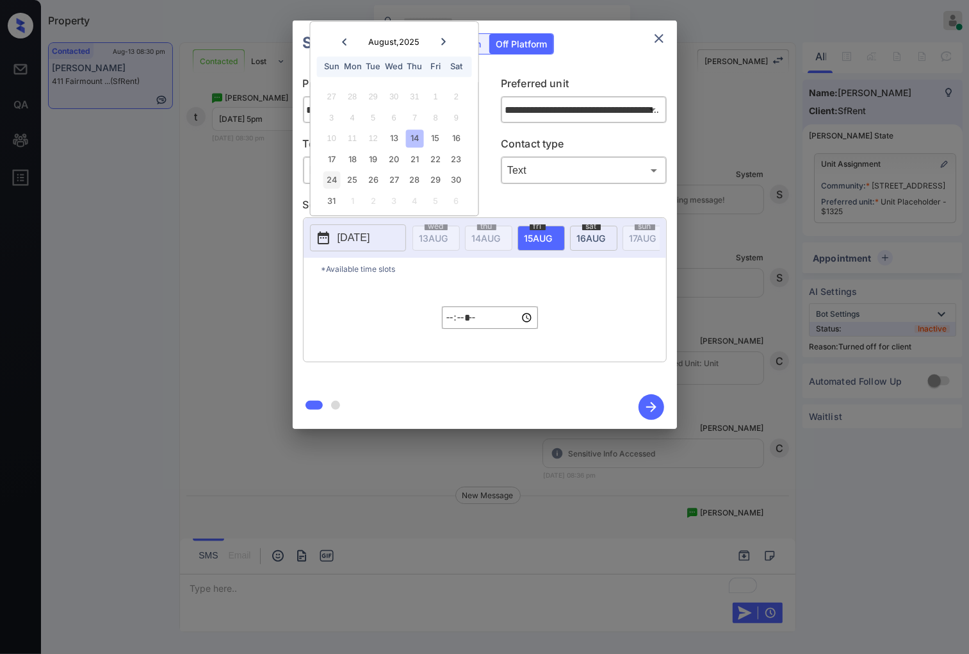
click at [331, 183] on div "24" at bounding box center [331, 180] width 17 height 17
click at [452, 322] on input "*****" at bounding box center [490, 317] width 96 height 22
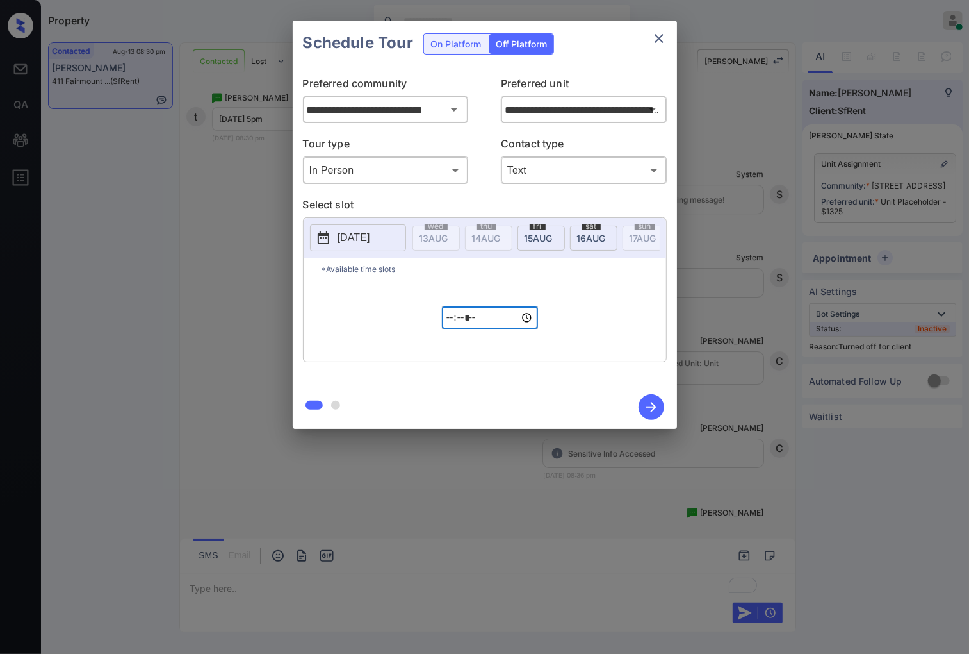
type input "*****"
click at [646, 411] on icon "button" at bounding box center [652, 407] width 26 height 26
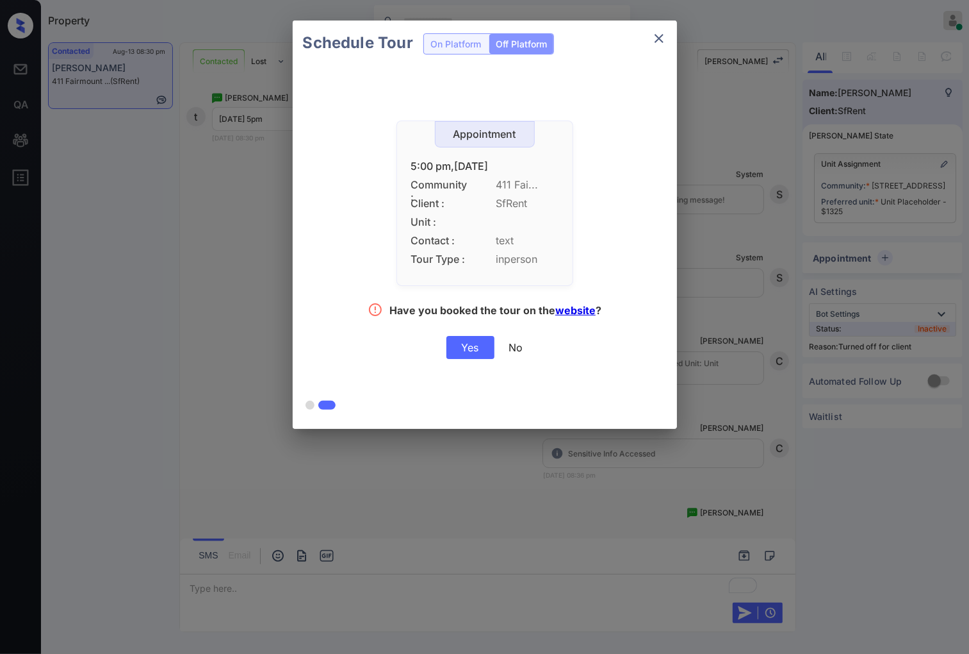
click at [469, 349] on div "Yes" at bounding box center [471, 347] width 48 height 23
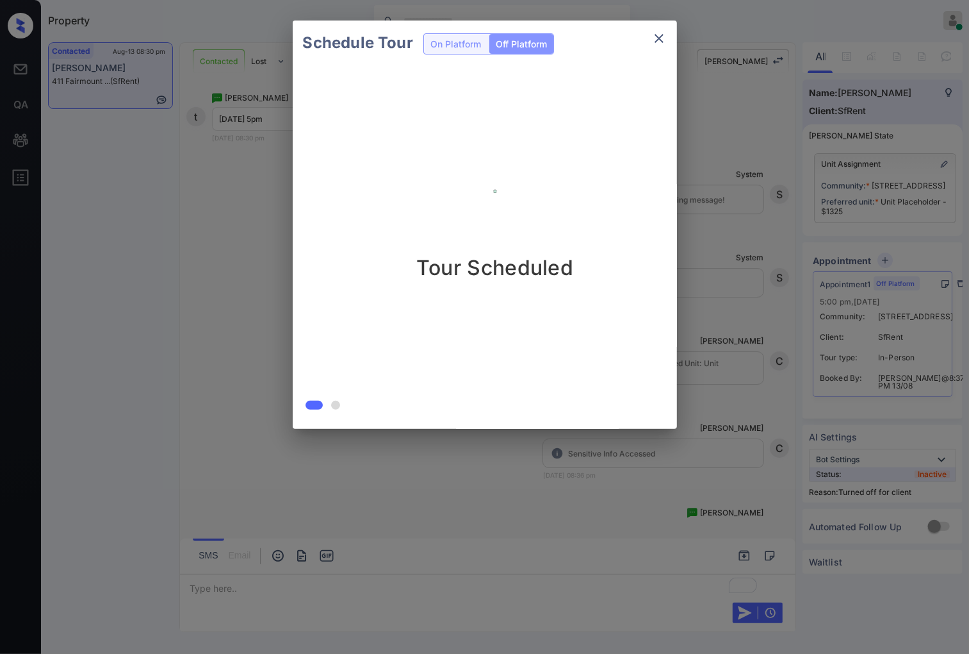
click at [250, 325] on div "Schedule Tour On Platform Off Platform Tour Scheduled" at bounding box center [484, 224] width 969 height 449
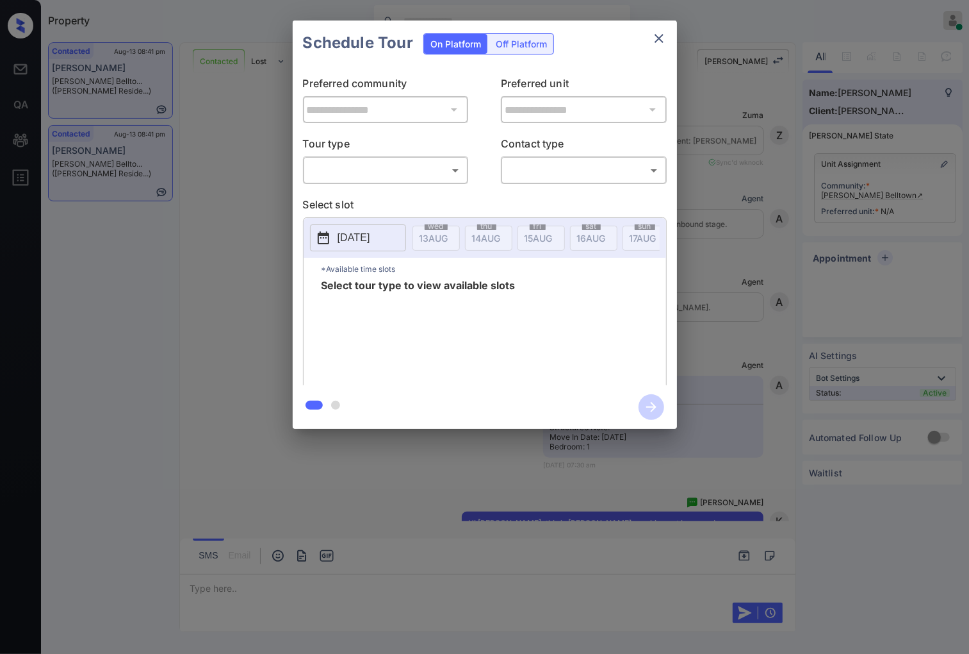
scroll to position [812, 0]
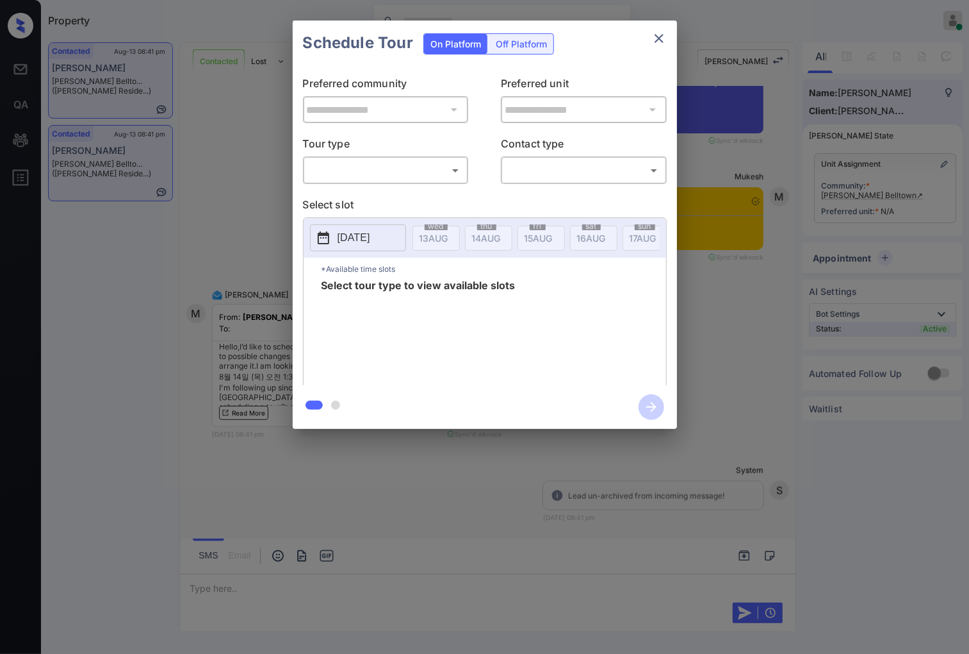
click at [392, 176] on body "Property Caroline Dacanay Online Set yourself offline Set yourself on break Pro…" at bounding box center [484, 327] width 969 height 654
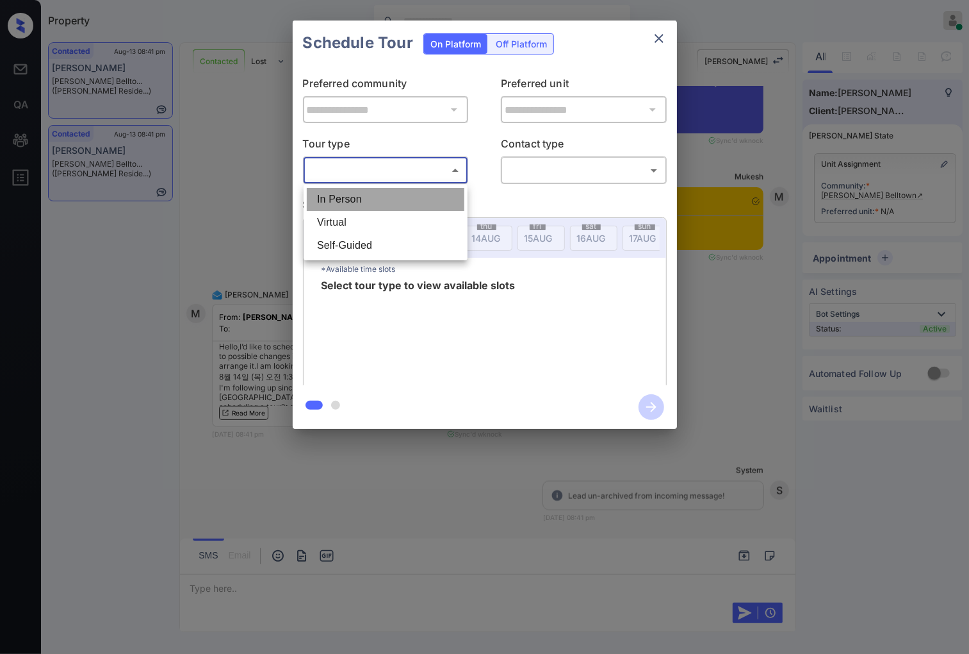
click at [408, 202] on li "In Person" at bounding box center [386, 199] width 158 height 23
type input "********"
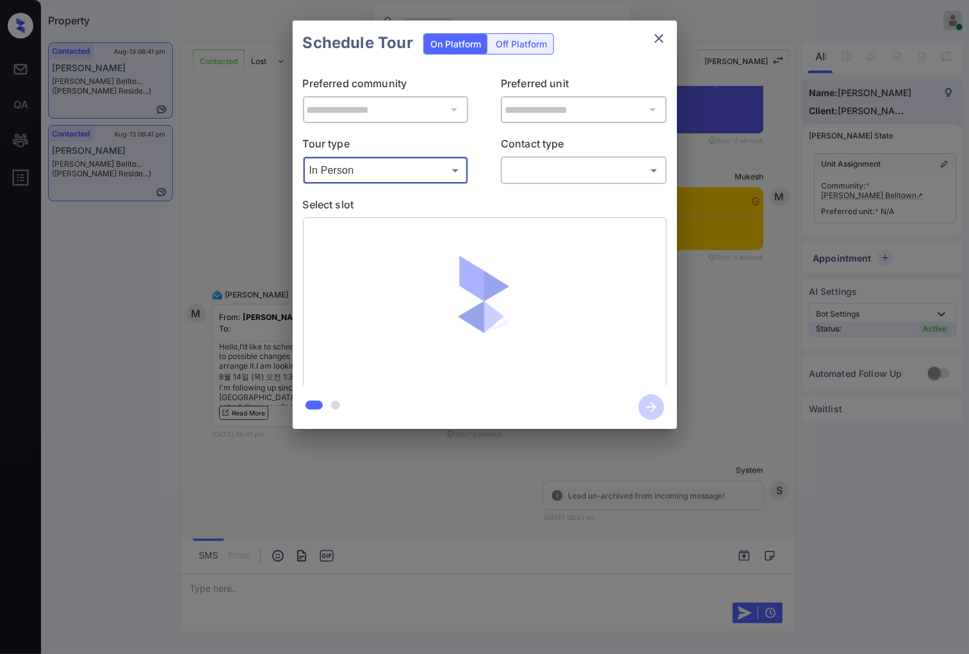
click at [560, 167] on body "Property Caroline Dacanay Online Set yourself offline Set yourself on break Pro…" at bounding box center [484, 327] width 969 height 654
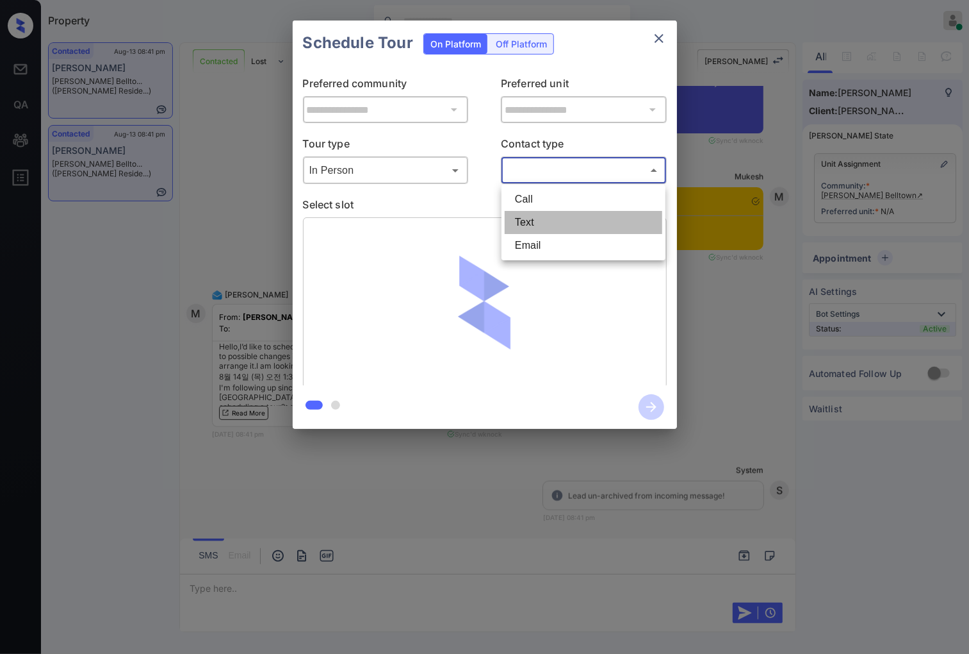
click at [547, 226] on li "Text" at bounding box center [584, 222] width 158 height 23
type input "****"
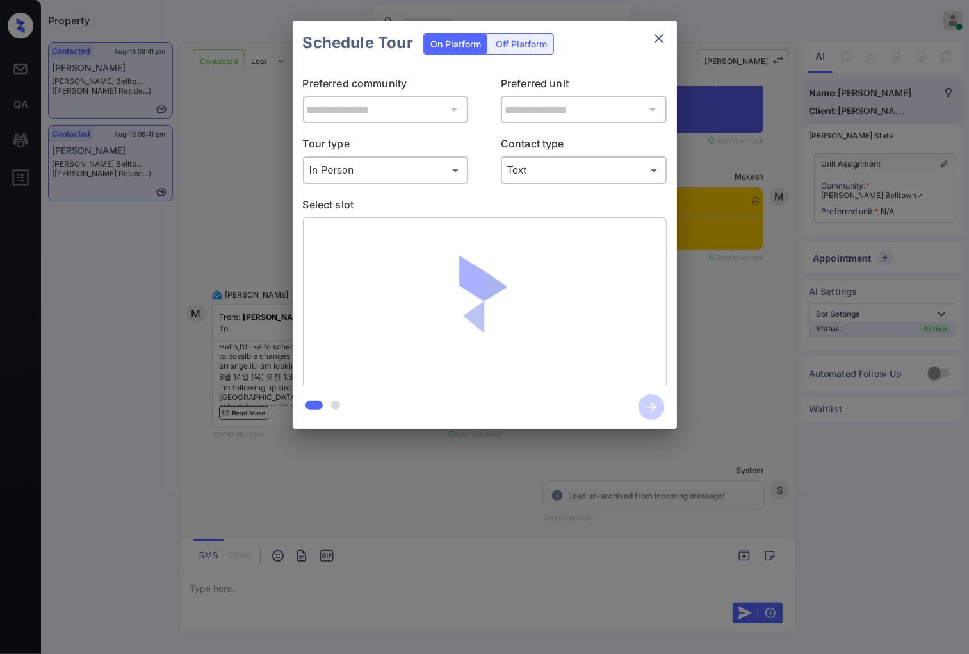
click at [276, 375] on div "**********" at bounding box center [484, 224] width 969 height 449
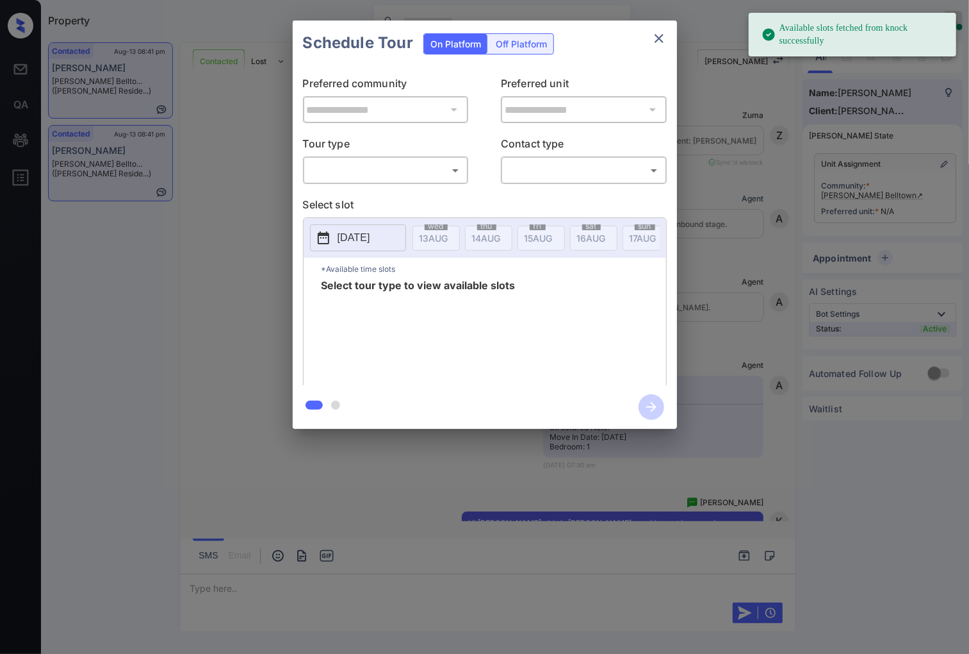
scroll to position [812, 0]
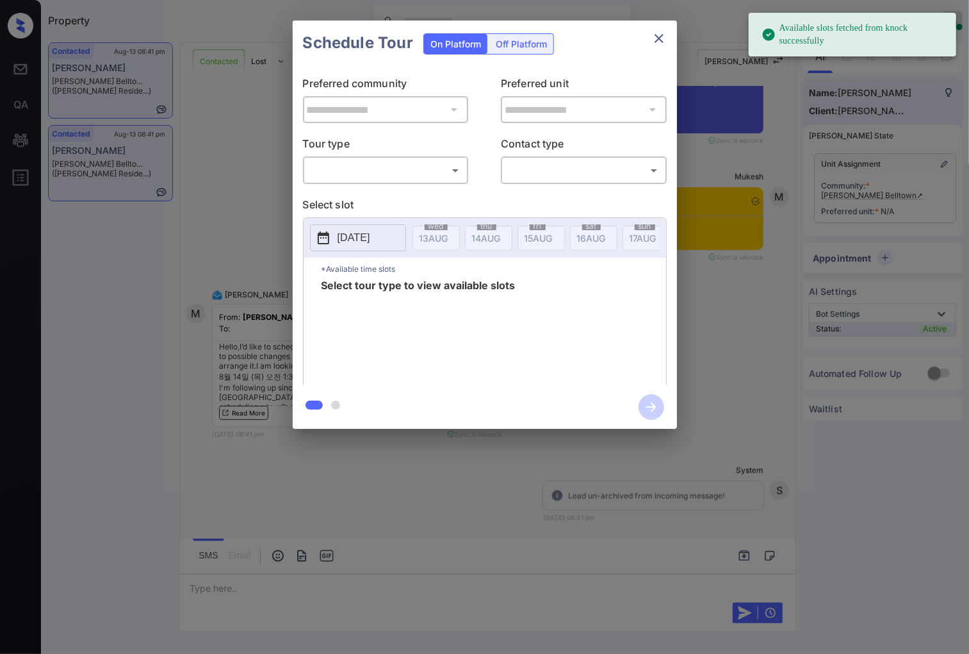
click at [381, 161] on body "Available slots fetched from knock successfully Property [PERSON_NAME] Online S…" at bounding box center [484, 327] width 969 height 654
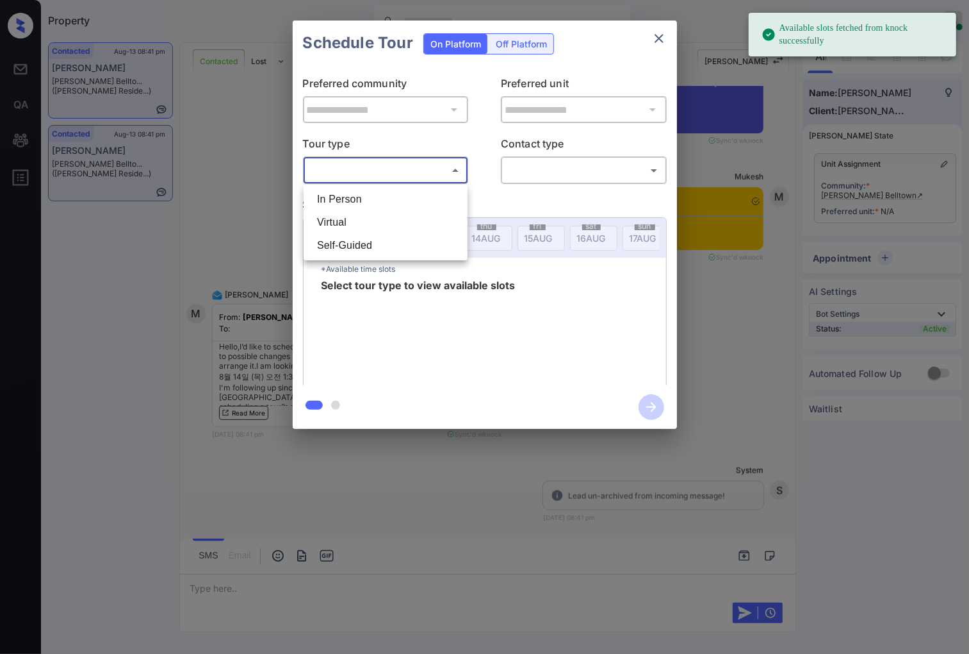
drag, startPoint x: 393, startPoint y: 199, endPoint x: 433, endPoint y: 191, distance: 40.5
click at [394, 199] on li "In Person" at bounding box center [386, 199] width 158 height 23
type input "********"
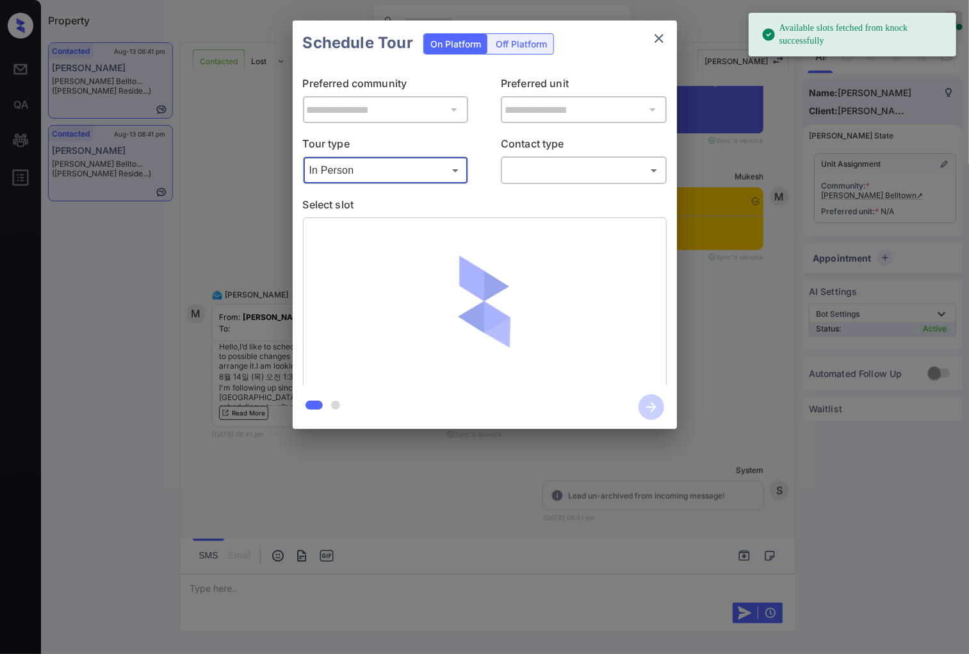
click at [559, 165] on body "Available slots fetched from knock successfully Property [PERSON_NAME] Online S…" at bounding box center [484, 327] width 969 height 654
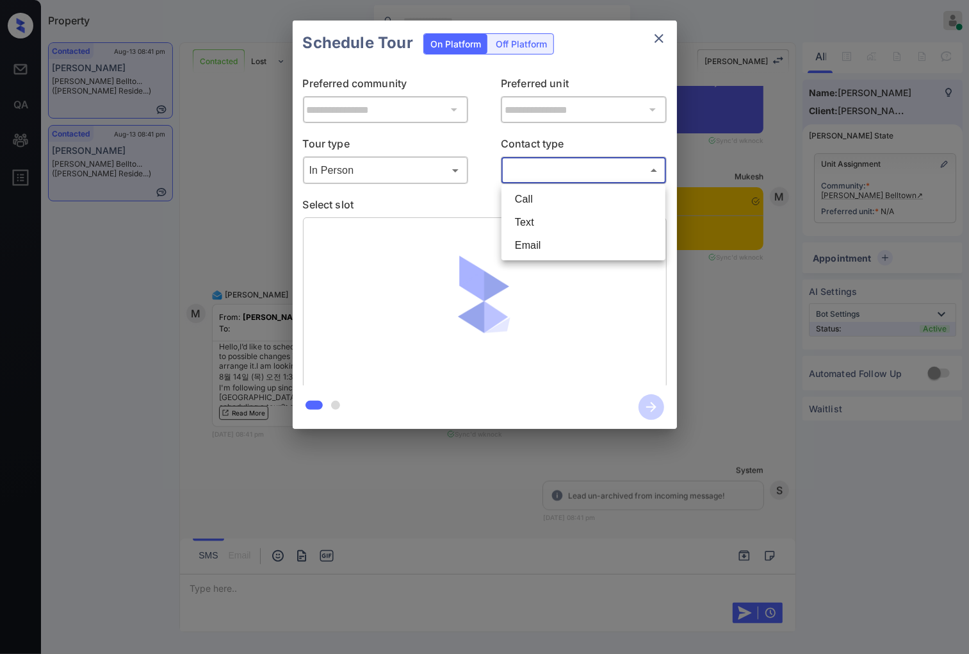
click at [562, 221] on li "Text" at bounding box center [584, 222] width 158 height 23
type input "****"
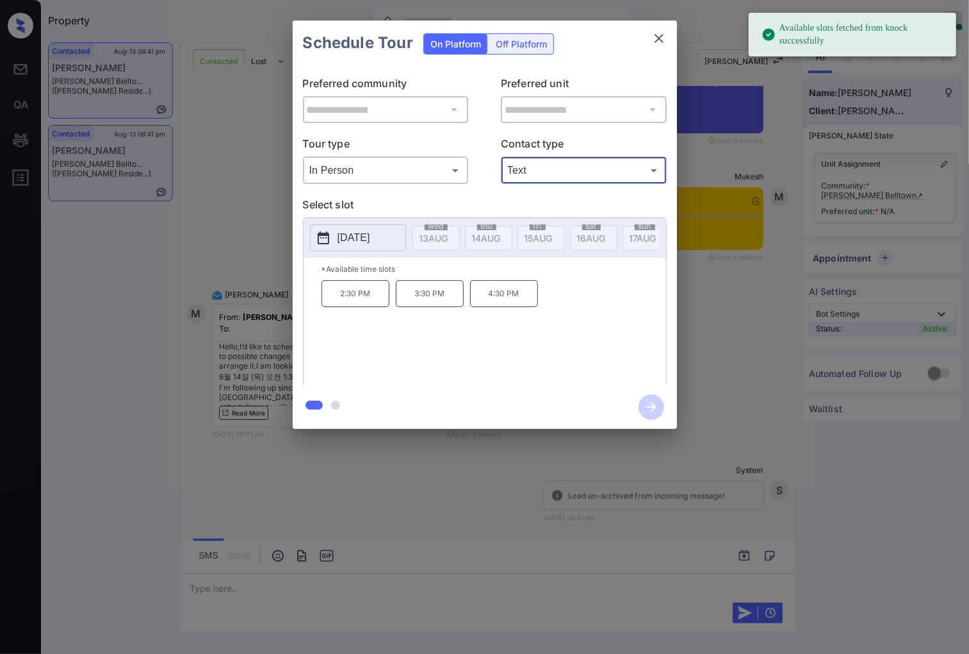
click at [369, 245] on p "[DATE]" at bounding box center [354, 237] width 33 height 15
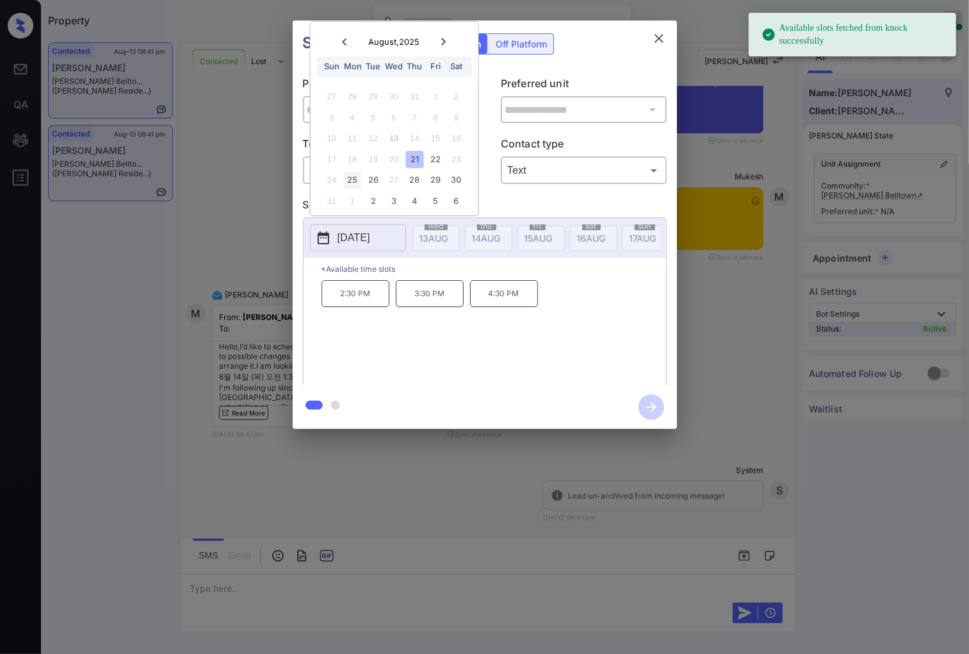
click at [354, 177] on div "25" at bounding box center [352, 180] width 17 height 17
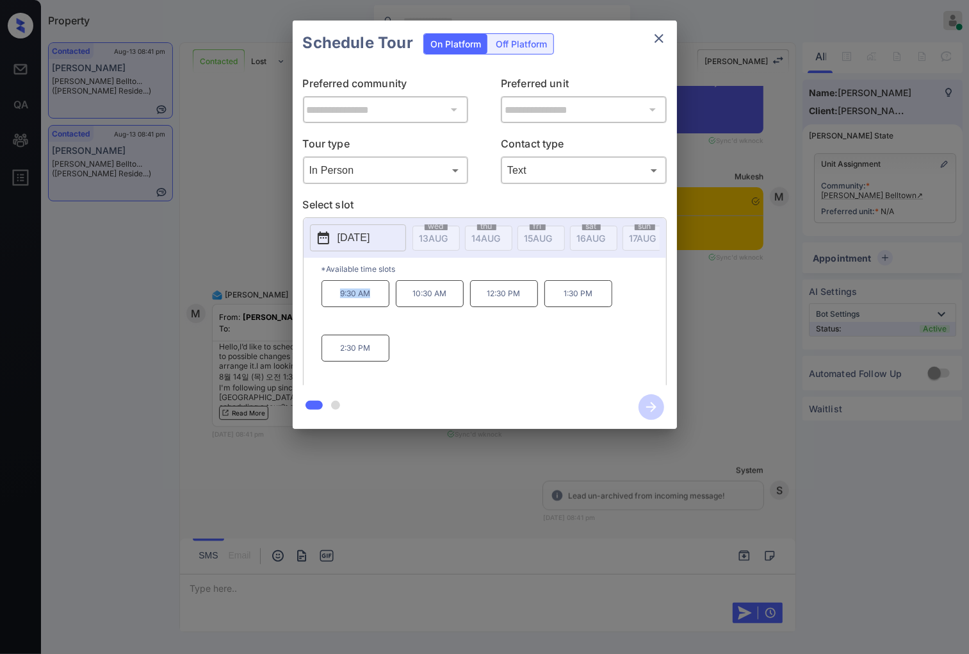
drag, startPoint x: 368, startPoint y: 303, endPoint x: 338, endPoint y: 304, distance: 30.1
click at [338, 304] on p "9:30 AM" at bounding box center [356, 293] width 68 height 27
copy p "9:30 AM"
drag, startPoint x: 443, startPoint y: 306, endPoint x: 406, endPoint y: 306, distance: 37.2
click at [406, 306] on p "10:30 AM" at bounding box center [430, 293] width 68 height 27
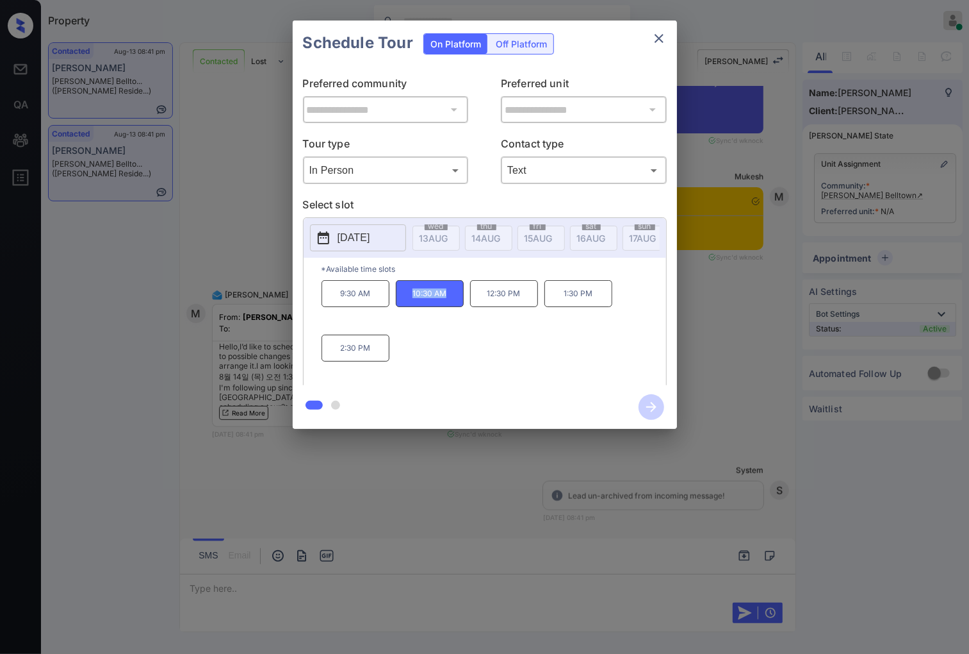
copy p "10:30 AM"
drag, startPoint x: 372, startPoint y: 357, endPoint x: 335, endPoint y: 359, distance: 36.6
click at [335, 359] on p "2:30 PM" at bounding box center [356, 347] width 68 height 27
copy p "2:30 PM"
click at [278, 598] on div at bounding box center [484, 327] width 969 height 654
